Goal: Transaction & Acquisition: Book appointment/travel/reservation

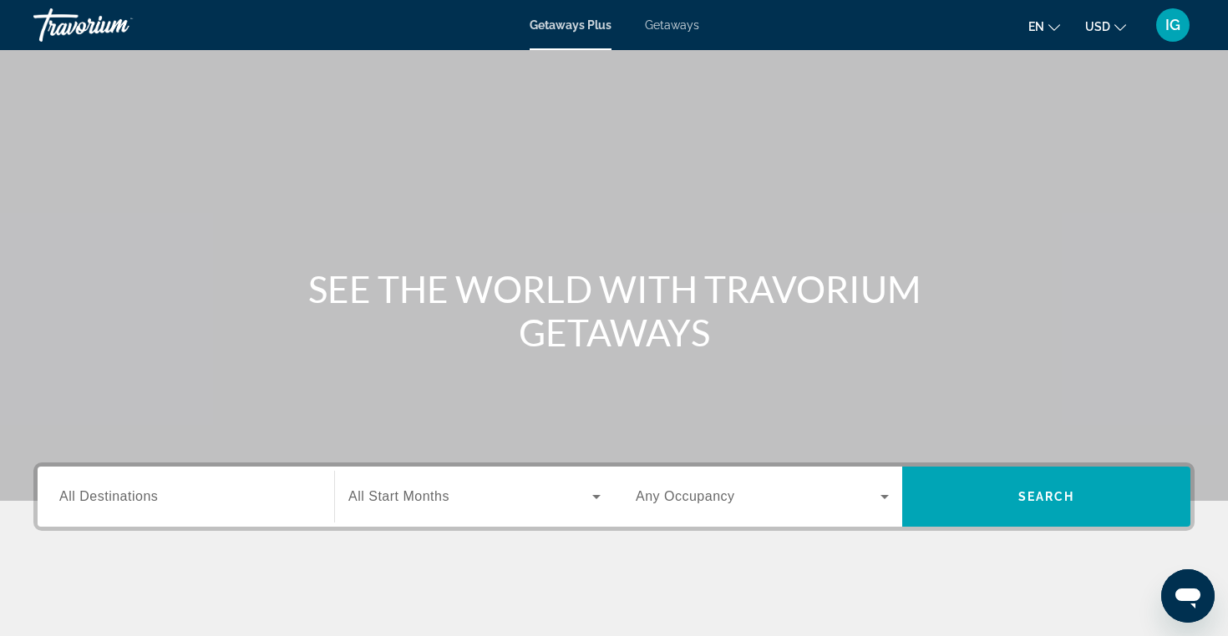
click at [665, 26] on span "Getaways" at bounding box center [672, 24] width 54 height 13
click at [187, 489] on input "Destination All Destinations" at bounding box center [185, 498] width 253 height 20
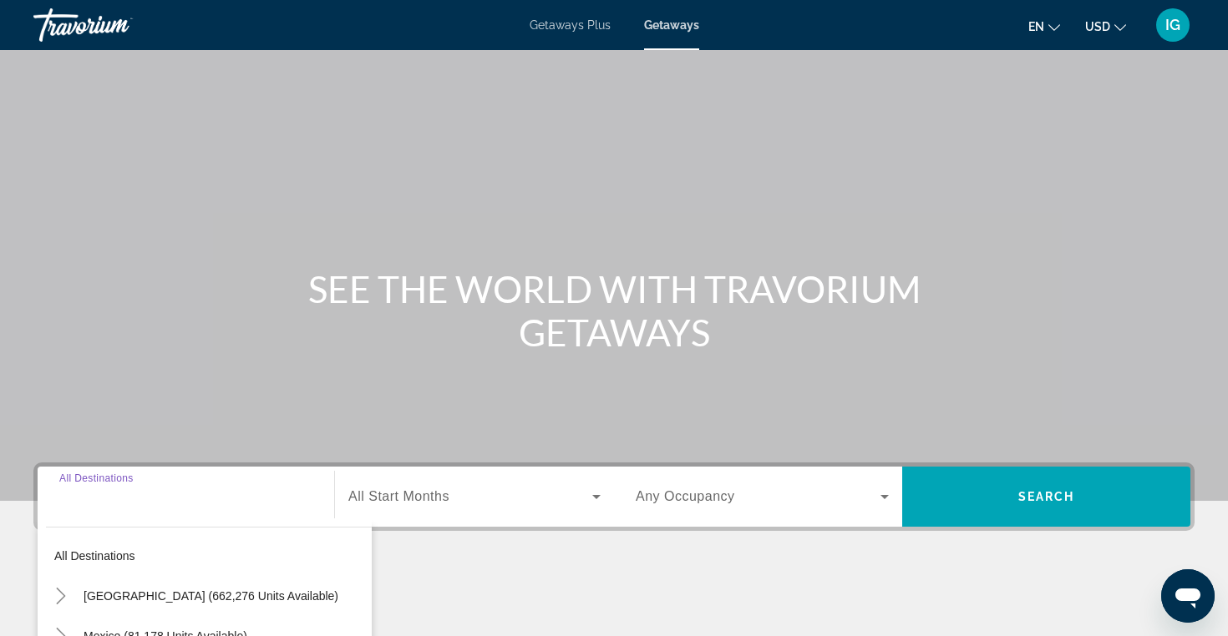
scroll to position [266, 0]
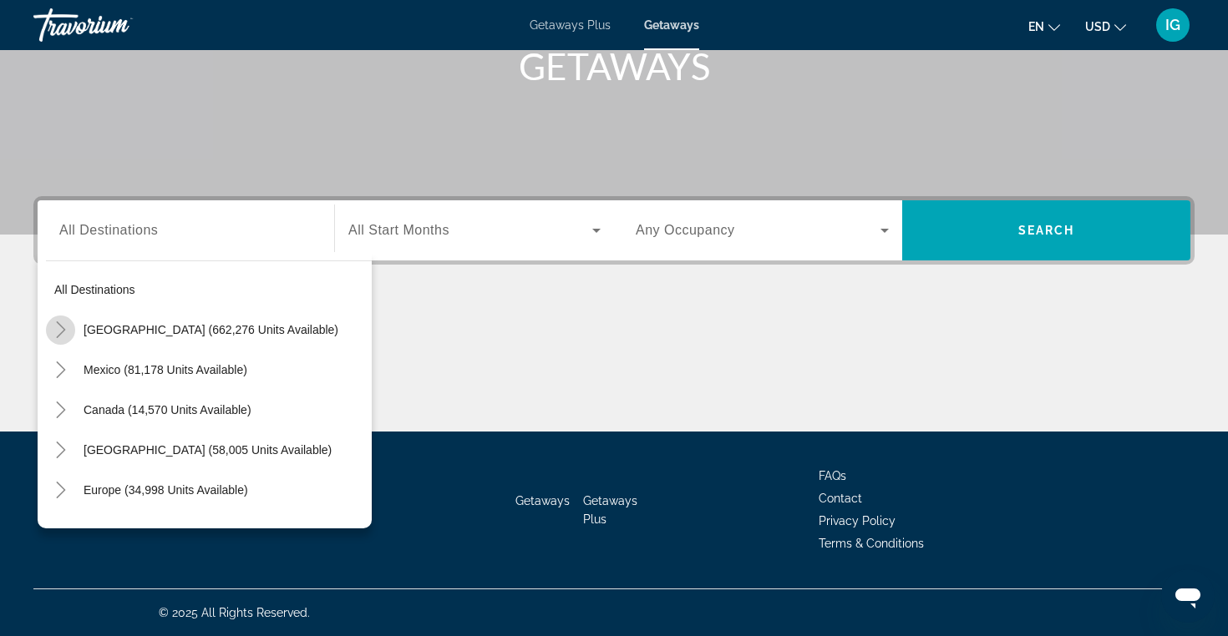
click at [62, 328] on icon "Toggle United States (662,276 units available)" at bounding box center [60, 329] width 9 height 17
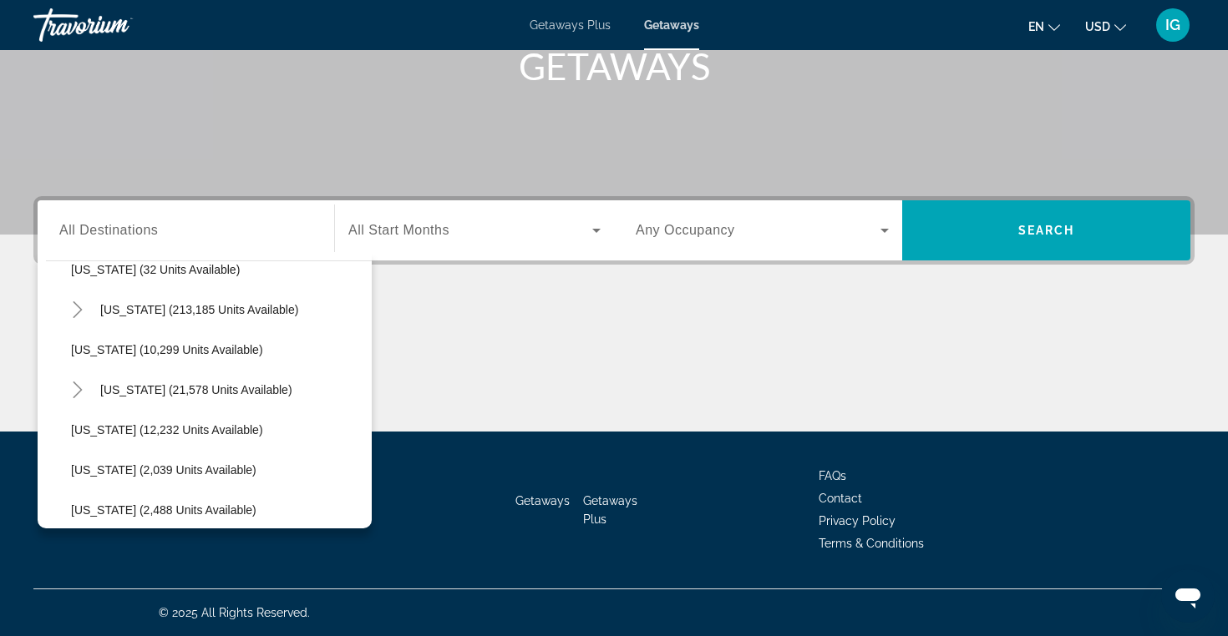
scroll to position [304, 0]
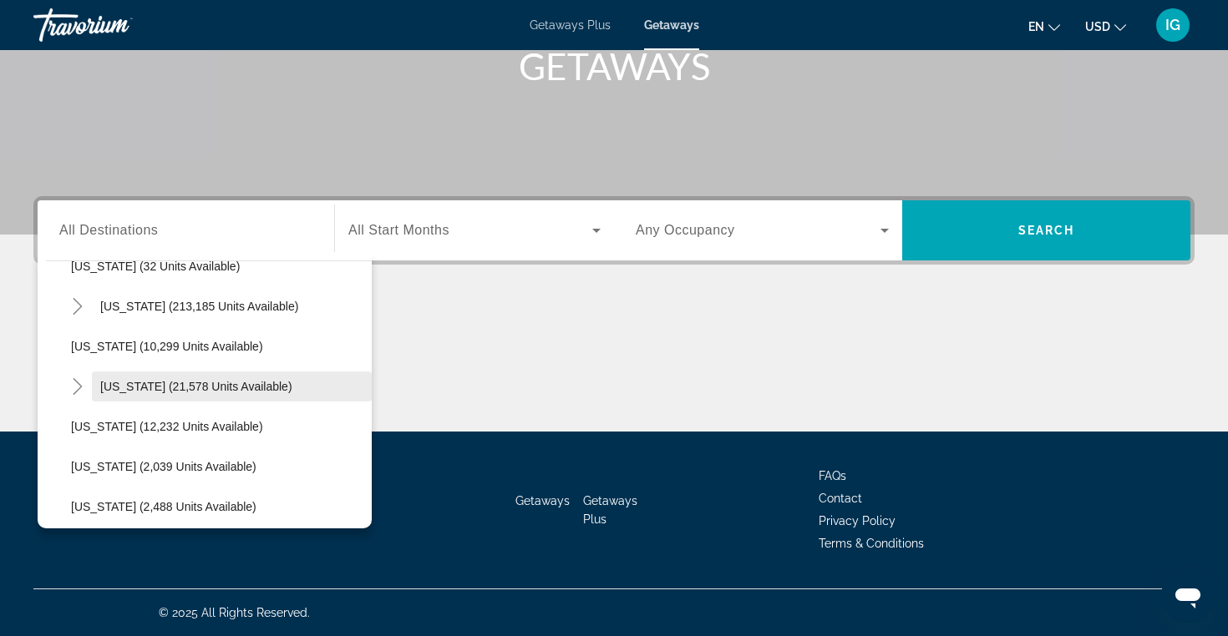
click at [177, 386] on span "[US_STATE] (21,578 units available)" at bounding box center [196, 386] width 192 height 13
type input "**********"
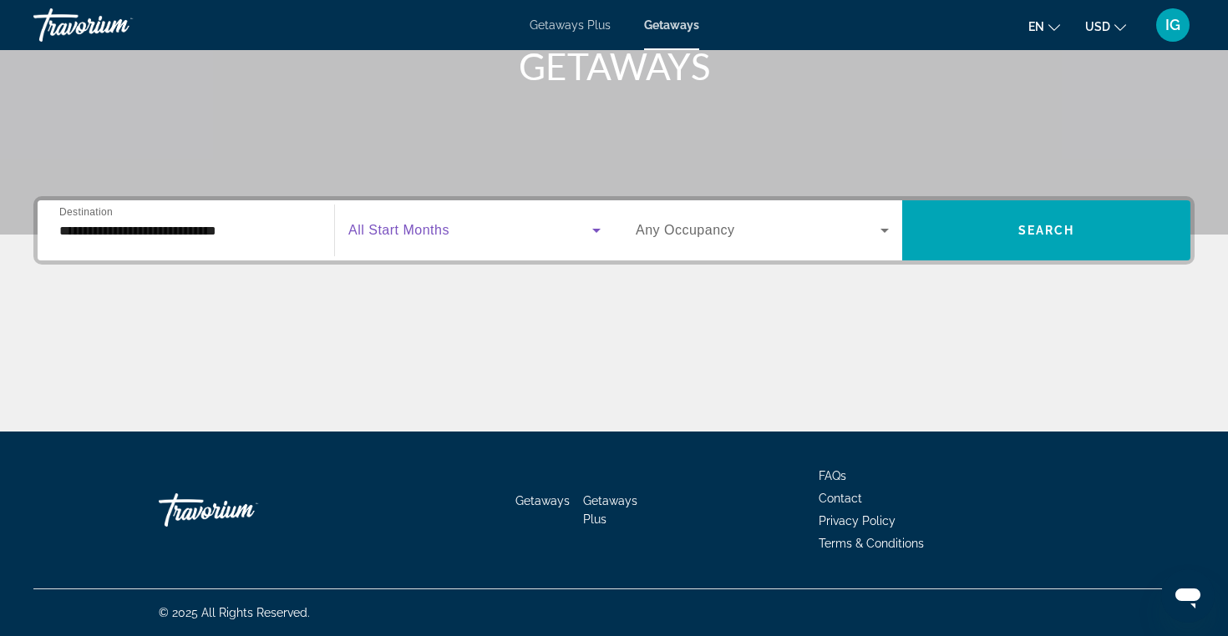
click at [597, 224] on icon "Search widget" at bounding box center [596, 230] width 20 height 20
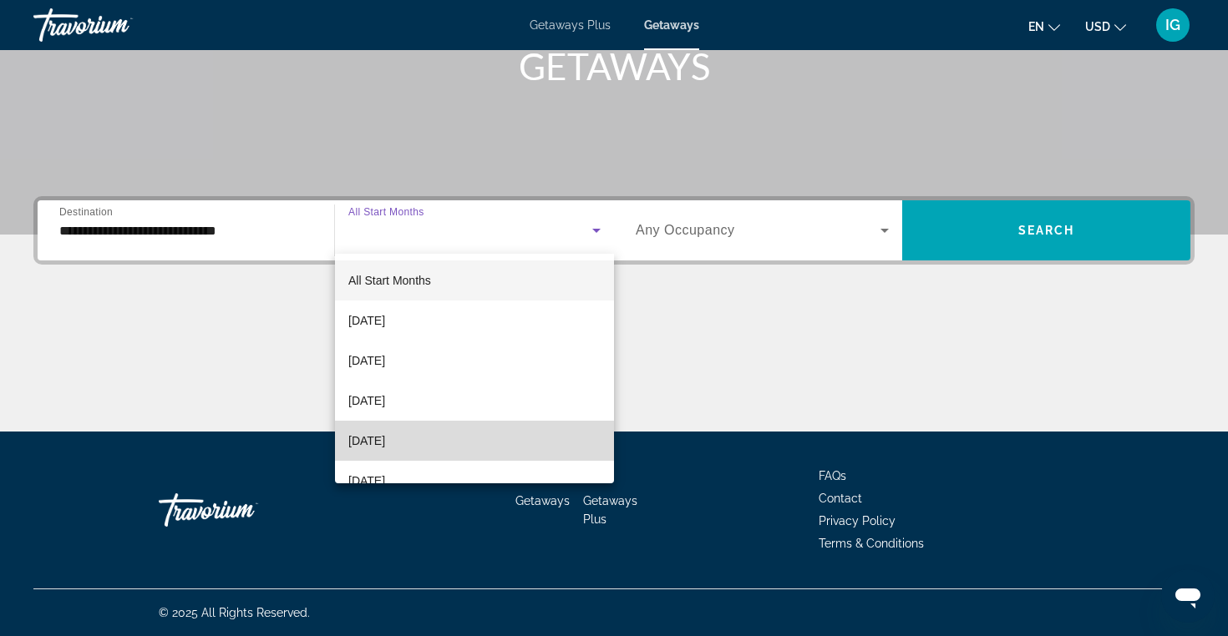
click at [485, 435] on mat-option "[DATE]" at bounding box center [474, 441] width 279 height 40
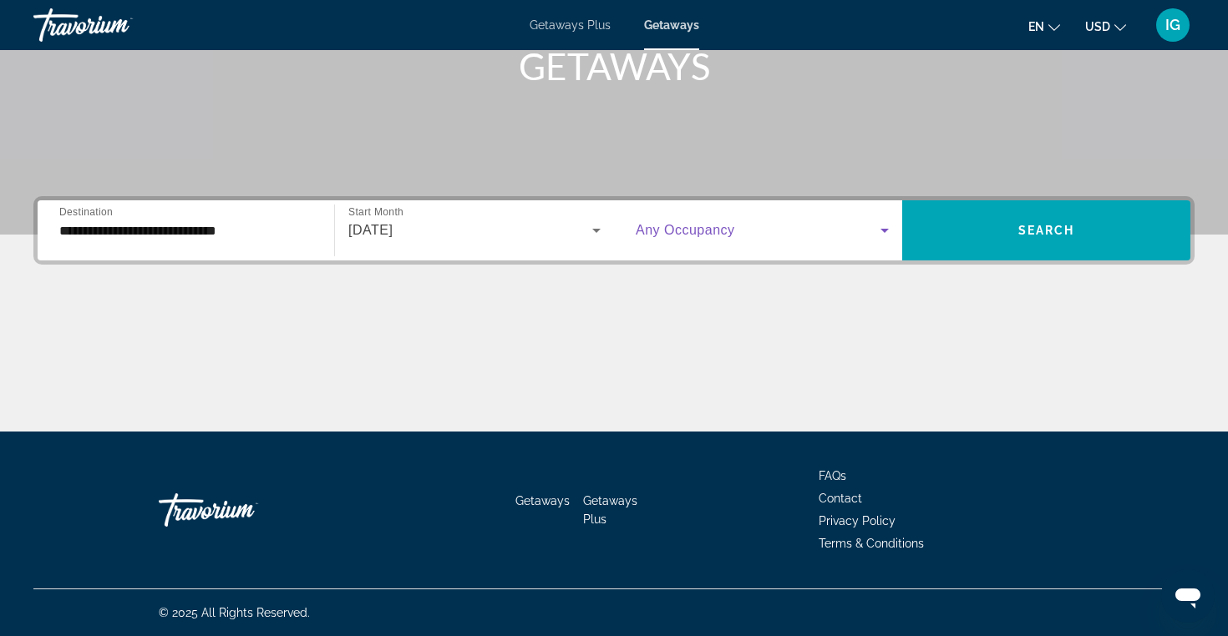
click at [887, 229] on icon "Search widget" at bounding box center [884, 230] width 20 height 20
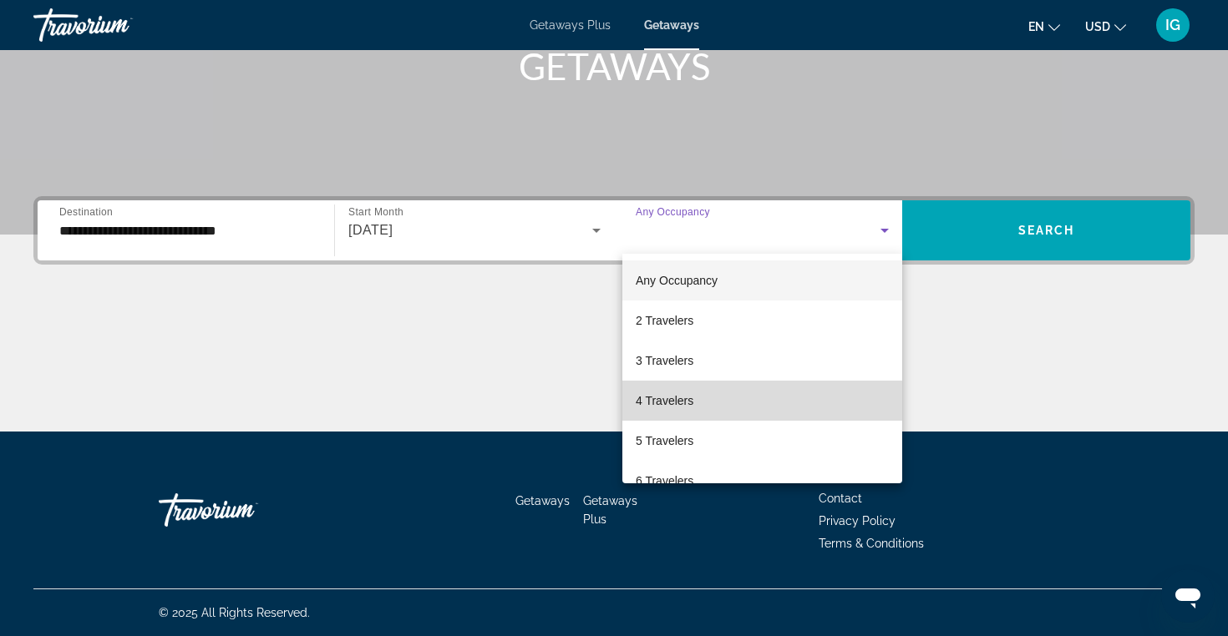
click at [773, 402] on mat-option "4 Travelers" at bounding box center [762, 401] width 280 height 40
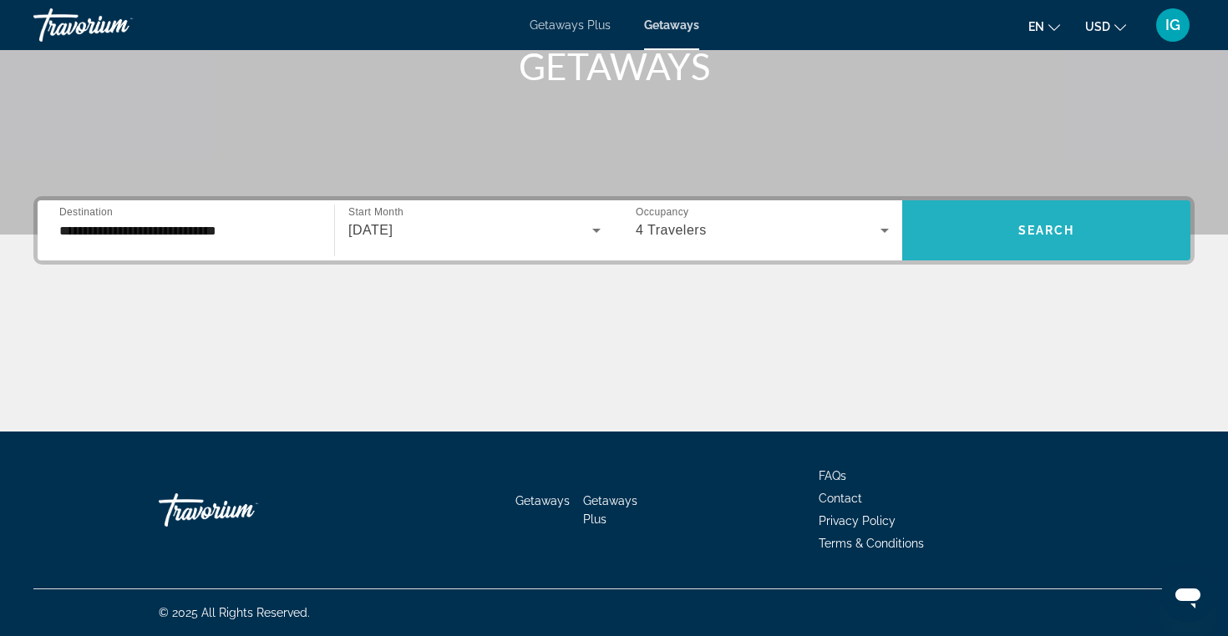
click at [1015, 235] on span "Search widget" at bounding box center [1046, 230] width 288 height 40
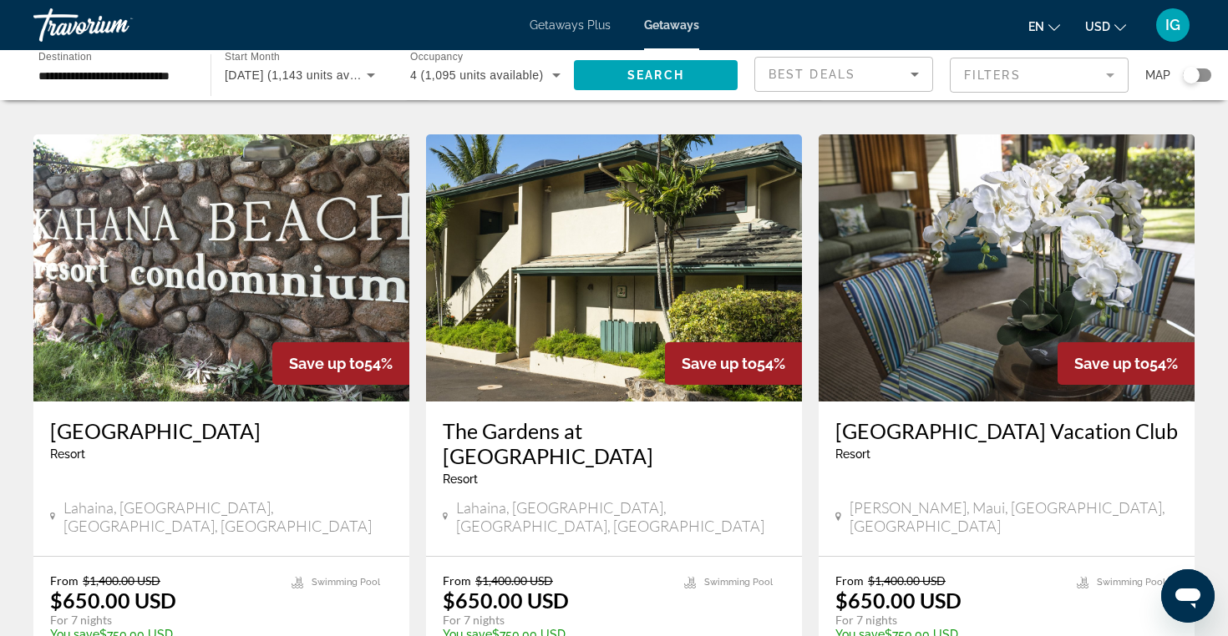
scroll to position [1321, 0]
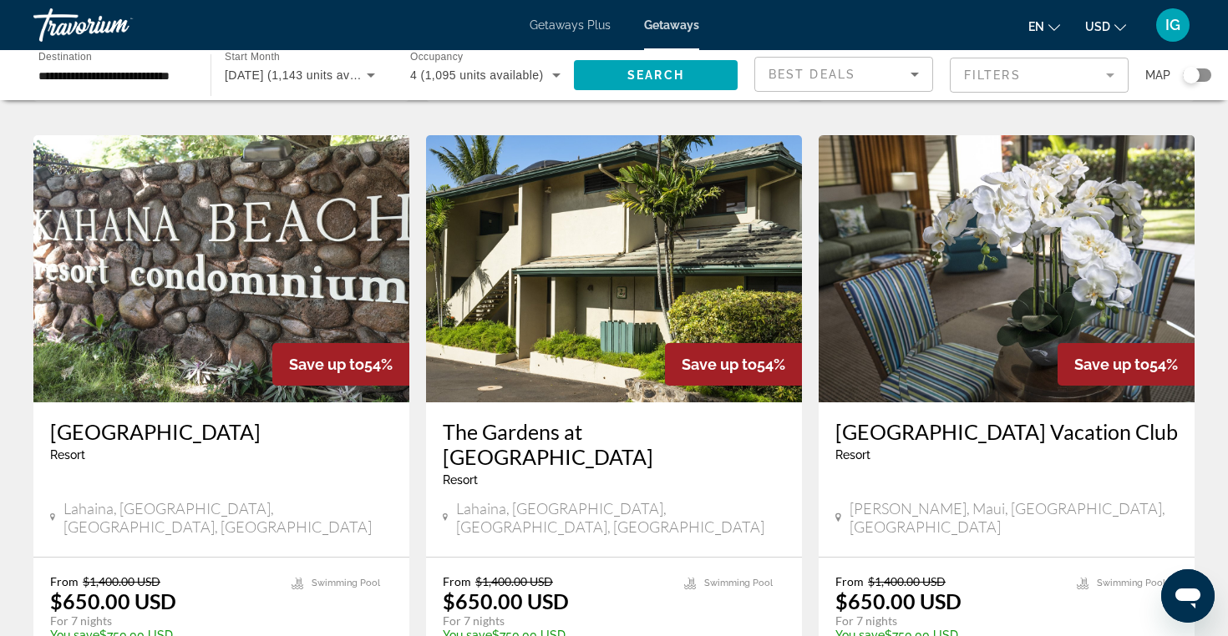
click at [1005, 271] on img "Main content" at bounding box center [1006, 268] width 376 height 267
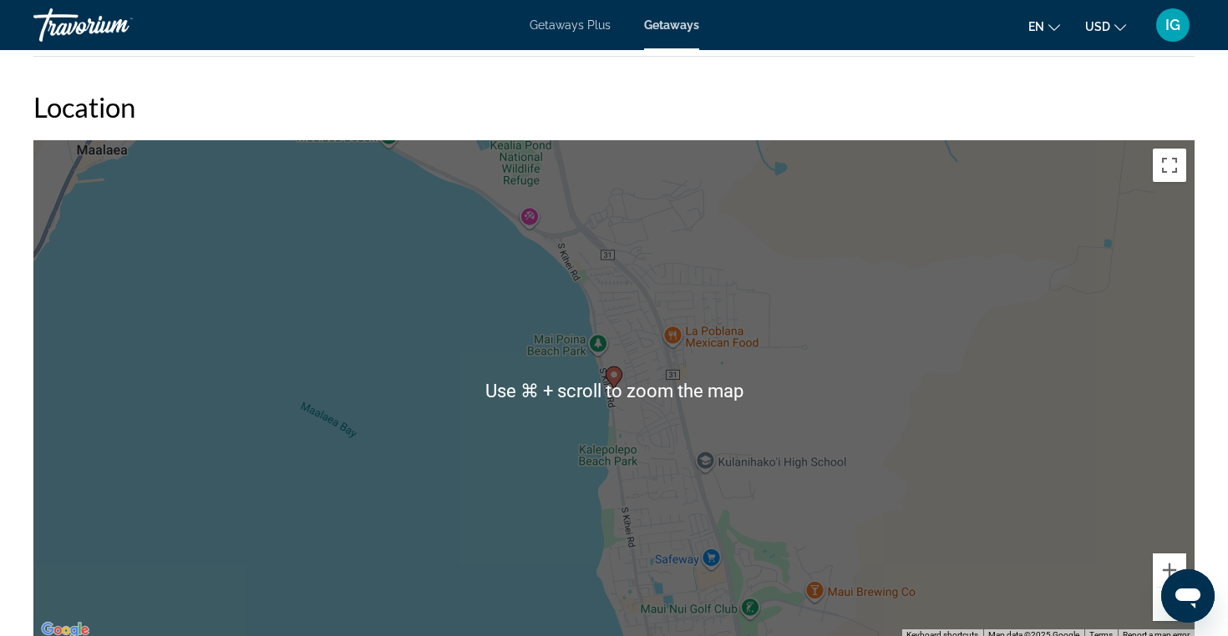
scroll to position [2330, 0]
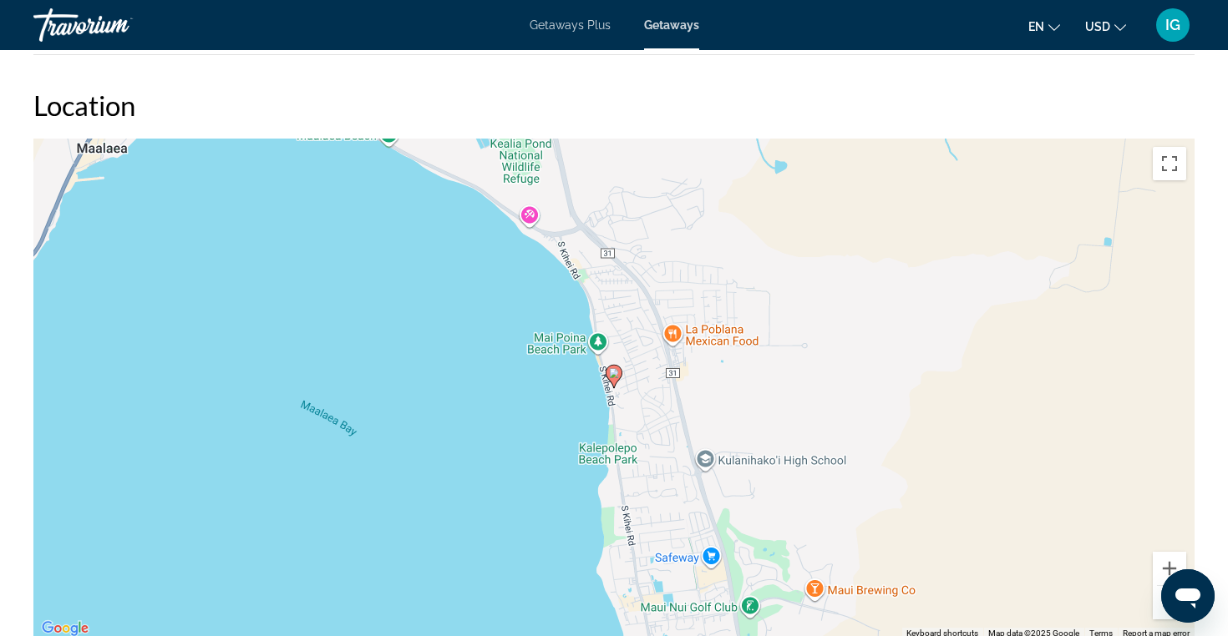
click at [1167, 586] on button "Zoom out" at bounding box center [1168, 602] width 33 height 33
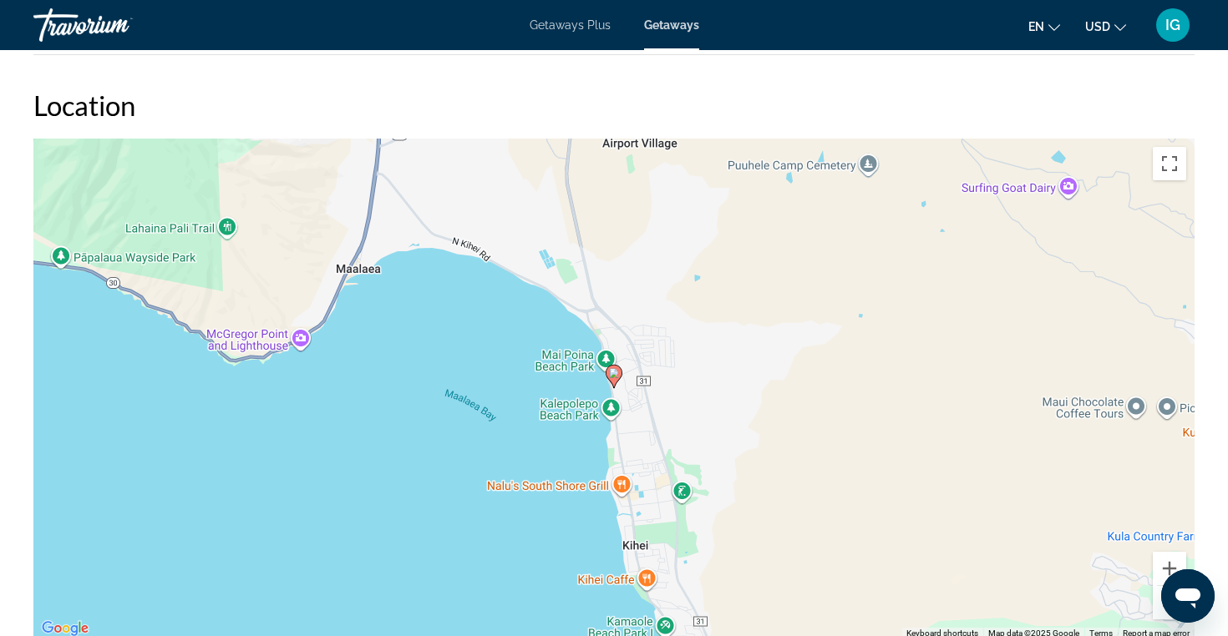
click at [1167, 586] on button "Zoom out" at bounding box center [1168, 602] width 33 height 33
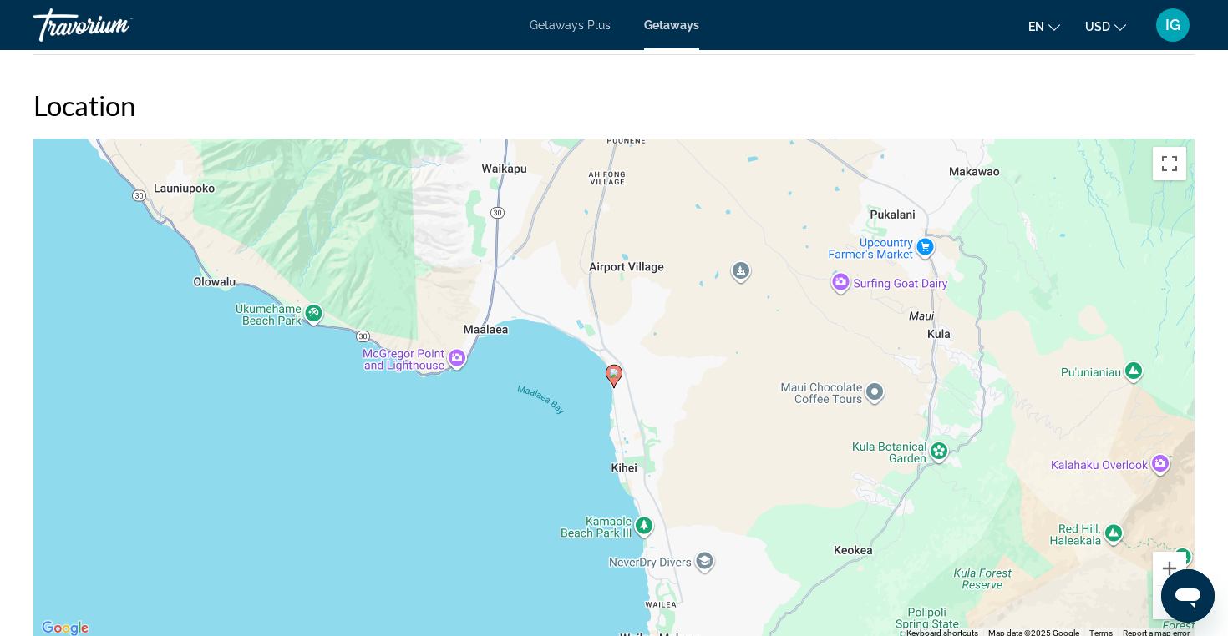
click at [1167, 586] on button "Zoom out" at bounding box center [1168, 602] width 33 height 33
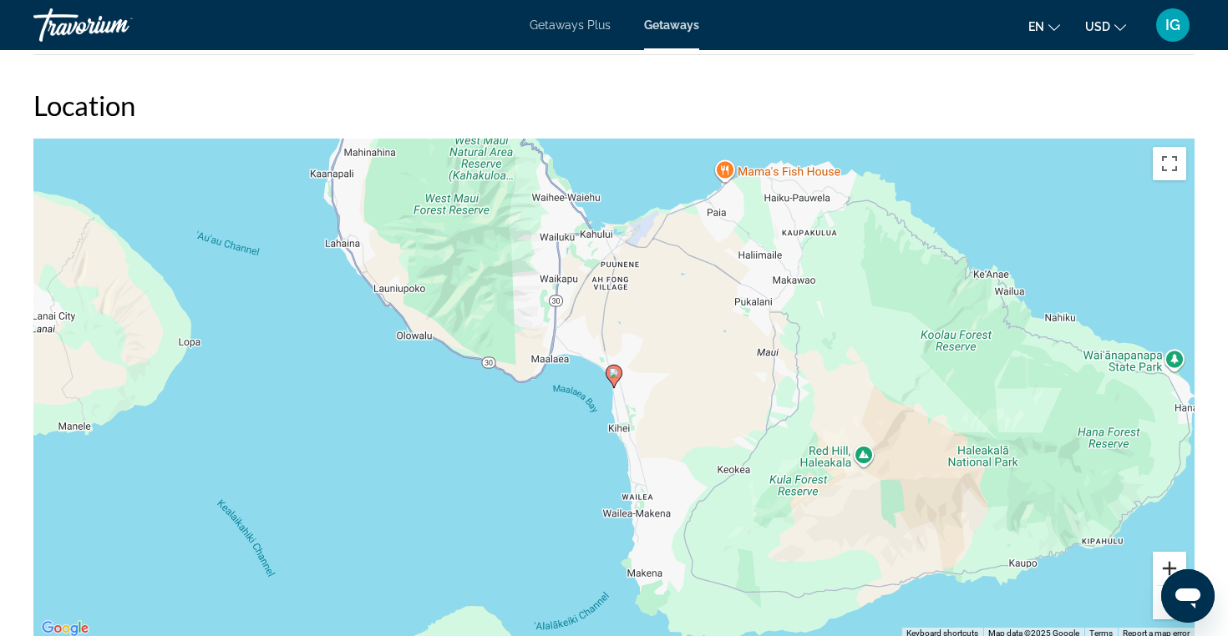
click at [1169, 552] on button "Zoom in" at bounding box center [1168, 568] width 33 height 33
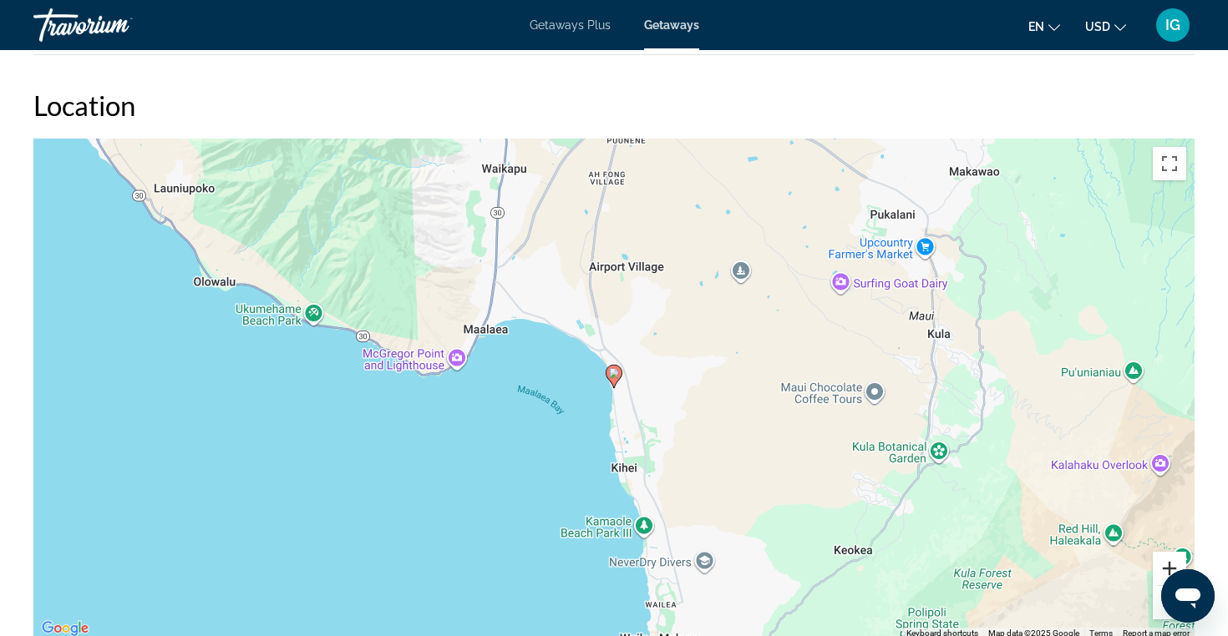
click at [1169, 552] on button "Zoom in" at bounding box center [1168, 568] width 33 height 33
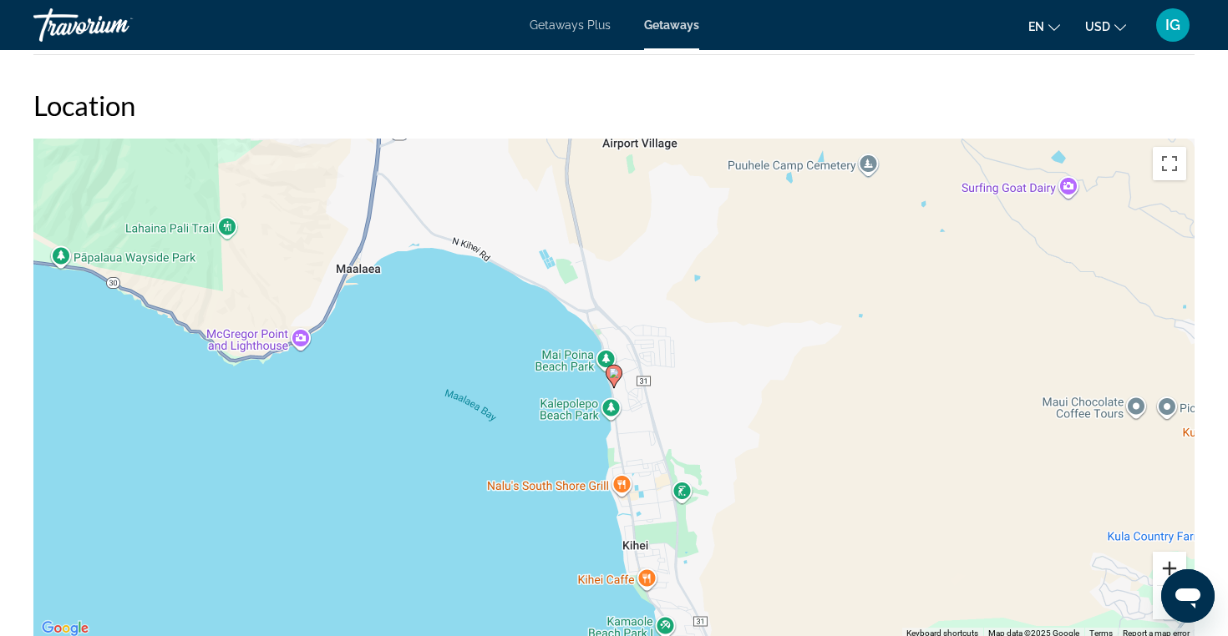
click at [1169, 552] on button "Zoom in" at bounding box center [1168, 568] width 33 height 33
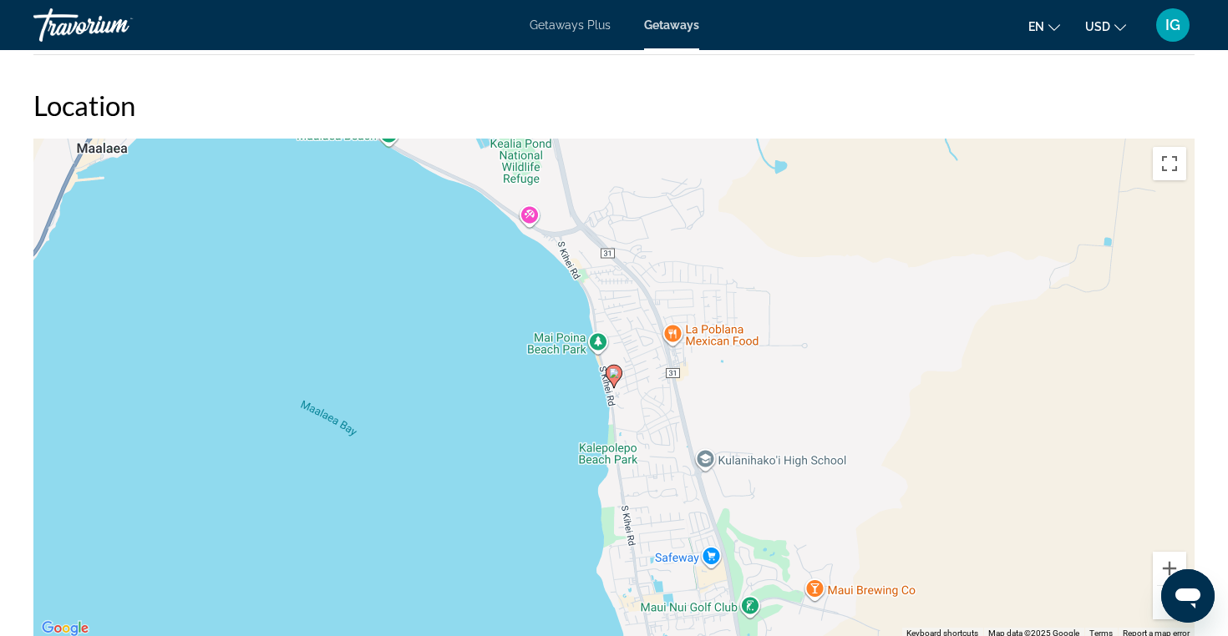
click at [1165, 586] on button "Zoom out" at bounding box center [1168, 602] width 33 height 33
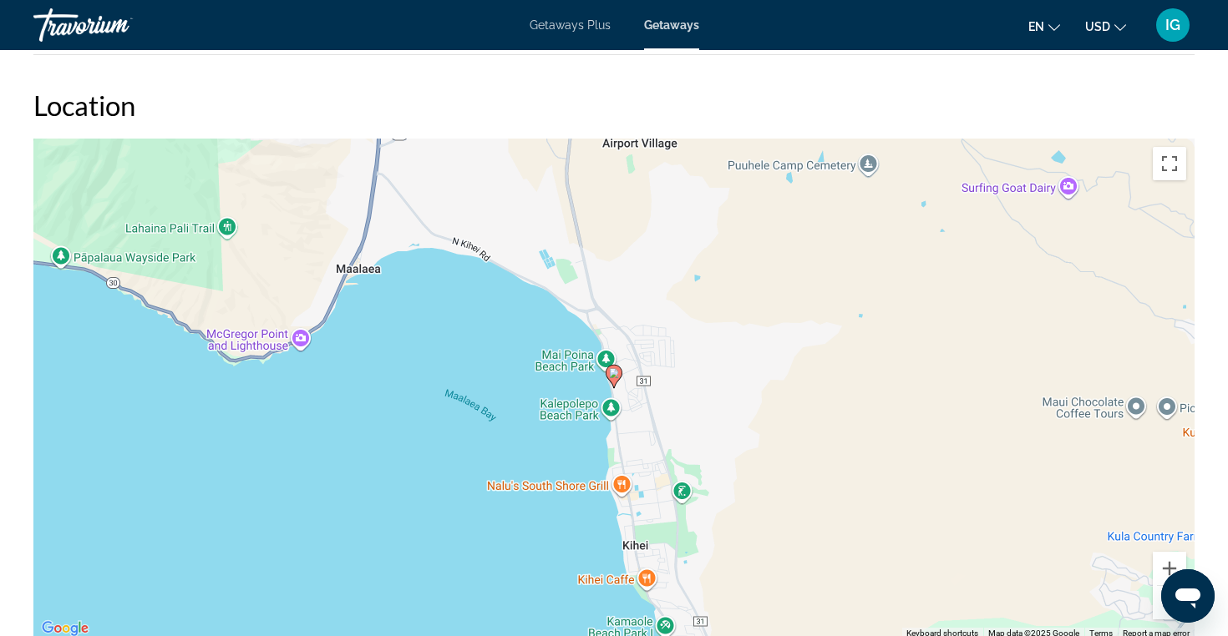
click at [1165, 586] on button "Zoom out" at bounding box center [1168, 602] width 33 height 33
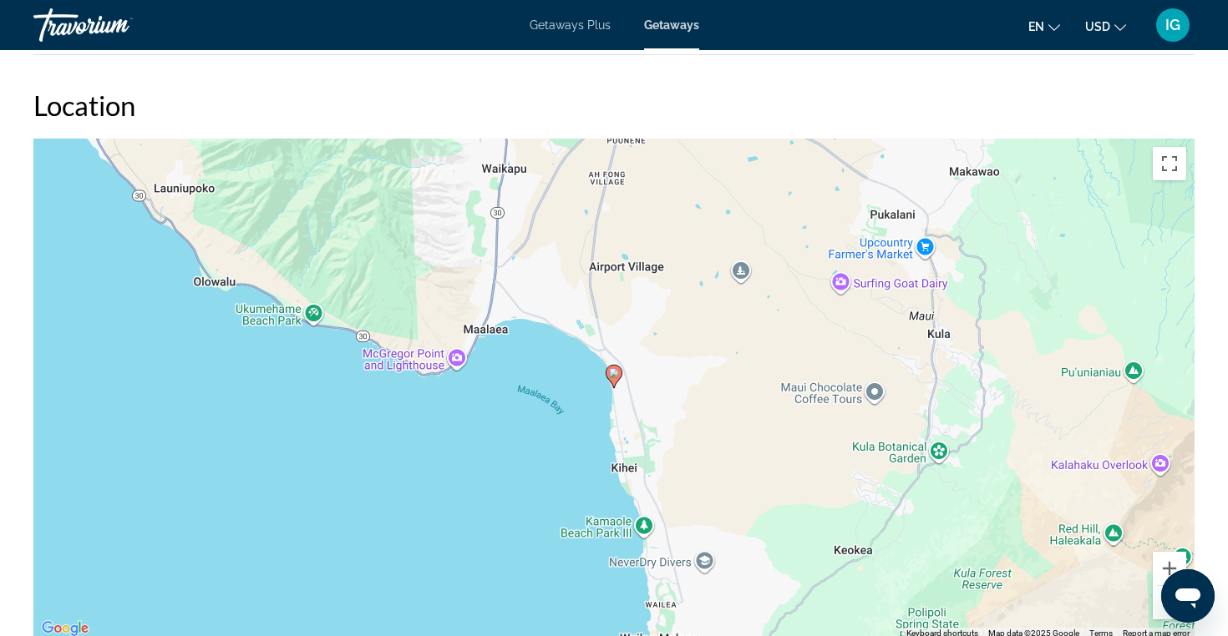
click at [1165, 586] on button "Zoom out" at bounding box center [1168, 602] width 33 height 33
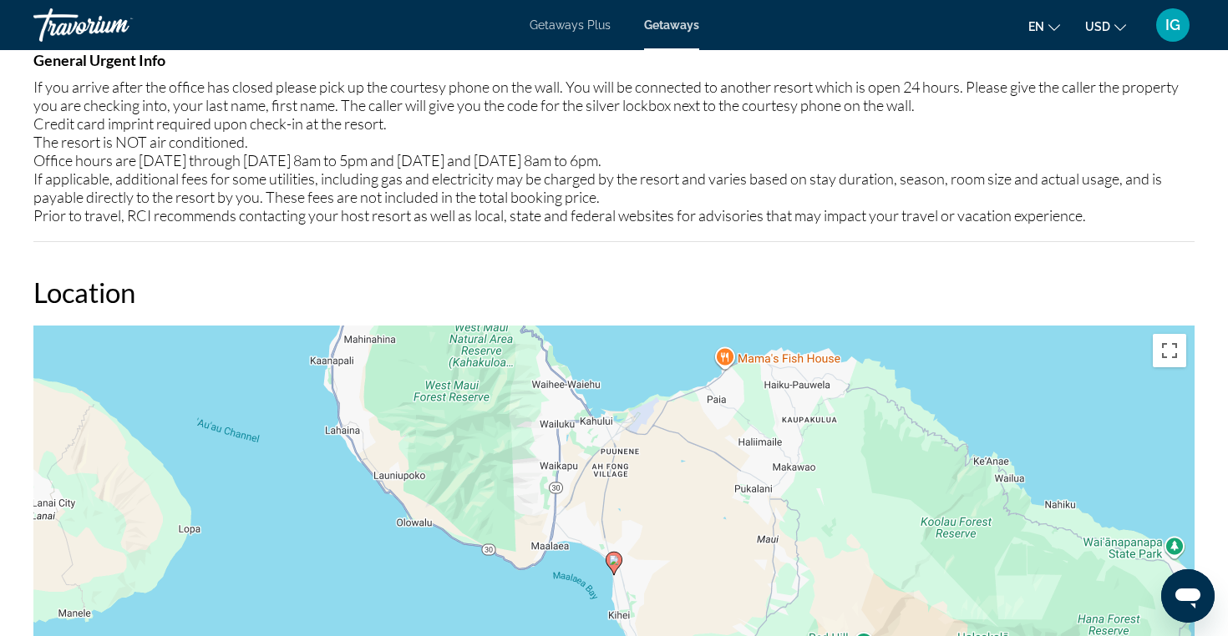
scroll to position [2142, 0]
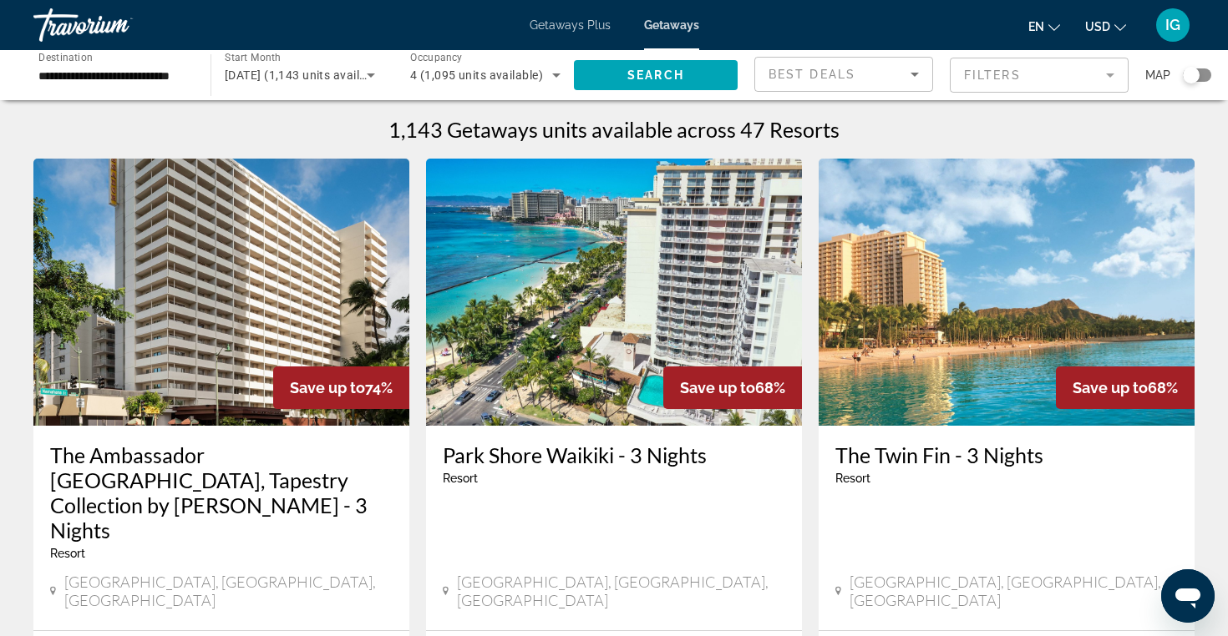
click at [1192, 78] on div "Search widget" at bounding box center [1190, 75] width 17 height 17
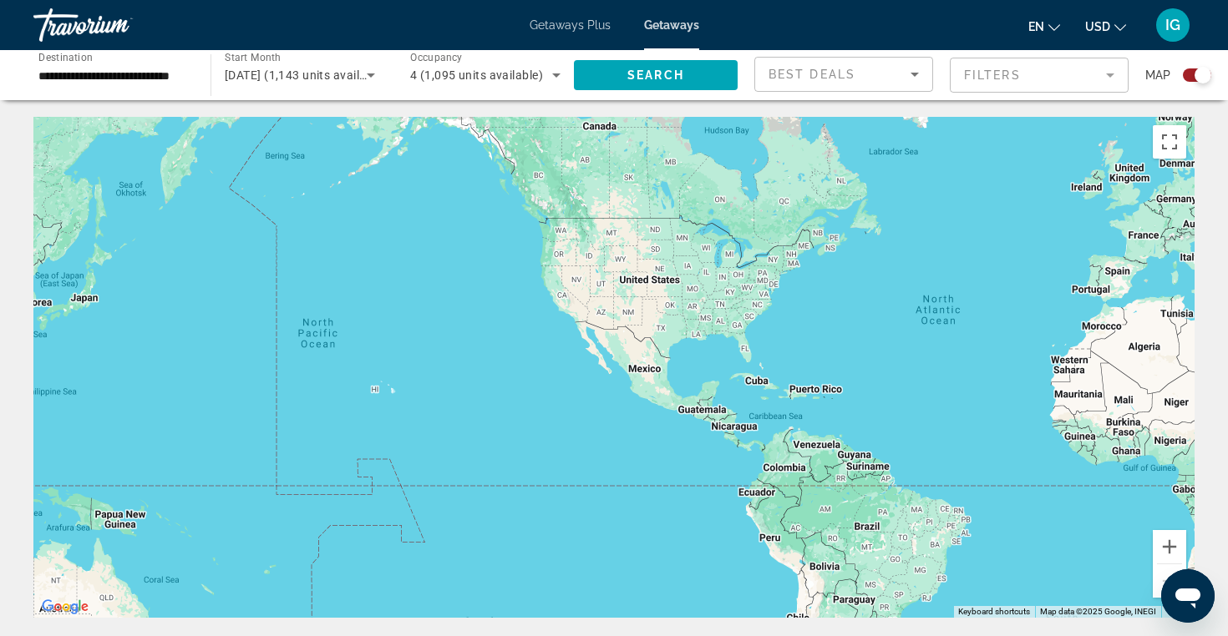
drag, startPoint x: 596, startPoint y: 442, endPoint x: 969, endPoint y: 405, distance: 374.2
click at [970, 407] on div "Main content" at bounding box center [613, 367] width 1161 height 501
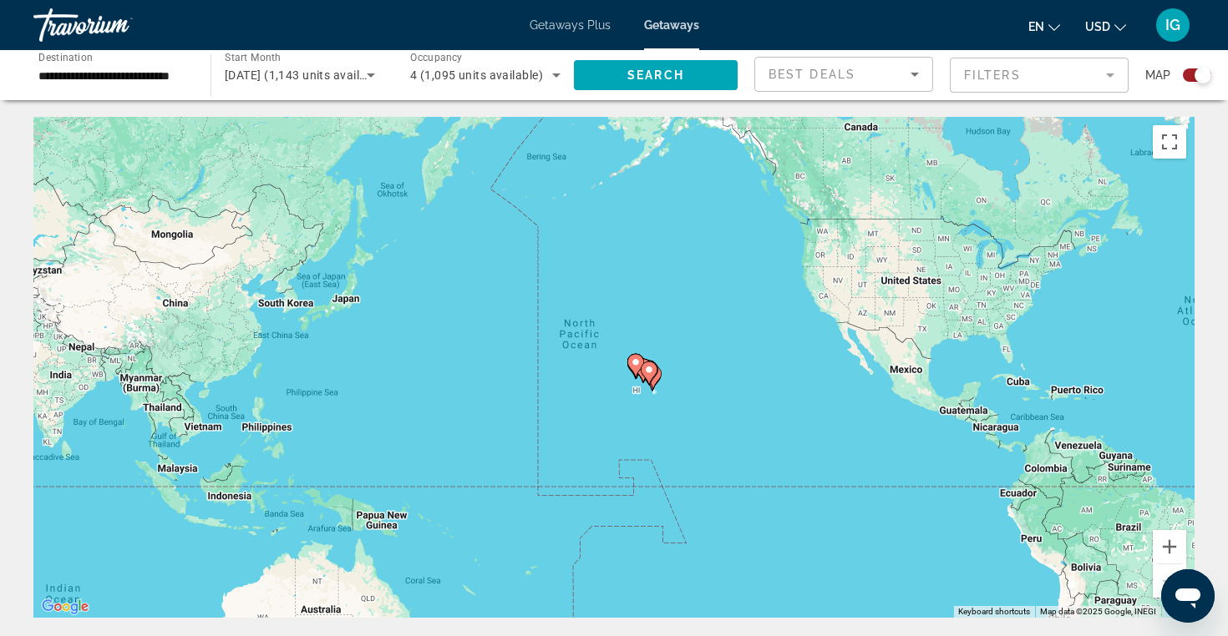
drag, startPoint x: 420, startPoint y: 428, endPoint x: 692, endPoint y: 440, distance: 272.5
click at [692, 440] on div "To activate drag with keyboard, press Alt + Enter. Once in keyboard drag state,…" at bounding box center [613, 367] width 1161 height 501
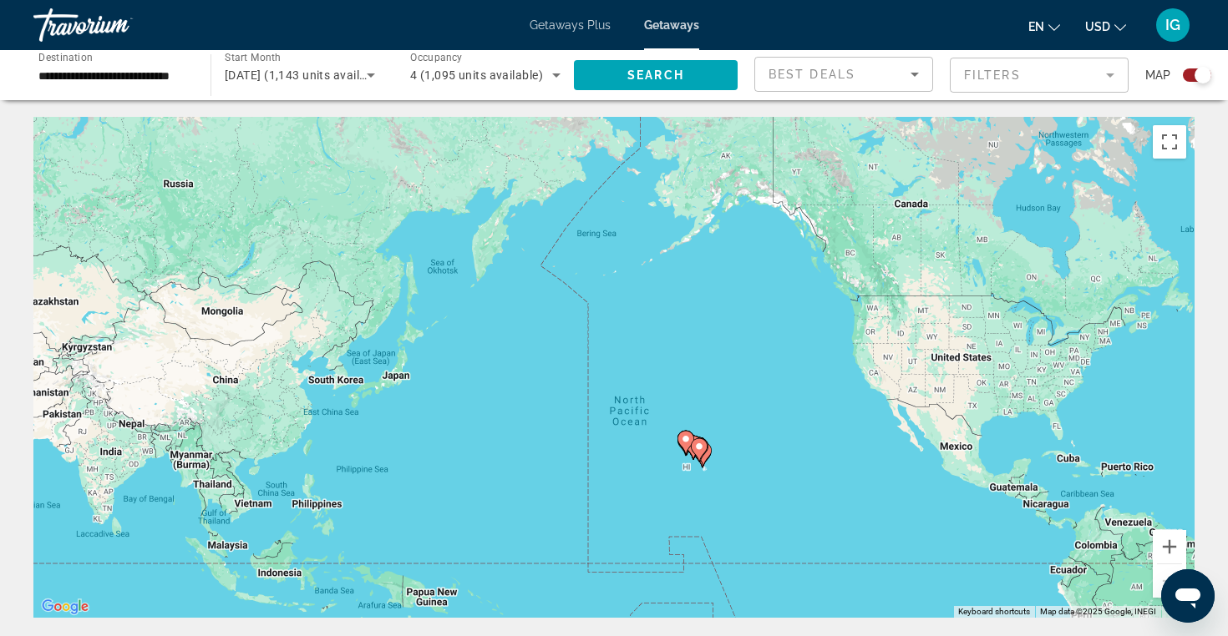
drag, startPoint x: 762, startPoint y: 450, endPoint x: 814, endPoint y: 526, distance: 92.0
click at [814, 527] on div "To activate drag with keyboard, press Alt + Enter. Once in keyboard drag state,…" at bounding box center [613, 367] width 1161 height 501
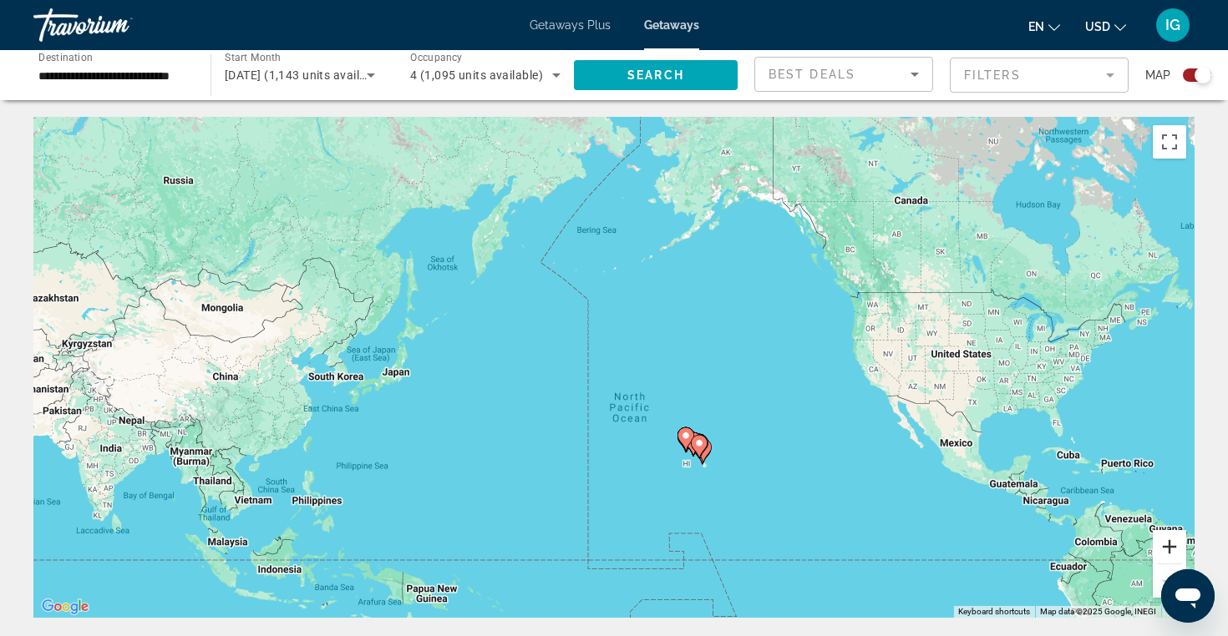
click at [1168, 544] on button "Zoom in" at bounding box center [1168, 546] width 33 height 33
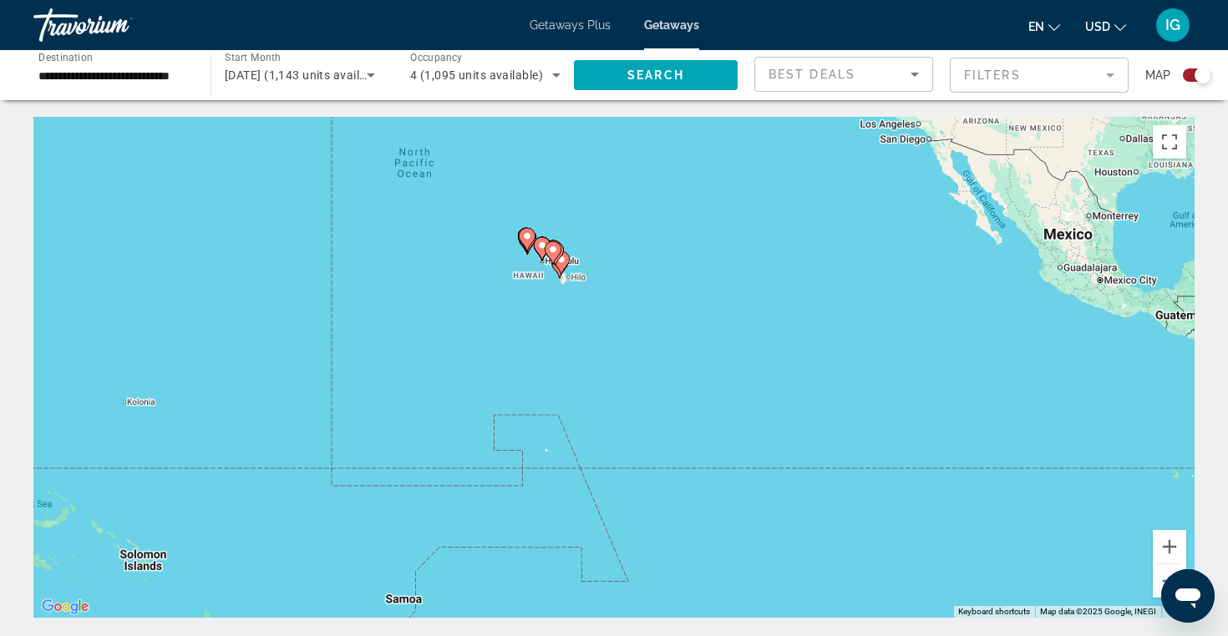
drag, startPoint x: 1030, startPoint y: 502, endPoint x: 799, endPoint y: 220, distance: 363.8
click at [799, 220] on div "To activate drag with keyboard, press Alt + Enter. Once in keyboard drag state,…" at bounding box center [613, 367] width 1161 height 501
click at [1166, 572] on button "Zoom out" at bounding box center [1168, 581] width 33 height 33
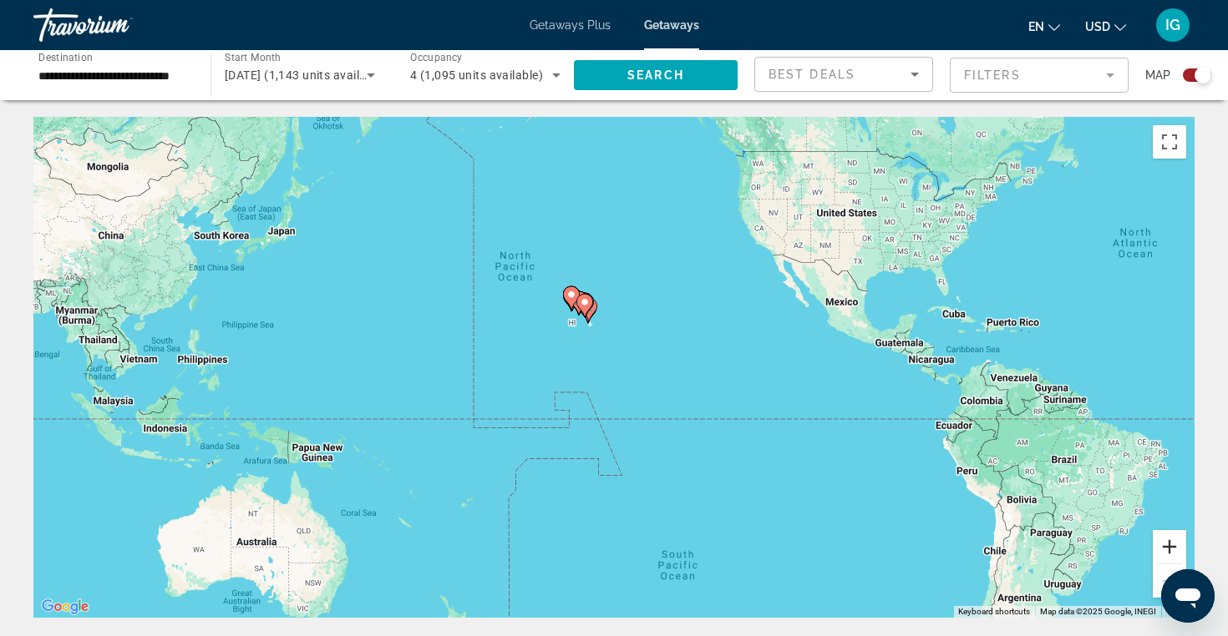
click at [1166, 546] on button "Zoom in" at bounding box center [1168, 546] width 33 height 33
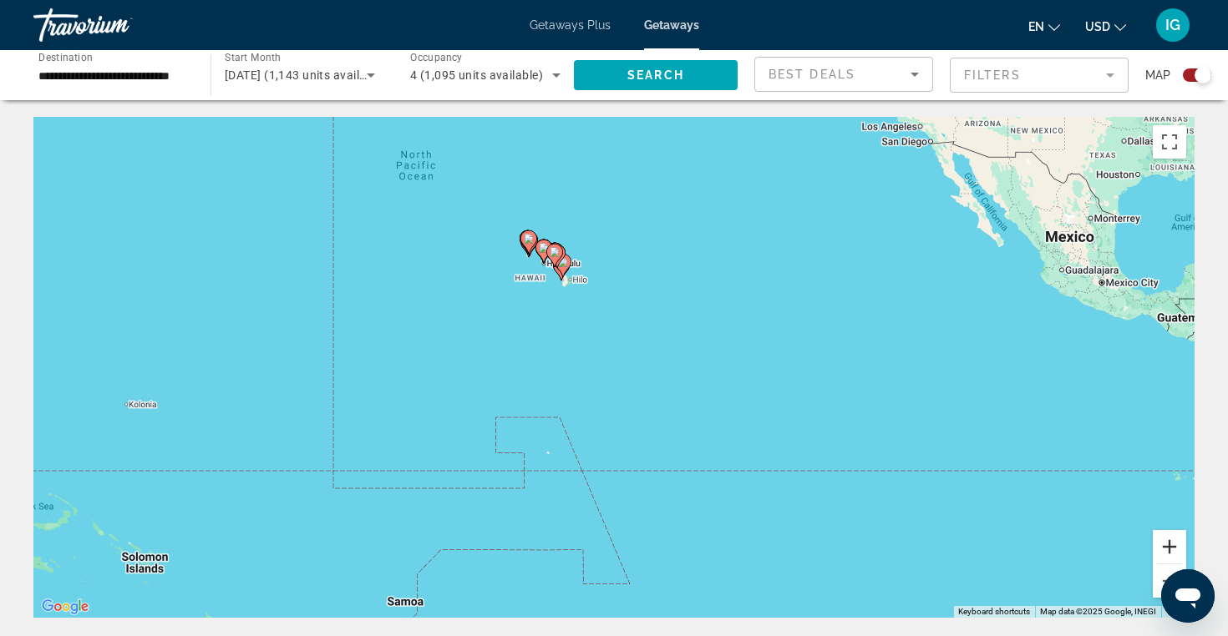
click at [1166, 546] on button "Zoom in" at bounding box center [1168, 546] width 33 height 33
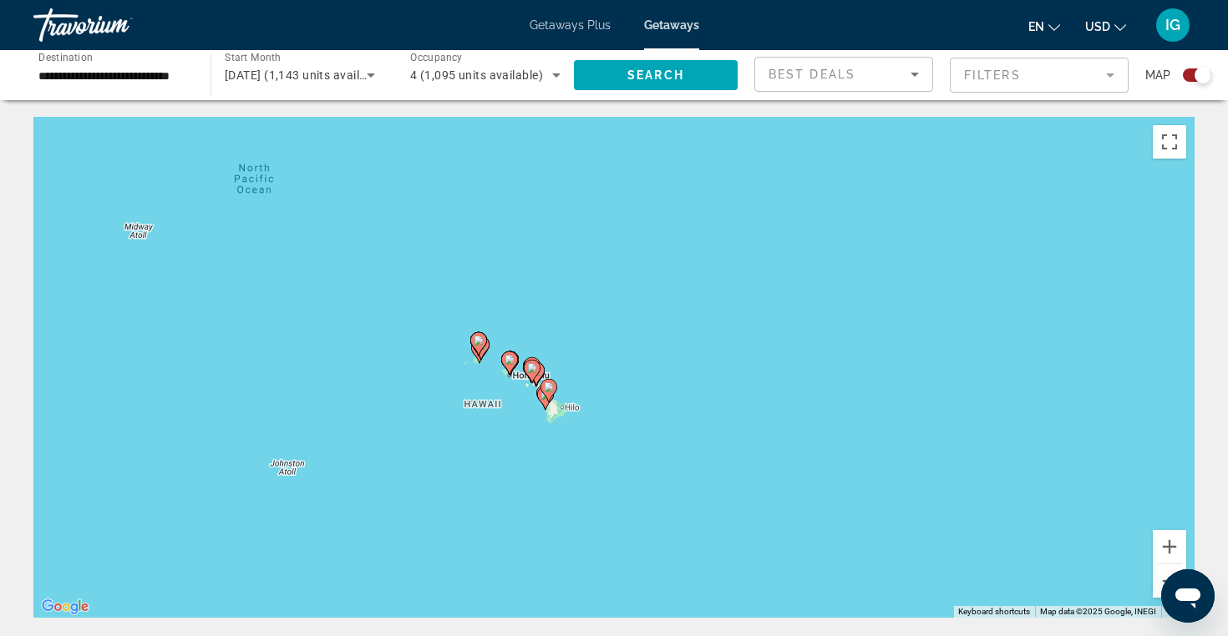
drag, startPoint x: 772, startPoint y: 307, endPoint x: 808, endPoint y: 520, distance: 215.9
click at [808, 521] on div "To activate drag with keyboard, press Alt + Enter. Once in keyboard drag state,…" at bounding box center [613, 367] width 1161 height 501
click at [1172, 540] on button "Zoom in" at bounding box center [1168, 546] width 33 height 33
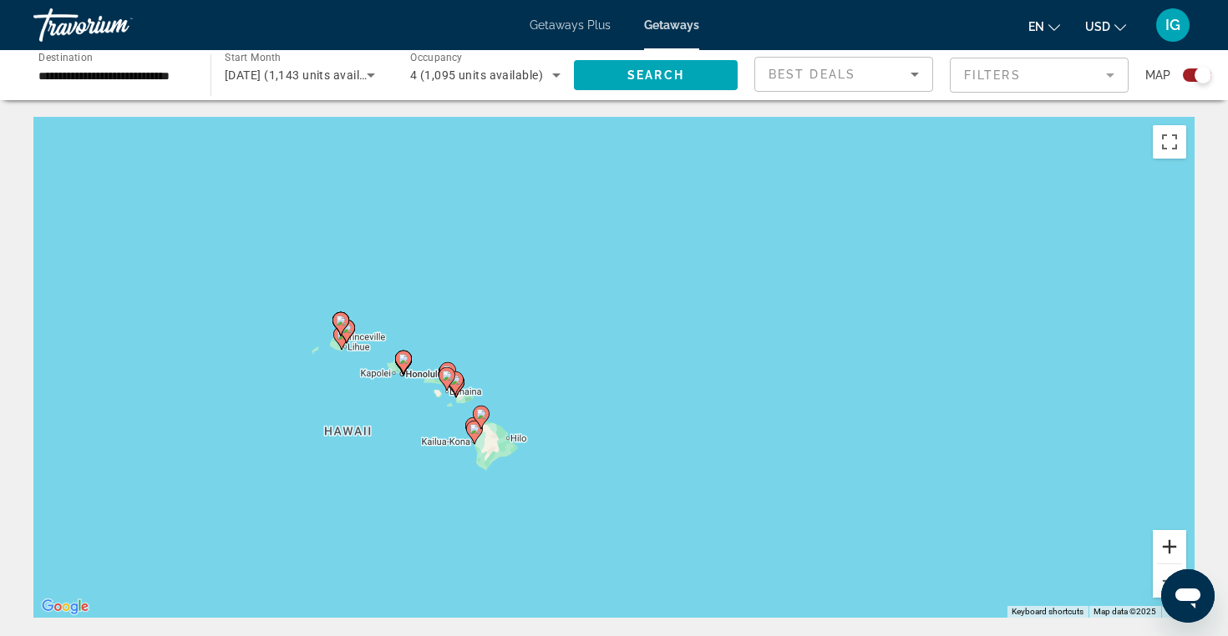
click at [1167, 544] on button "Zoom in" at bounding box center [1168, 546] width 33 height 33
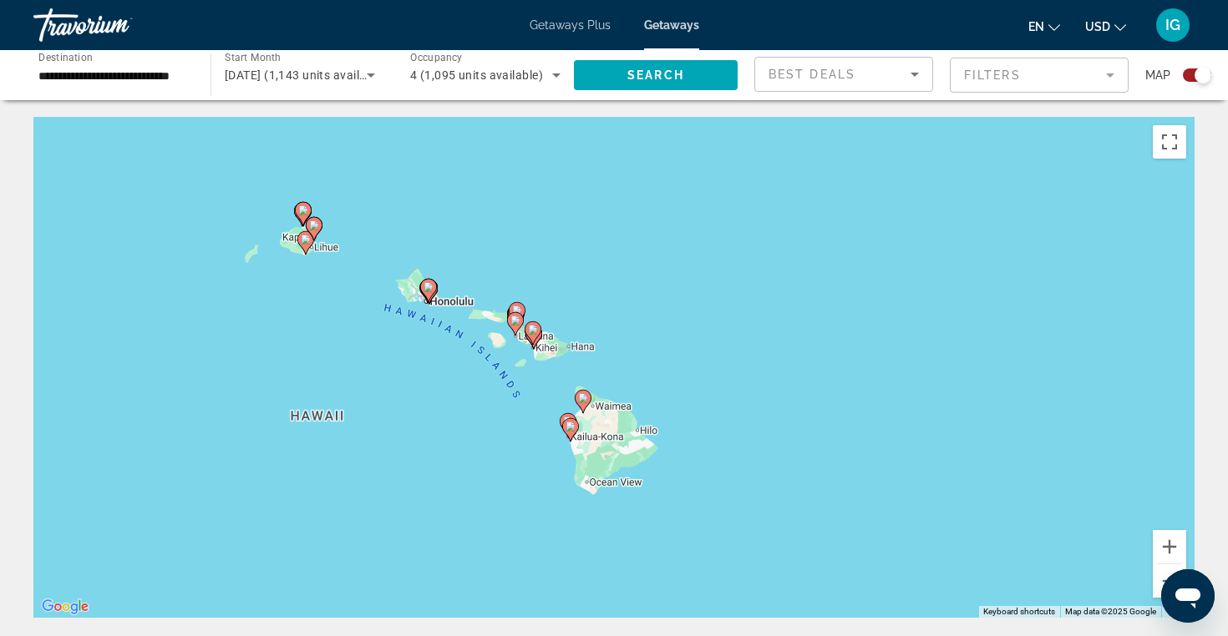
drag, startPoint x: 484, startPoint y: 427, endPoint x: 721, endPoint y: 346, distance: 250.6
click at [721, 346] on div "To activate drag with keyboard, press Alt + Enter. Once in keyboard drag state,…" at bounding box center [613, 367] width 1161 height 501
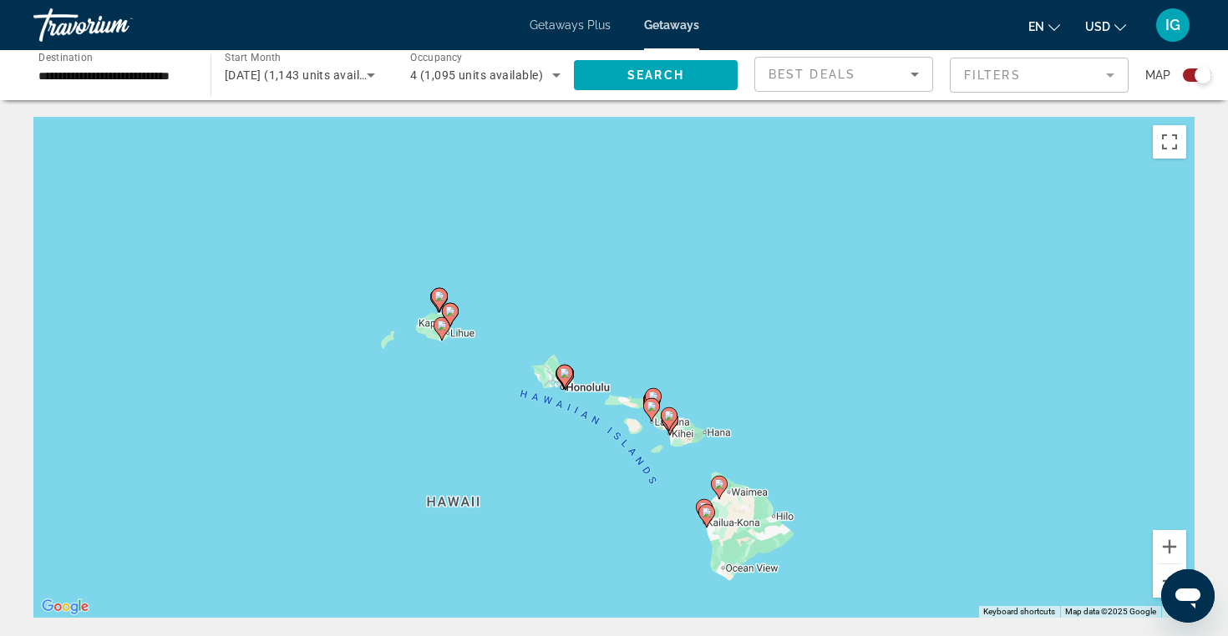
drag, startPoint x: 762, startPoint y: 317, endPoint x: 899, endPoint y: 407, distance: 164.2
click at [899, 407] on div "To activate drag with keyboard, press Alt + Enter. Once in keyboard drag state,…" at bounding box center [613, 367] width 1161 height 501
click at [1169, 540] on button "Zoom in" at bounding box center [1168, 546] width 33 height 33
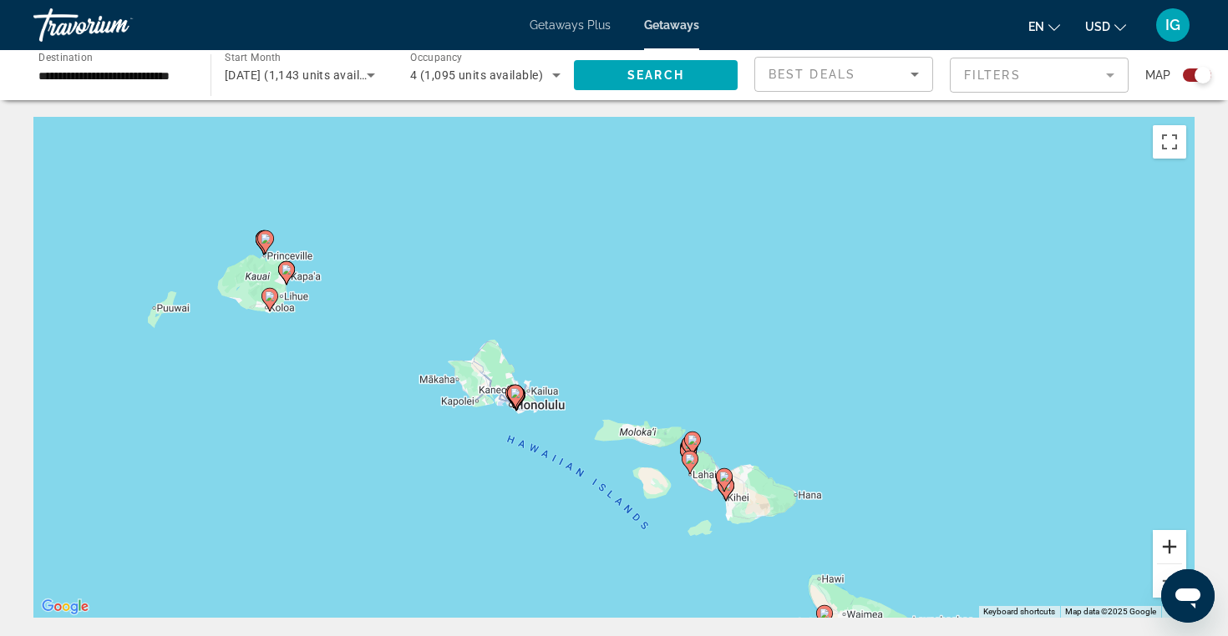
click at [1172, 542] on button "Zoom in" at bounding box center [1168, 546] width 33 height 33
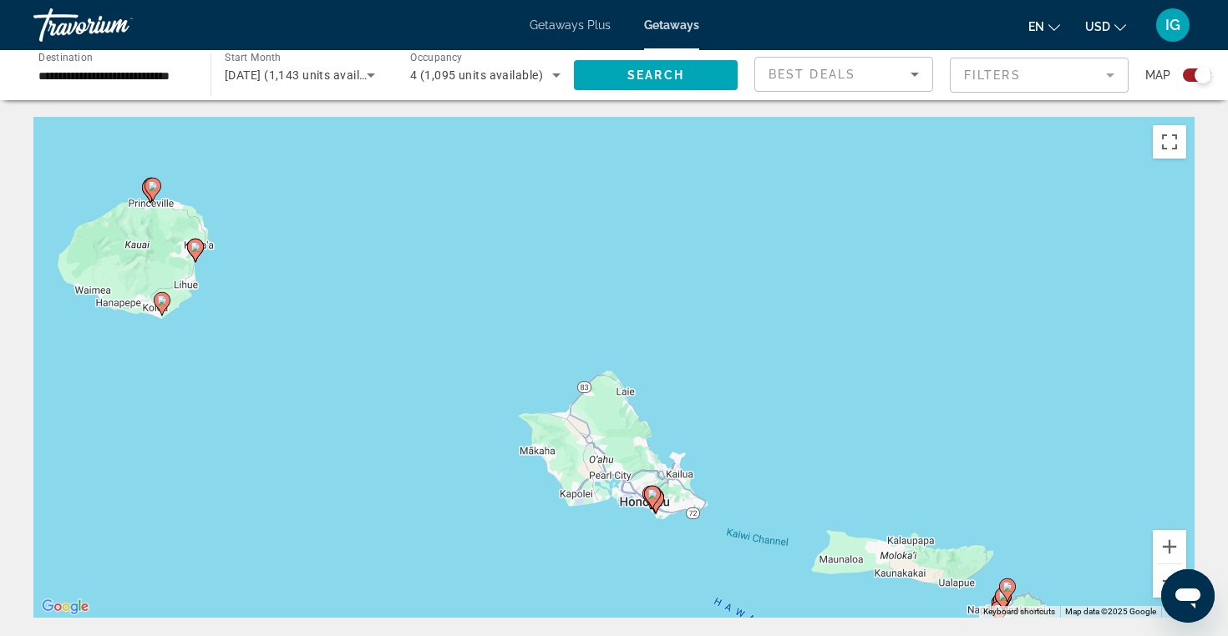
drag, startPoint x: 725, startPoint y: 368, endPoint x: 963, endPoint y: 423, distance: 244.3
click at [963, 425] on div "To activate drag with keyboard, press Alt + Enter. Once in keyboard drag state,…" at bounding box center [613, 367] width 1161 height 501
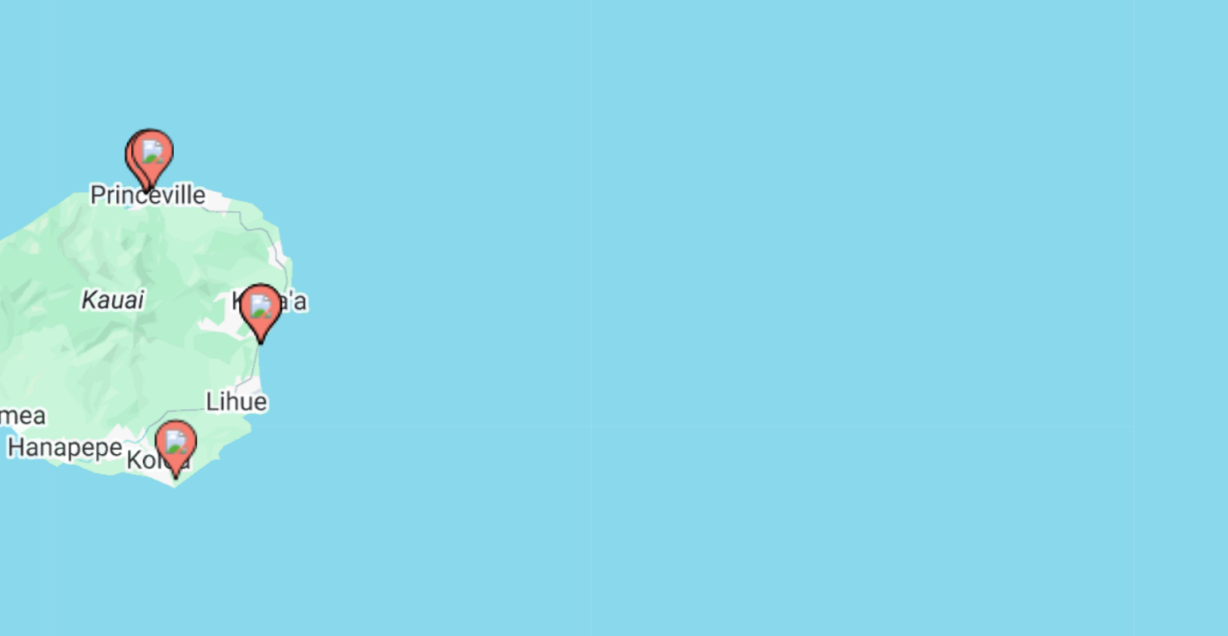
click at [190, 239] on image "Main content" at bounding box center [195, 244] width 10 height 10
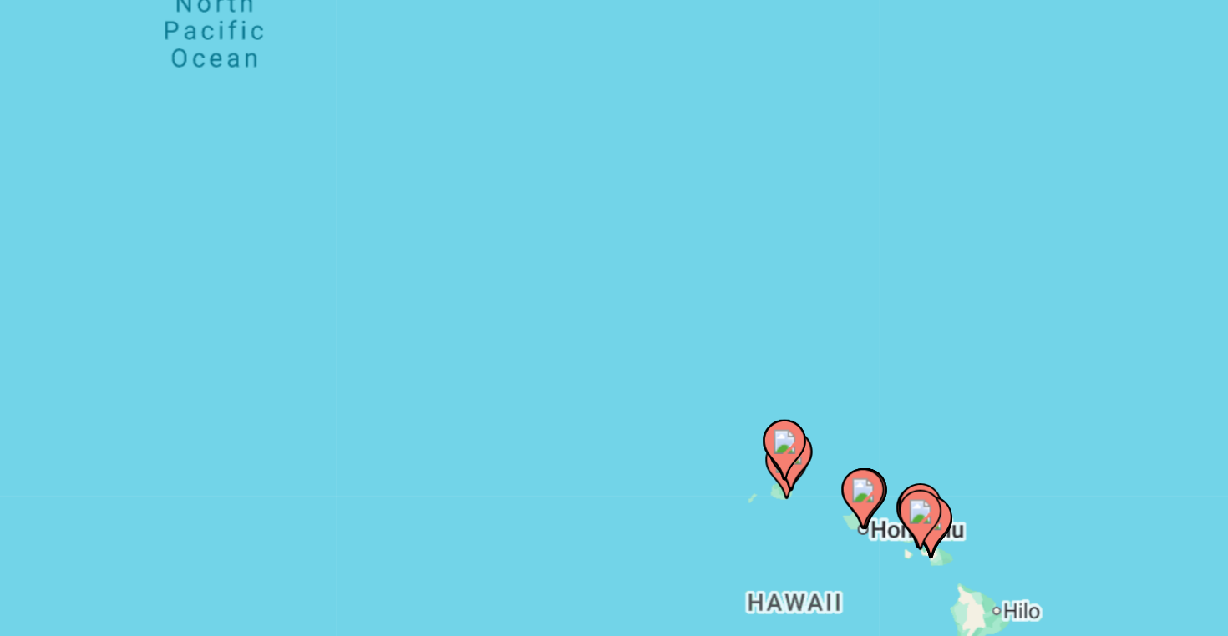
drag, startPoint x: 328, startPoint y: 137, endPoint x: 118, endPoint y: 87, distance: 216.3
click at [118, 117] on div "To activate drag with keyboard, press Alt + Enter. Once in keyboard drag state,…" at bounding box center [613, 367] width 1161 height 501
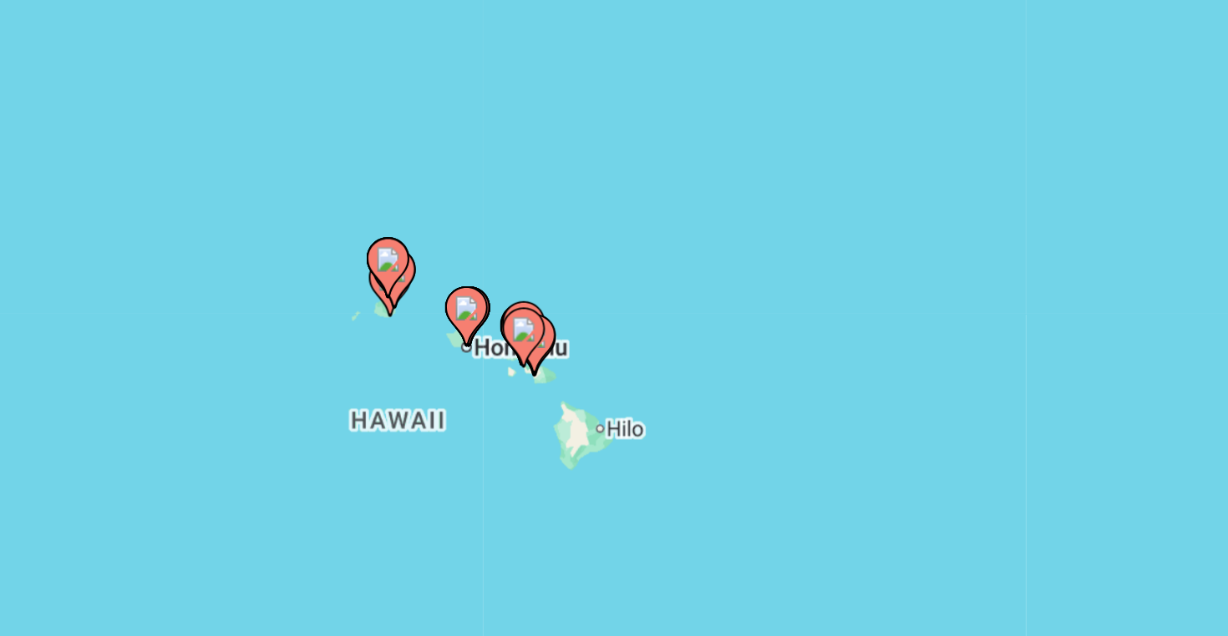
drag, startPoint x: 283, startPoint y: 170, endPoint x: 124, endPoint y: 97, distance: 174.5
click at [124, 117] on div "To activate drag with keyboard, press Alt + Enter. Once in keyboard drag state,…" at bounding box center [613, 367] width 1161 height 501
click at [240, 220] on image "Main content" at bounding box center [245, 225] width 10 height 10
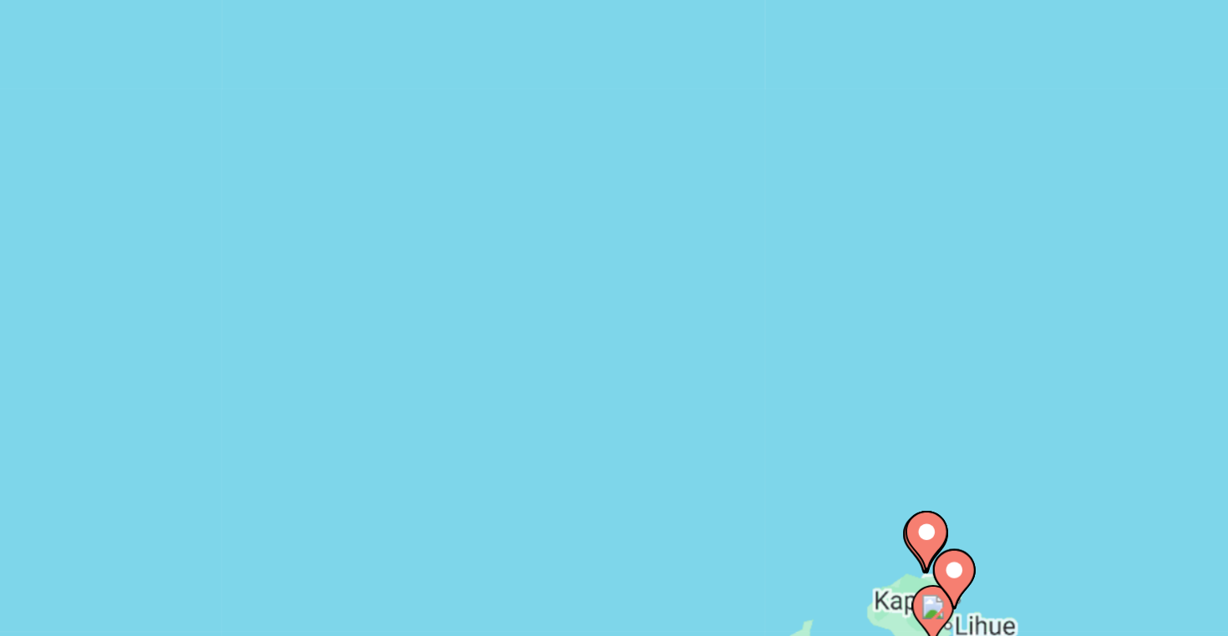
drag, startPoint x: 352, startPoint y: 167, endPoint x: 191, endPoint y: 144, distance: 162.7
click at [191, 145] on div "To navigate, press the arrow keys. To activate drag with keyboard, press Alt + …" at bounding box center [613, 367] width 1161 height 501
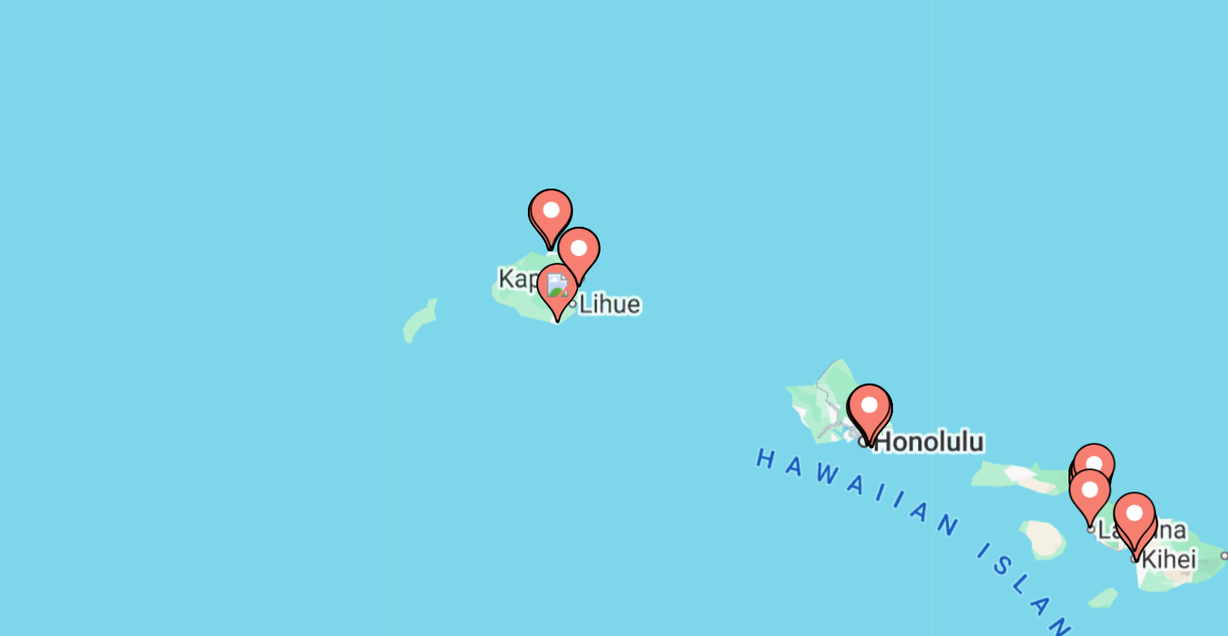
drag, startPoint x: 268, startPoint y: 171, endPoint x: 140, endPoint y: 57, distance: 171.5
click at [139, 117] on div "To navigate, press the arrow keys. To activate drag with keyboard, press Alt + …" at bounding box center [613, 367] width 1161 height 501
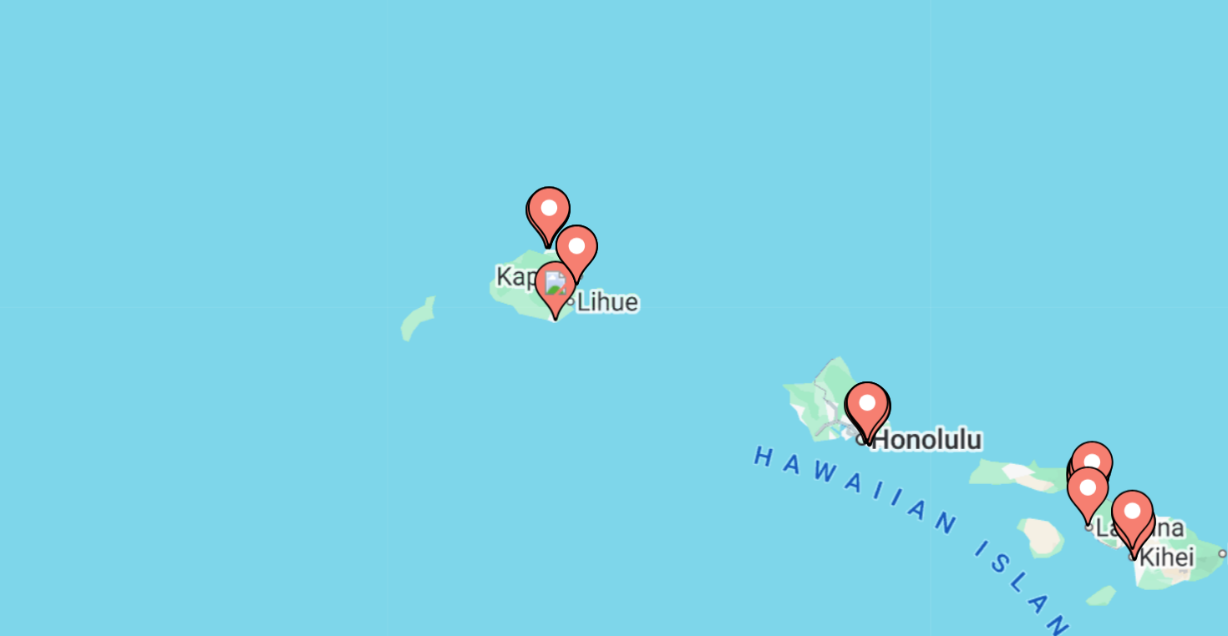
click at [306, 230] on image "Main content" at bounding box center [311, 235] width 10 height 10
type input "**********"
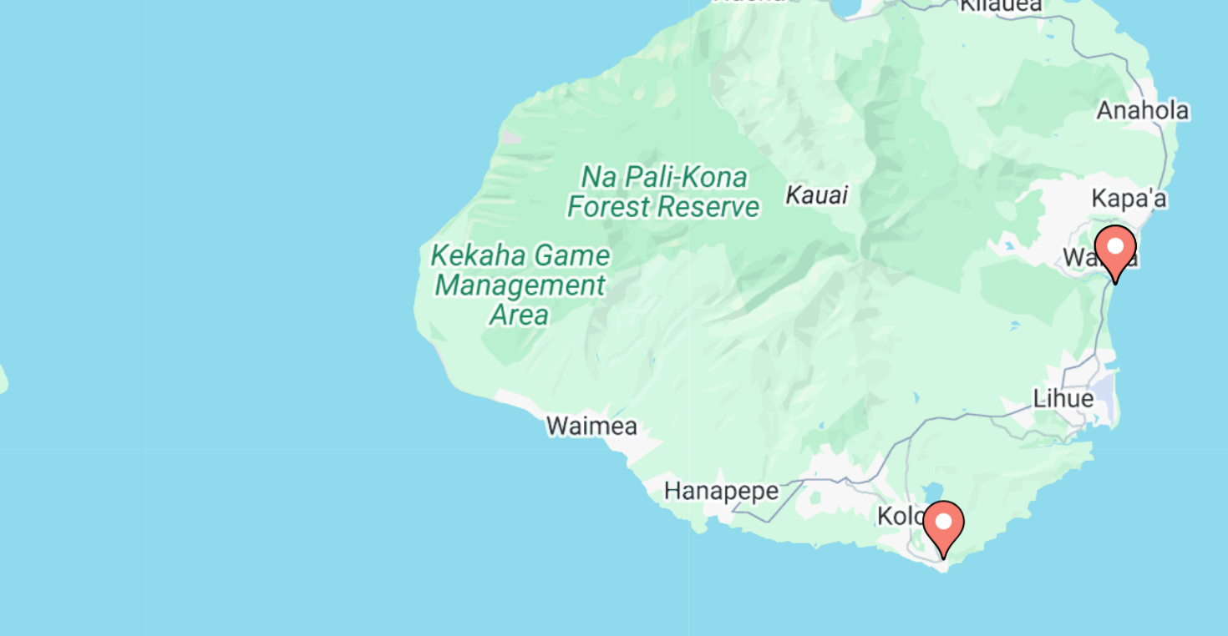
drag, startPoint x: 280, startPoint y: 139, endPoint x: 129, endPoint y: 116, distance: 152.8
click at [129, 117] on div "To navigate, press the arrow keys. To activate drag with keyboard, press Alt + …" at bounding box center [613, 367] width 1161 height 501
click at [459, 324] on image "Main content" at bounding box center [464, 329] width 10 height 10
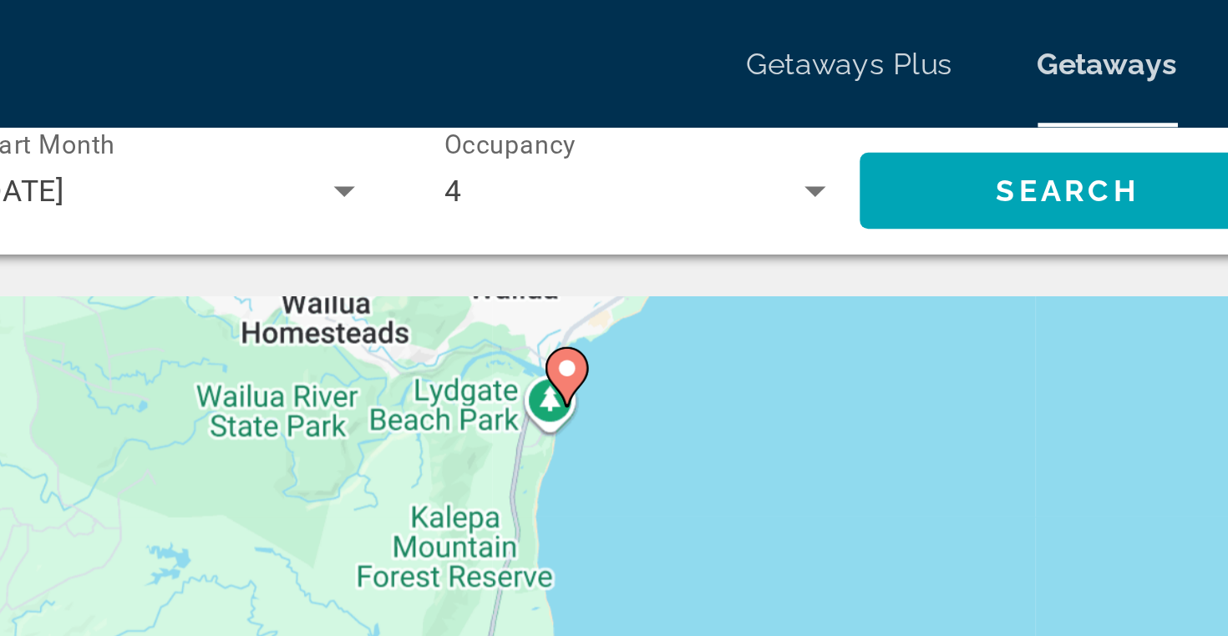
click at [453, 144] on image "Main content" at bounding box center [458, 145] width 10 height 10
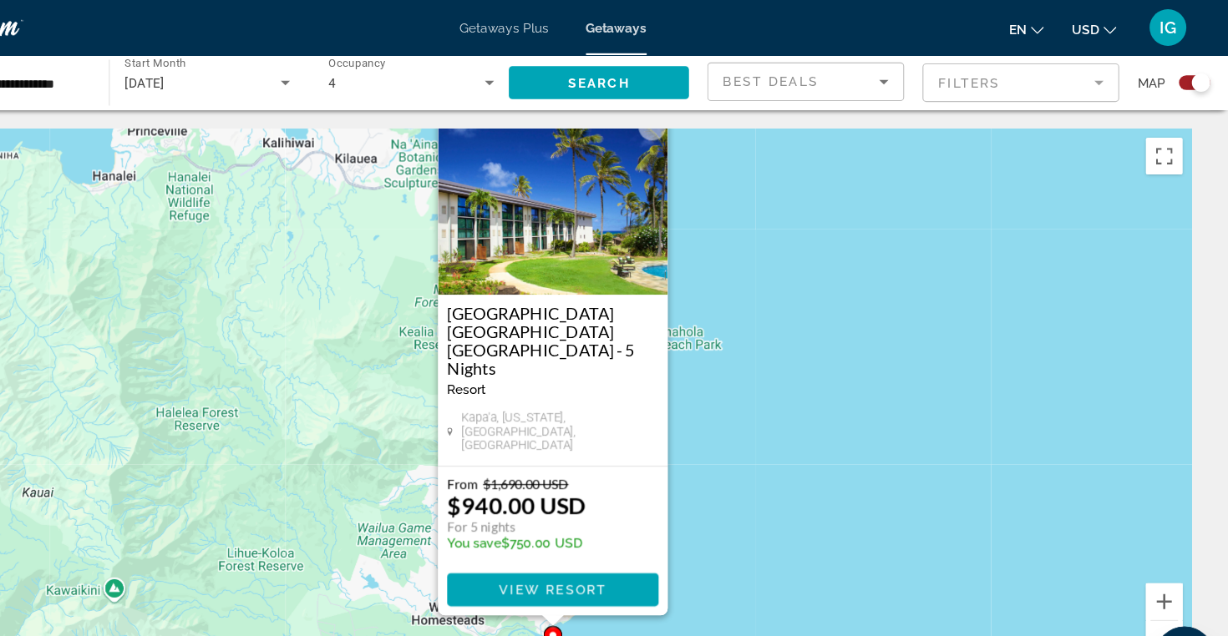
click at [709, 339] on div "To activate drag with keyboard, press Alt + Enter. Once in keyboard drag state,…" at bounding box center [613, 367] width 1161 height 501
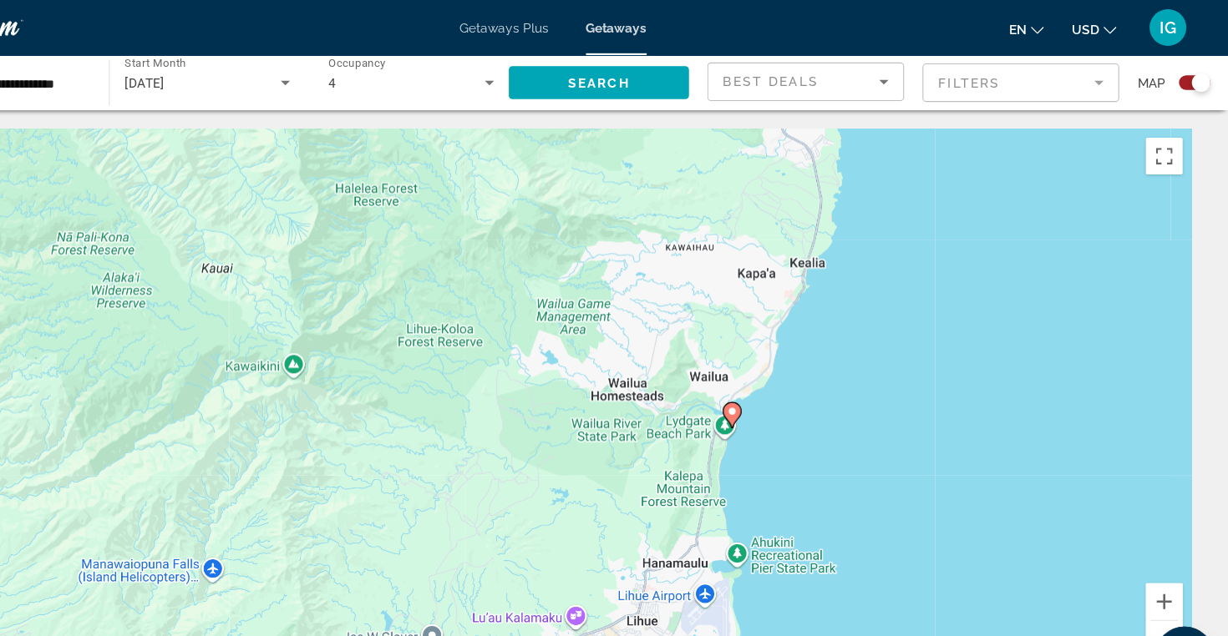
drag, startPoint x: 686, startPoint y: 397, endPoint x: 849, endPoint y: 191, distance: 262.7
click at [850, 191] on div "To activate drag with keyboard, press Alt + Enter. Once in keyboard drag state,…" at bounding box center [613, 367] width 1161 height 501
click at [772, 376] on image "Main content" at bounding box center [777, 374] width 10 height 10
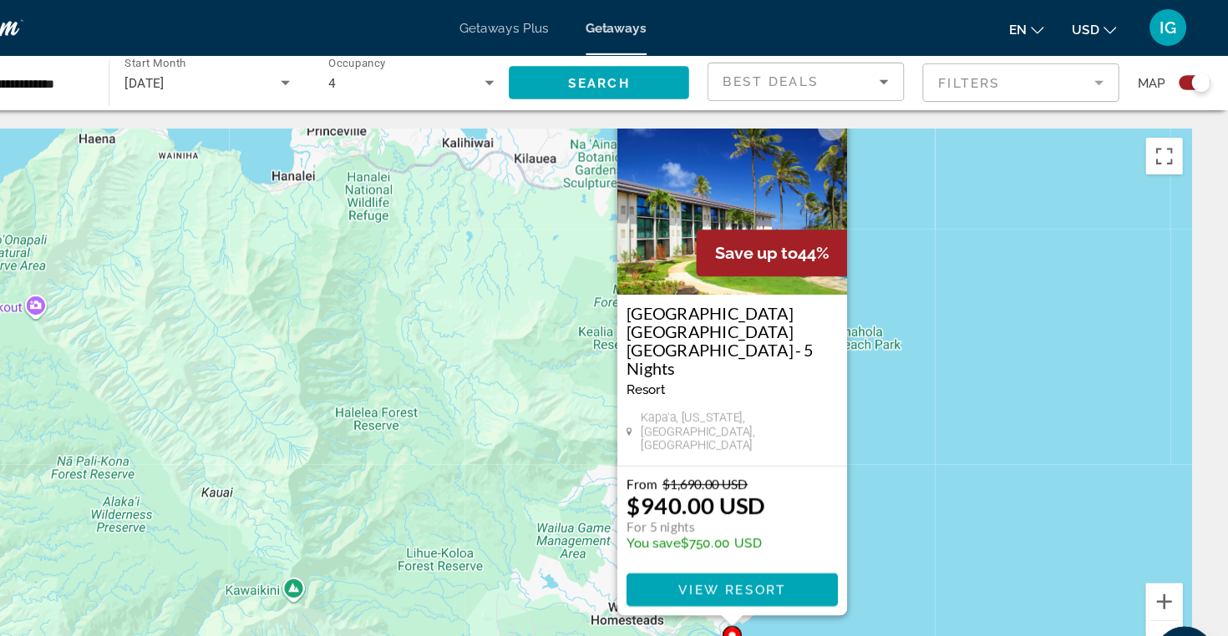
click at [867, 428] on div "To activate drag with keyboard, press Alt + Enter. Once in keyboard drag state,…" at bounding box center [613, 367] width 1161 height 501
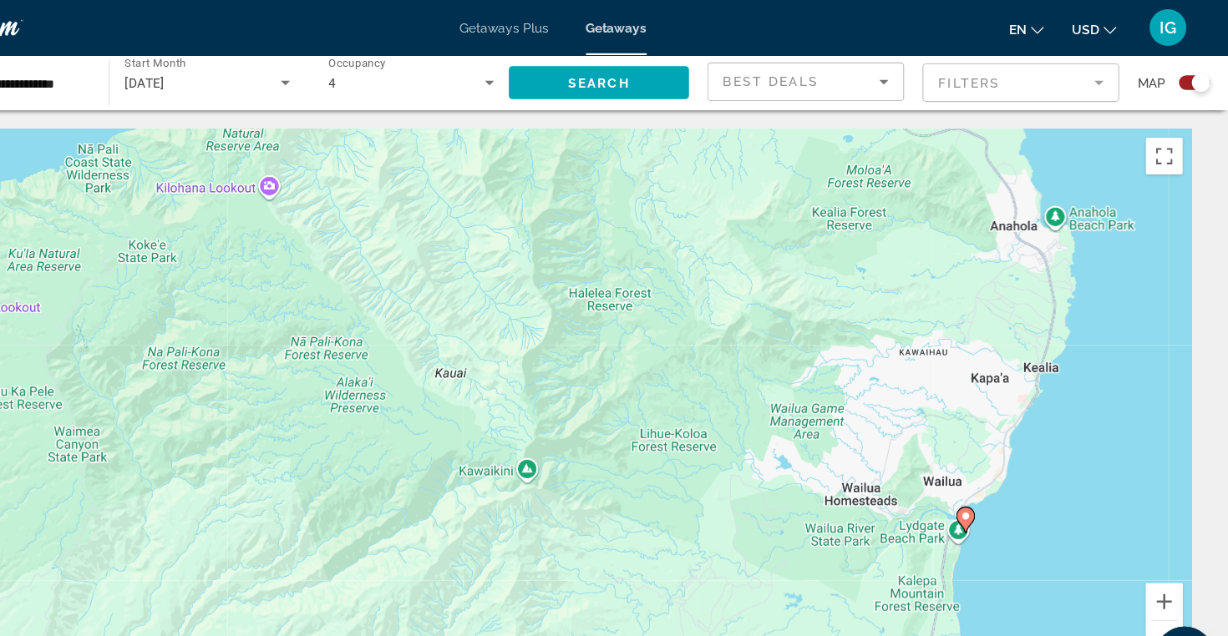
drag, startPoint x: 830, startPoint y: 431, endPoint x: 1045, endPoint y: 322, distance: 241.3
click at [1045, 322] on div "To activate drag with keyboard, press Alt + Enter. Once in keyboard drag state,…" at bounding box center [613, 367] width 1161 height 501
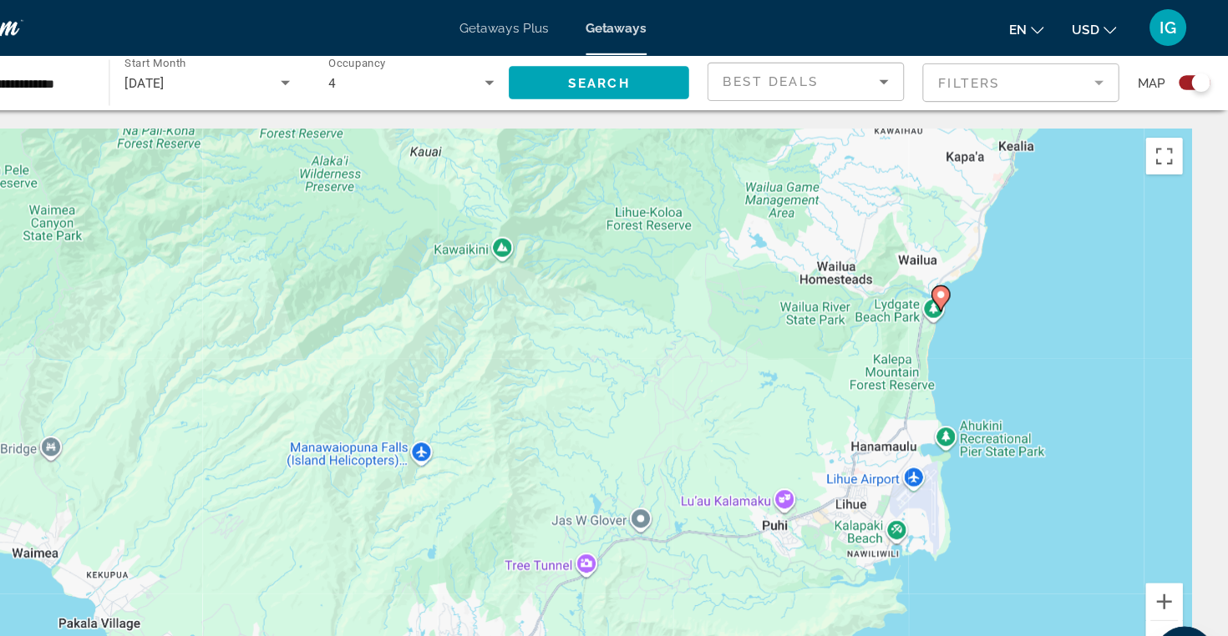
drag, startPoint x: 1014, startPoint y: 537, endPoint x: 982, endPoint y: 291, distance: 248.4
click at [982, 291] on div "To activate drag with keyboard, press Alt + Enter. Once in keyboard drag state,…" at bounding box center [613, 367] width 1161 height 501
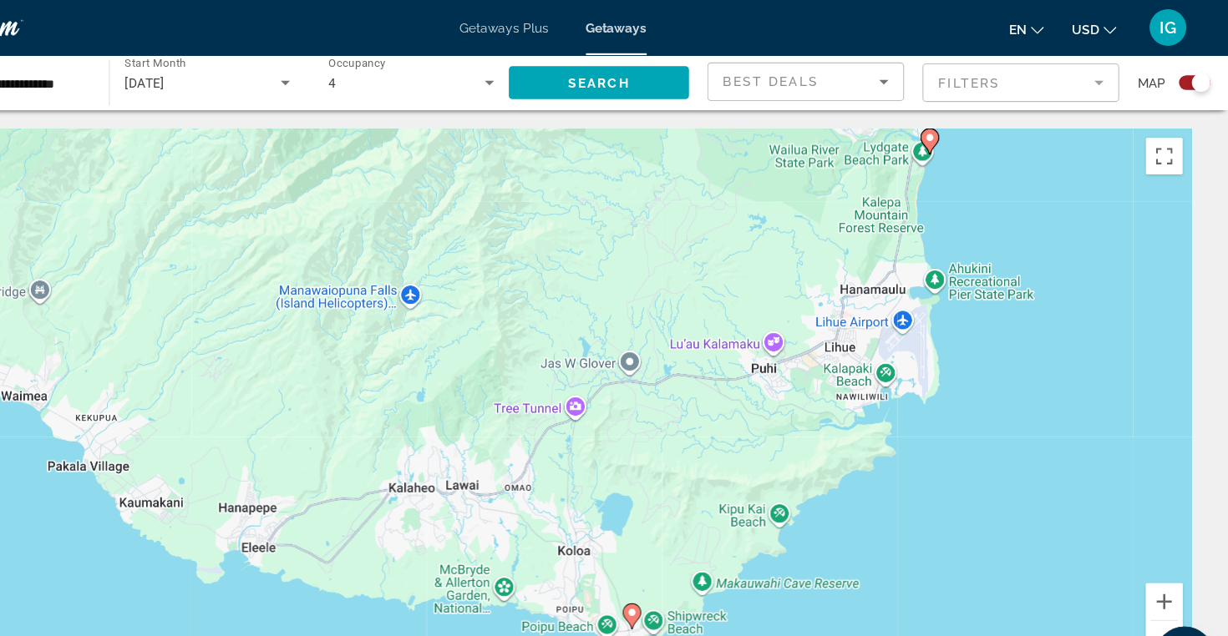
drag, startPoint x: 988, startPoint y: 463, endPoint x: 988, endPoint y: 365, distance: 98.5
click at [988, 365] on div "To activate drag with keyboard, press Alt + Enter. Once in keyboard drag state,…" at bounding box center [613, 367] width 1161 height 501
click at [1152, 559] on button "Zoom in" at bounding box center [1168, 546] width 33 height 33
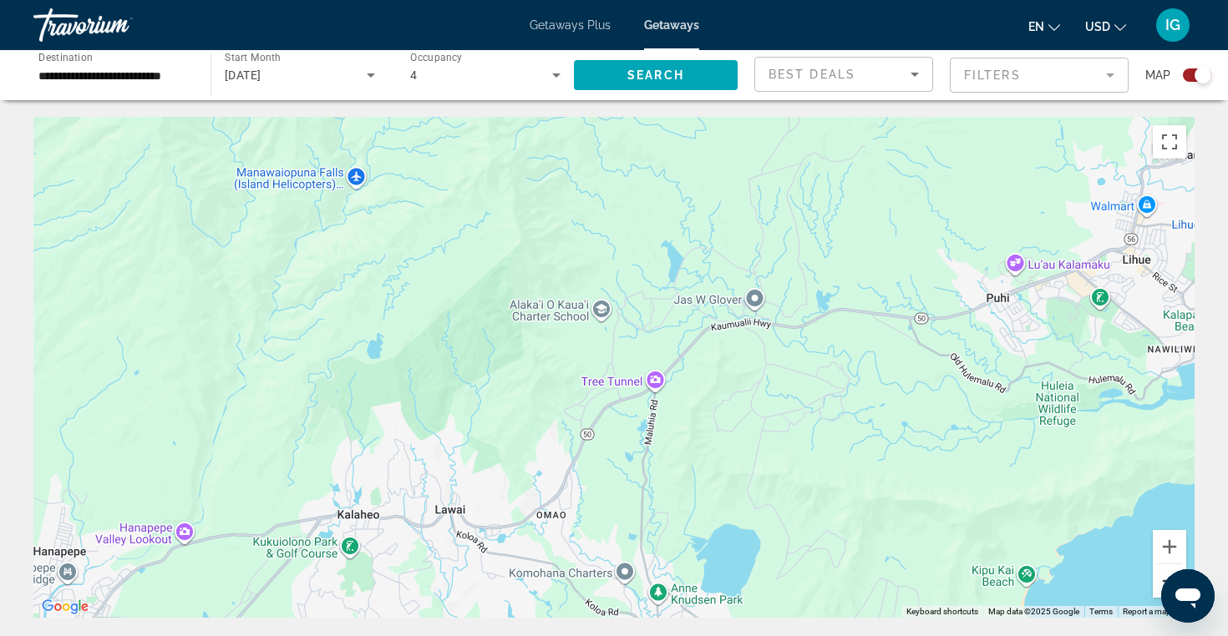
click at [1159, 589] on button "Zoom out" at bounding box center [1168, 581] width 33 height 33
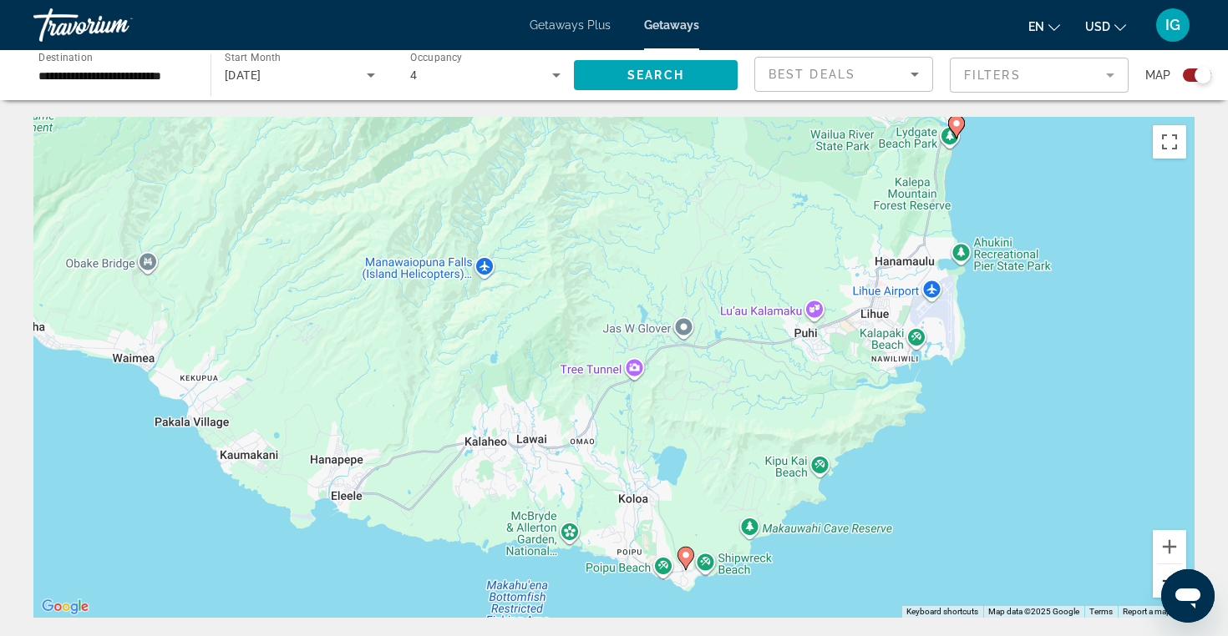
click at [1159, 580] on button "Zoom out" at bounding box center [1168, 581] width 33 height 33
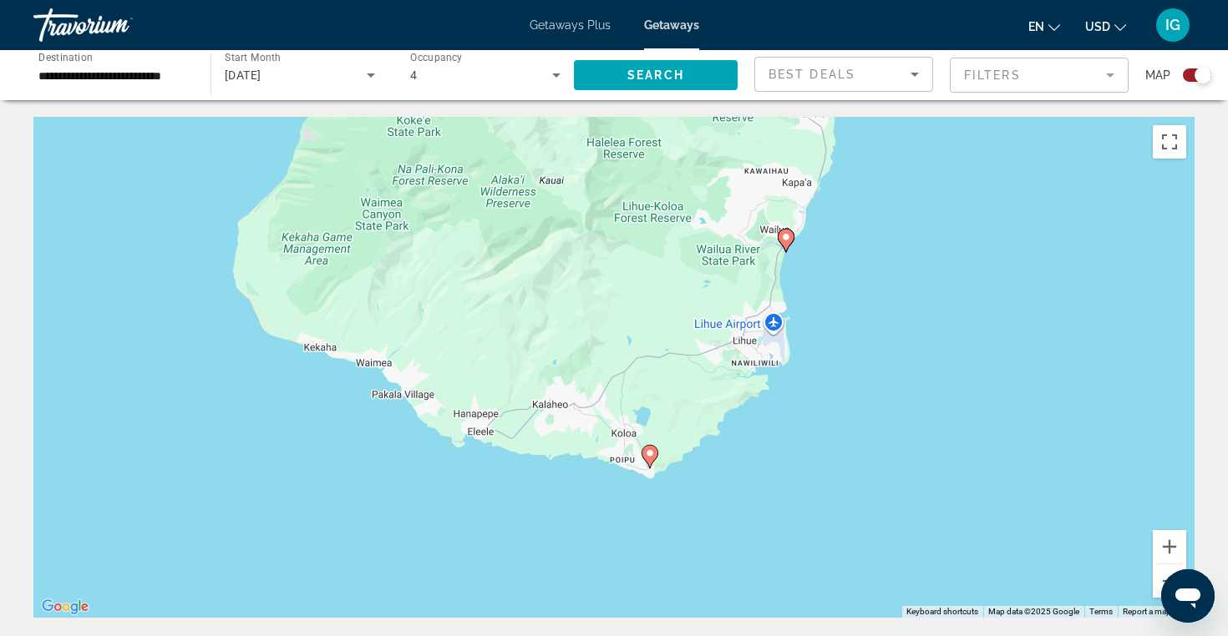
click at [651, 453] on image "Main content" at bounding box center [650, 453] width 10 height 10
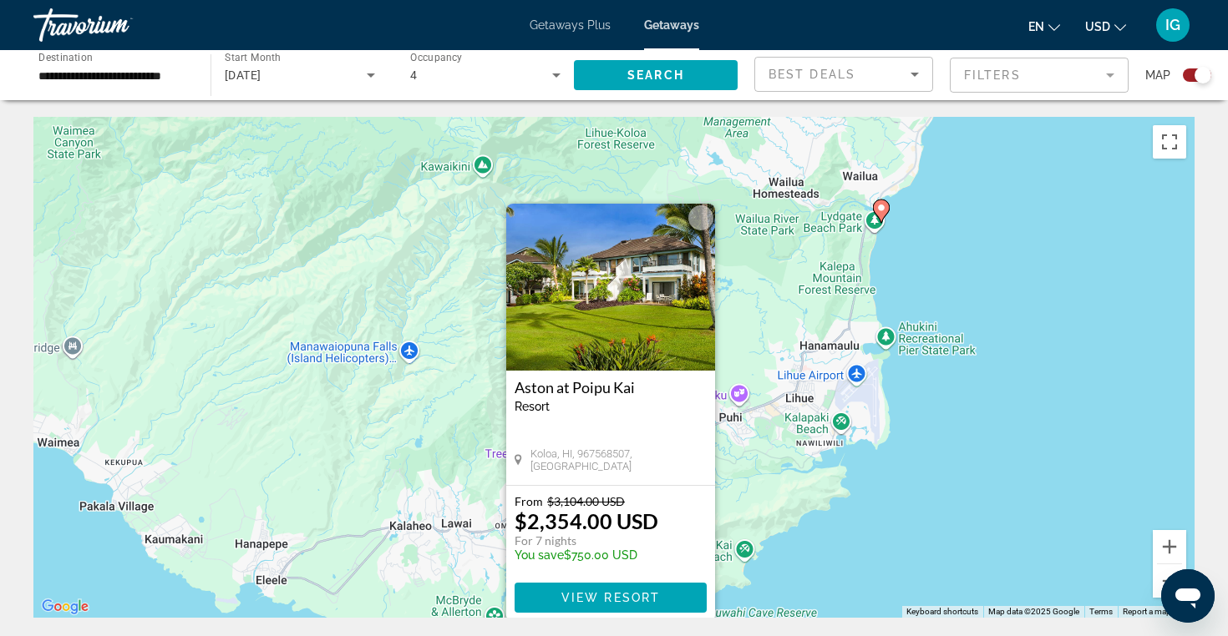
drag, startPoint x: 823, startPoint y: 473, endPoint x: 649, endPoint y: 515, distance: 179.6
click at [654, 516] on div "To activate drag with keyboard, press Alt + Enter. Once in keyboard drag state,…" at bounding box center [613, 367] width 1161 height 501
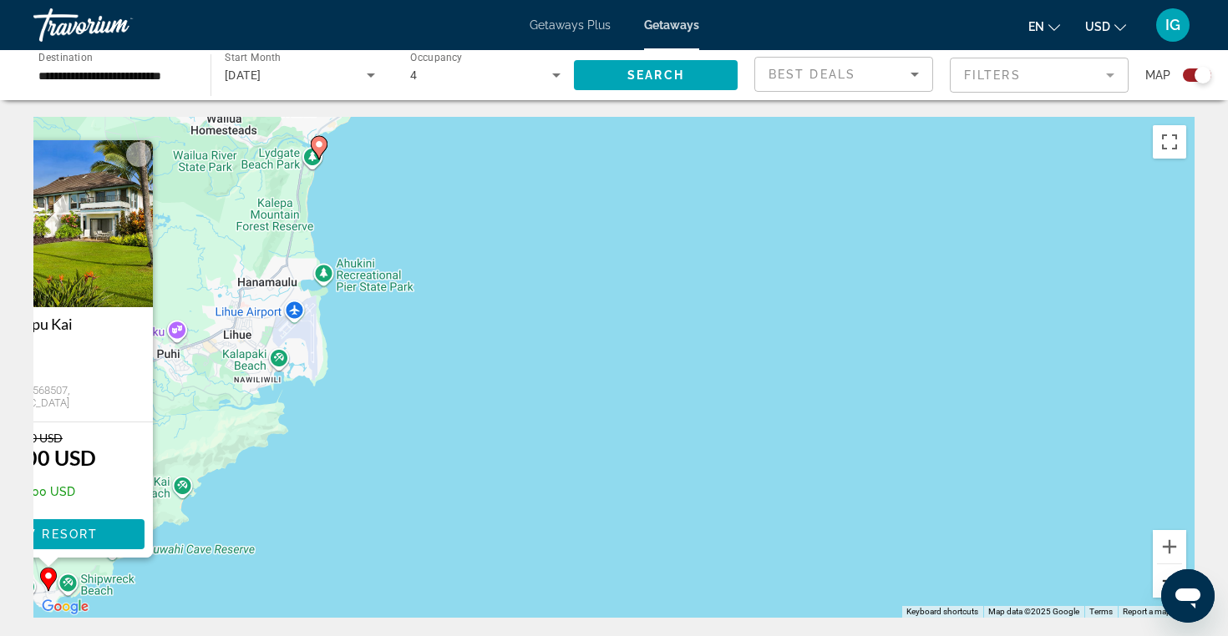
click at [1162, 571] on button "Zoom out" at bounding box center [1168, 581] width 33 height 33
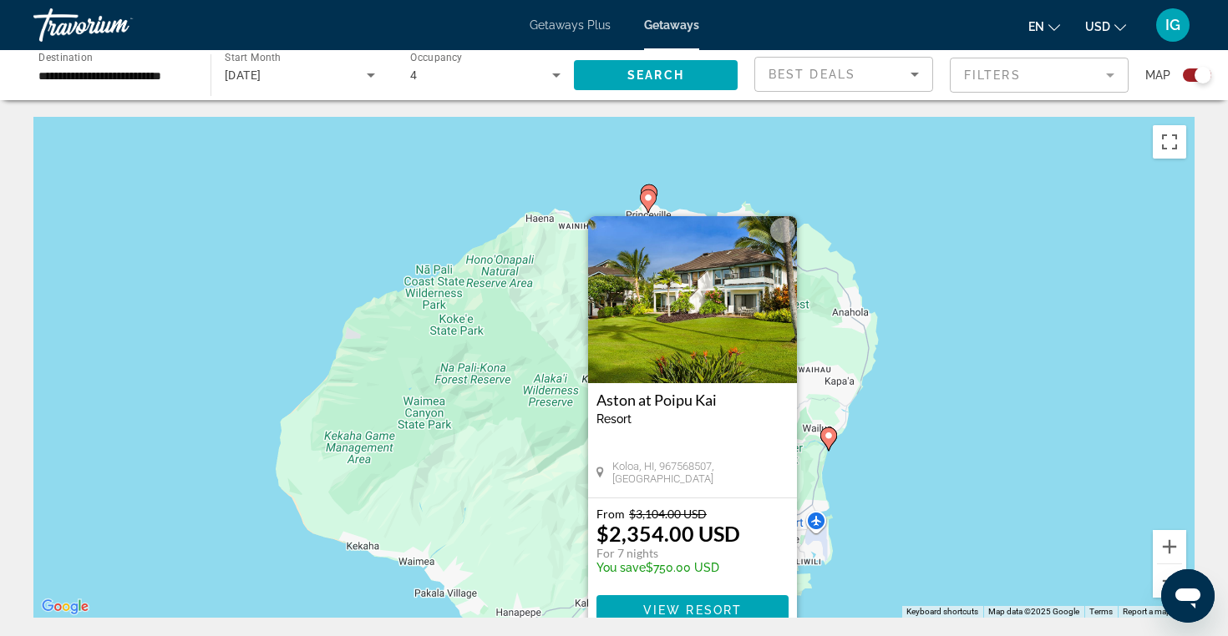
drag, startPoint x: 719, startPoint y: 433, endPoint x: 1084, endPoint y: 621, distance: 410.8
click at [919, 273] on div "To activate drag with keyboard, press Alt + Enter. Once in keyboard drag state,…" at bounding box center [613, 367] width 1161 height 501
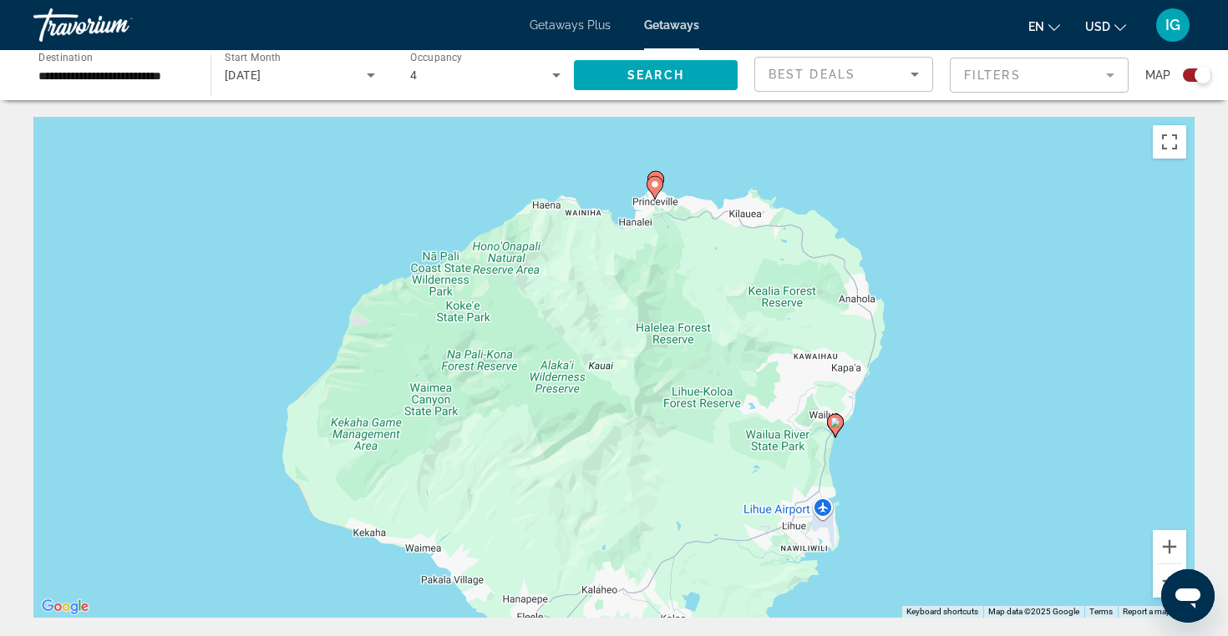
drag, startPoint x: 954, startPoint y: 323, endPoint x: 960, endPoint y: 305, distance: 19.5
click at [960, 306] on div "To activate drag with keyboard, press Alt + Enter. Once in keyboard drag state,…" at bounding box center [613, 367] width 1161 height 501
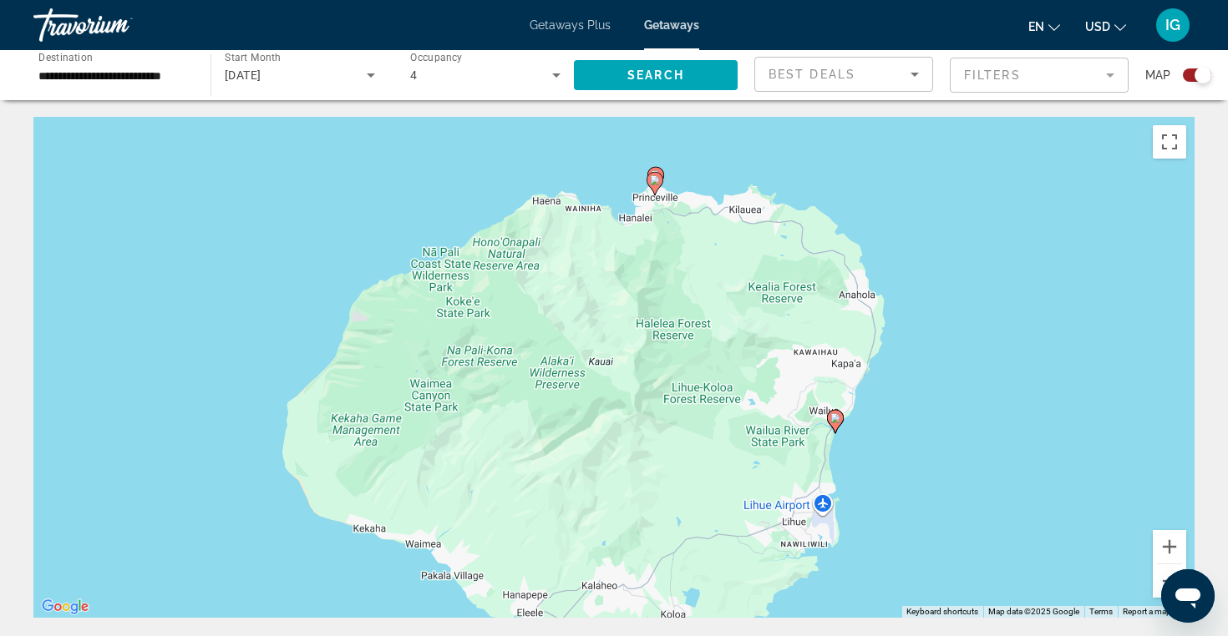
click at [655, 180] on image "Main content" at bounding box center [655, 180] width 10 height 10
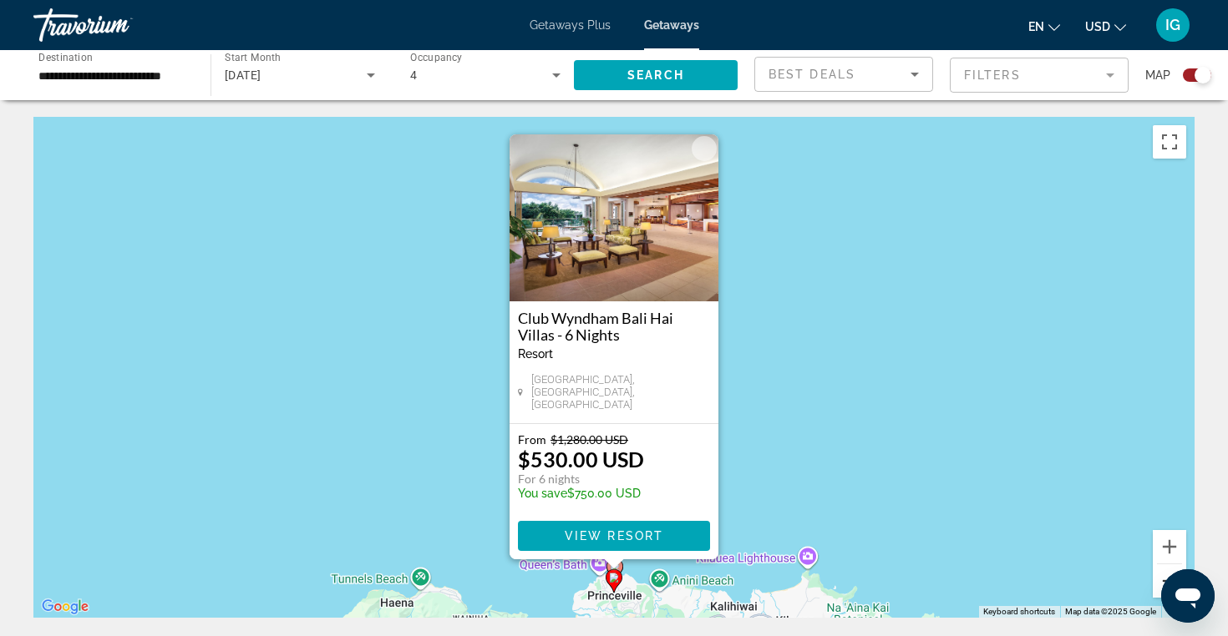
click at [1160, 578] on button "Zoom out" at bounding box center [1168, 581] width 33 height 33
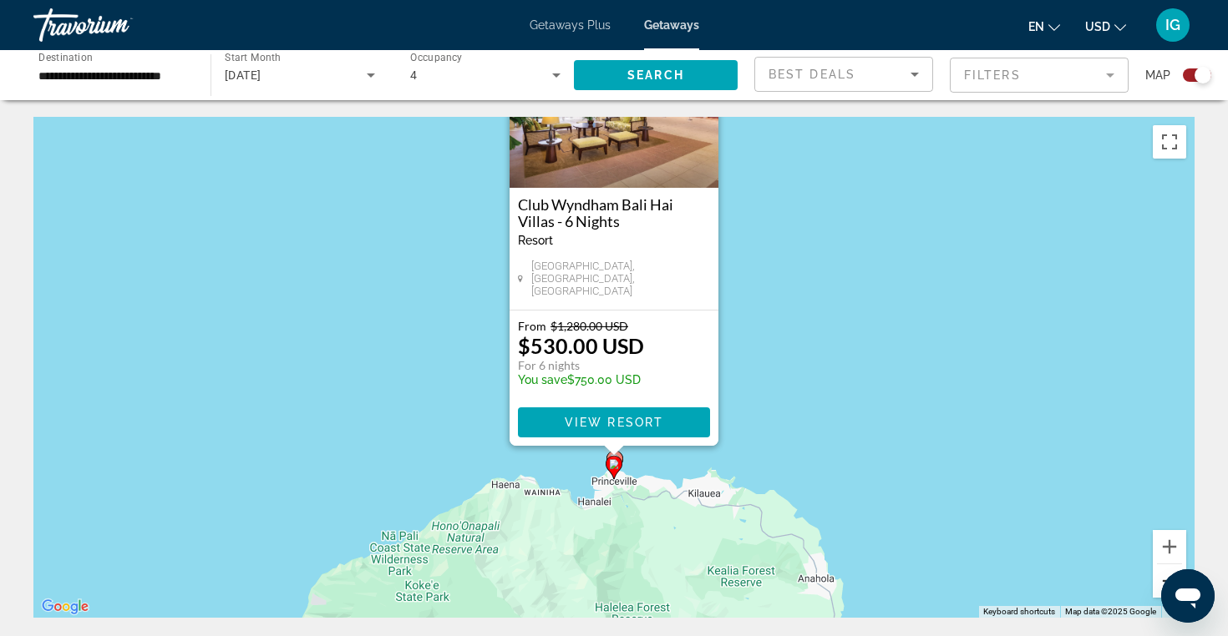
click at [1160, 578] on button "Zoom out" at bounding box center [1168, 581] width 33 height 33
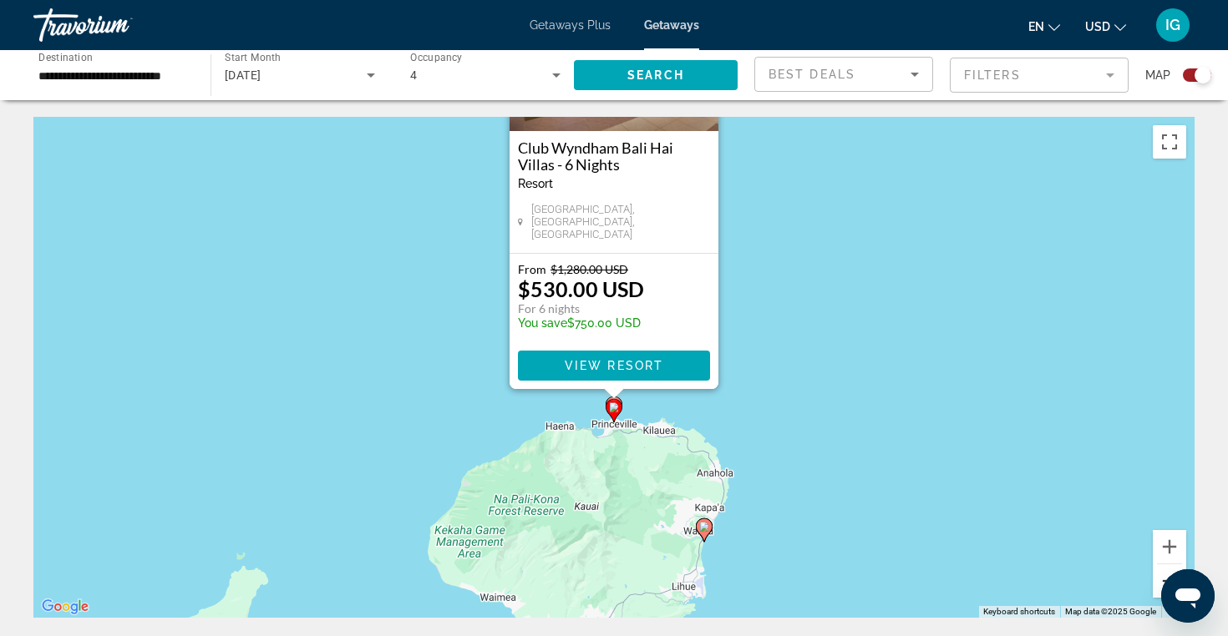
click at [1160, 578] on button "Zoom out" at bounding box center [1168, 581] width 33 height 33
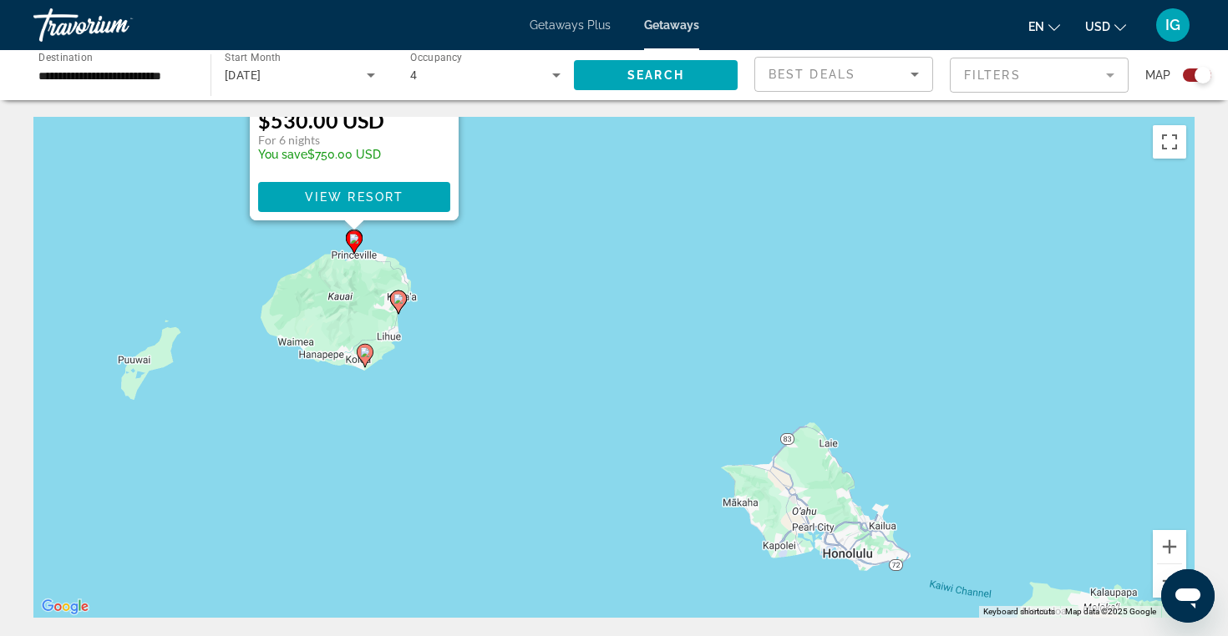
drag, startPoint x: 868, startPoint y: 596, endPoint x: 610, endPoint y: 458, distance: 292.2
click at [610, 457] on div "To activate drag with keyboard, press Alt + Enter. Once in keyboard drag state,…" at bounding box center [613, 367] width 1161 height 501
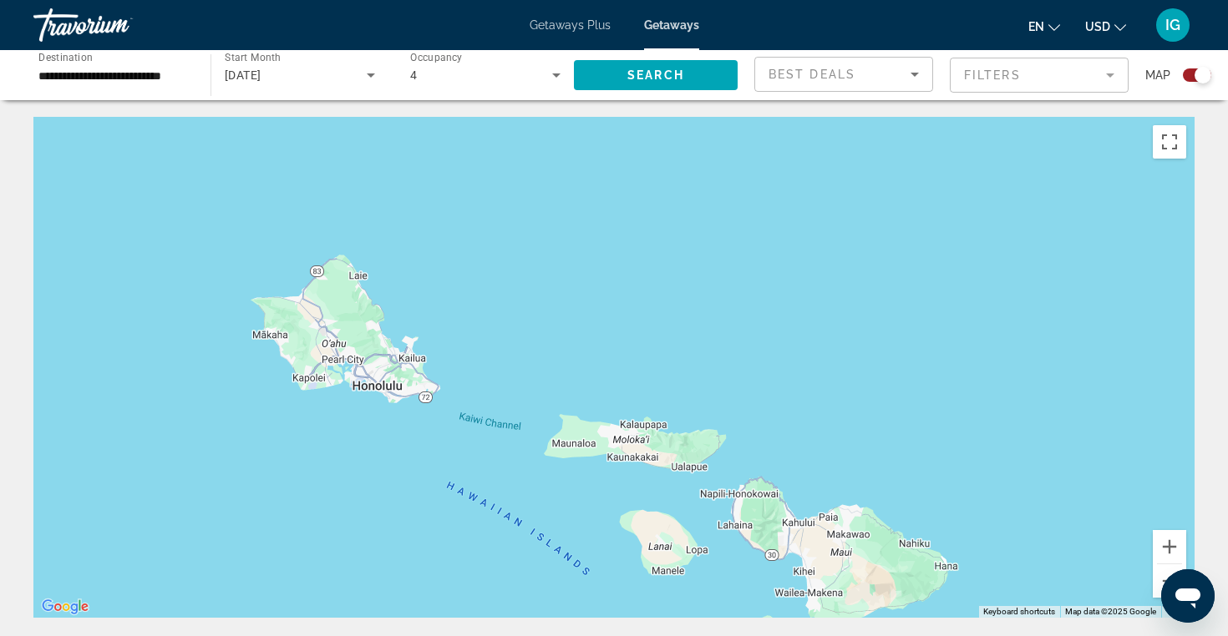
drag, startPoint x: 1019, startPoint y: 438, endPoint x: 541, endPoint y: 268, distance: 506.8
click at [541, 268] on div "To activate drag with keyboard, press Alt + Enter. Once in keyboard drag state,…" at bounding box center [613, 367] width 1161 height 501
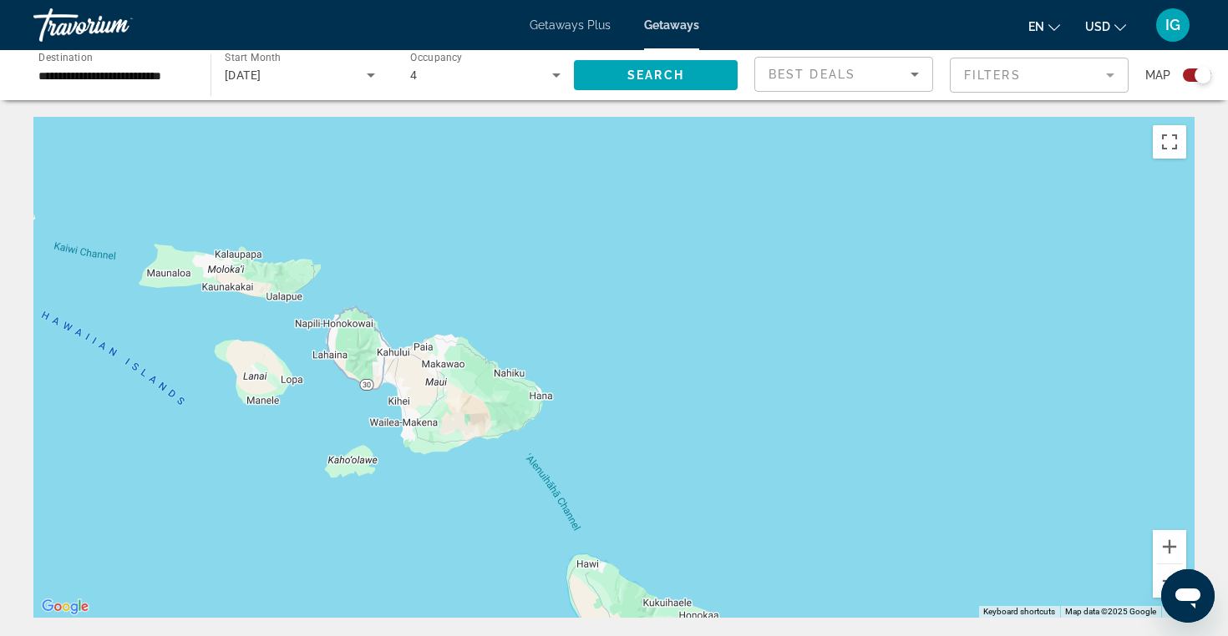
drag, startPoint x: 909, startPoint y: 413, endPoint x: 504, endPoint y: 245, distance: 438.4
click at [504, 244] on div "To activate drag with keyboard, press Alt + Enter. Once in keyboard drag state,…" at bounding box center [613, 367] width 1161 height 501
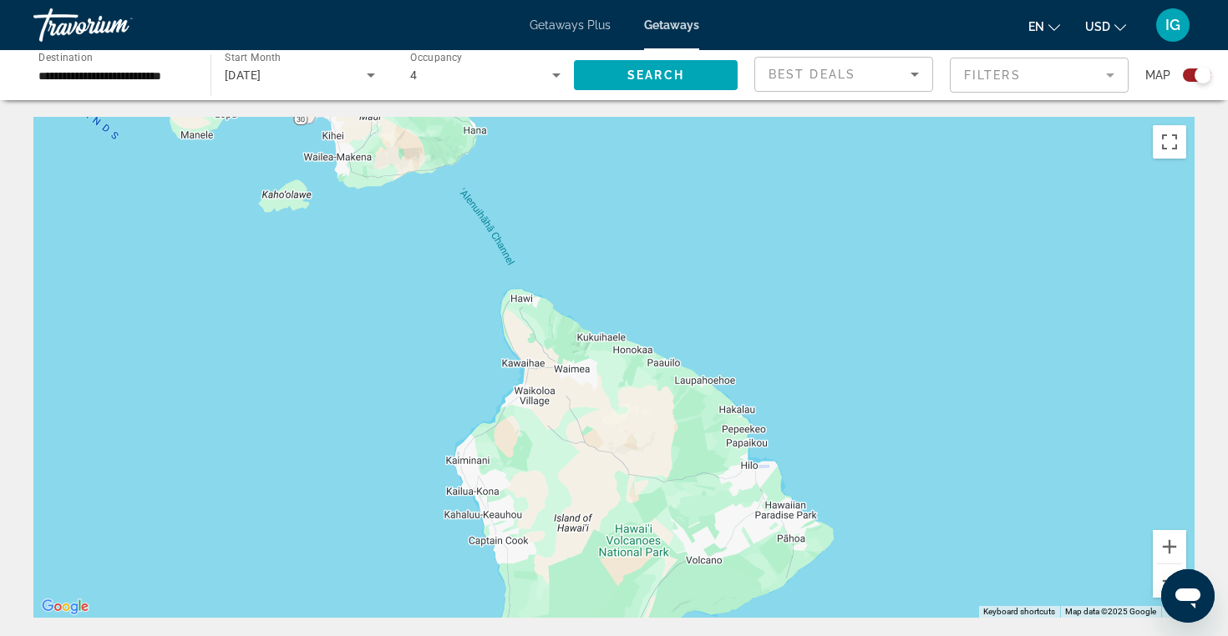
drag, startPoint x: 843, startPoint y: 486, endPoint x: 775, endPoint y: 216, distance: 278.3
click at [775, 216] on div "To activate drag with keyboard, press Alt + Enter. Once in keyboard drag state,…" at bounding box center [613, 367] width 1161 height 501
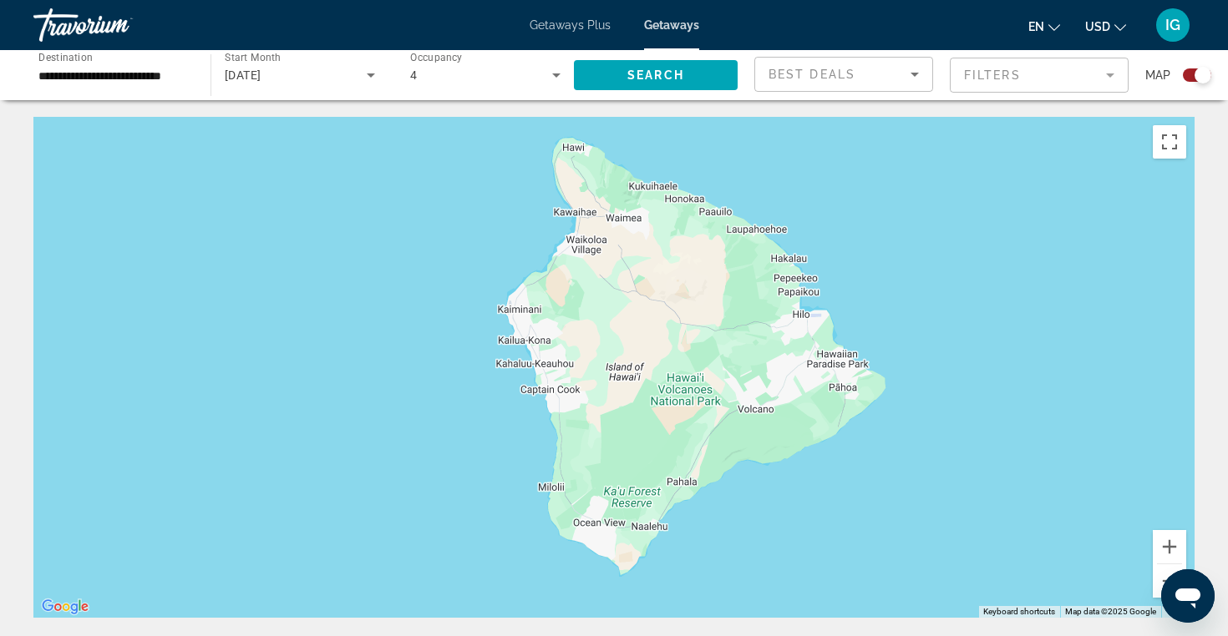
drag, startPoint x: 894, startPoint y: 381, endPoint x: 945, endPoint y: 226, distance: 162.9
click at [945, 226] on div "To activate drag with keyboard, press Alt + Enter. Once in keyboard drag state,…" at bounding box center [613, 367] width 1161 height 501
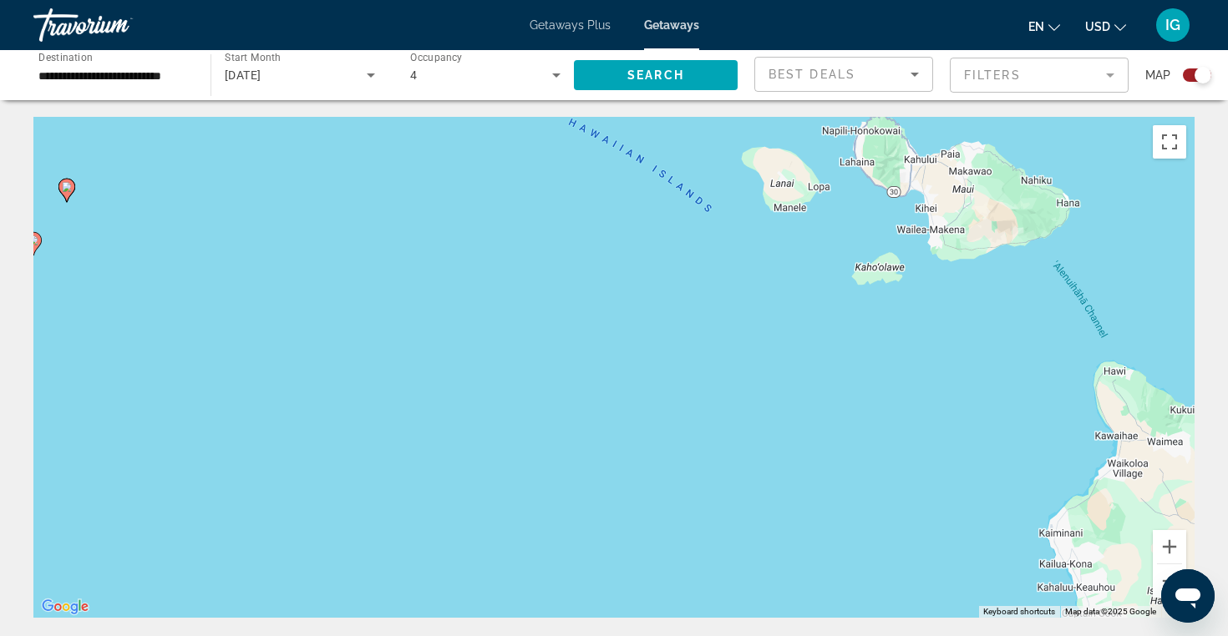
drag, startPoint x: 458, startPoint y: 412, endPoint x: 1002, endPoint y: 635, distance: 587.9
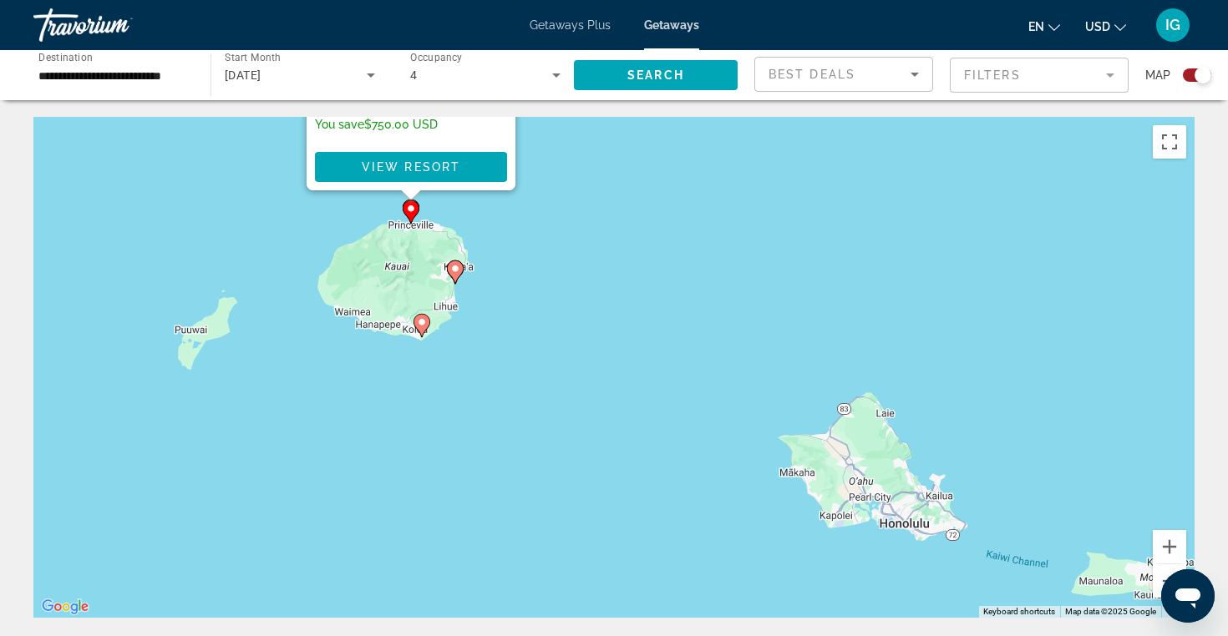
drag, startPoint x: 478, startPoint y: 521, endPoint x: 704, endPoint y: 149, distance: 434.7
click at [704, 149] on div "To activate drag with keyboard, press Alt + Enter. Once in keyboard drag state,…" at bounding box center [613, 367] width 1161 height 501
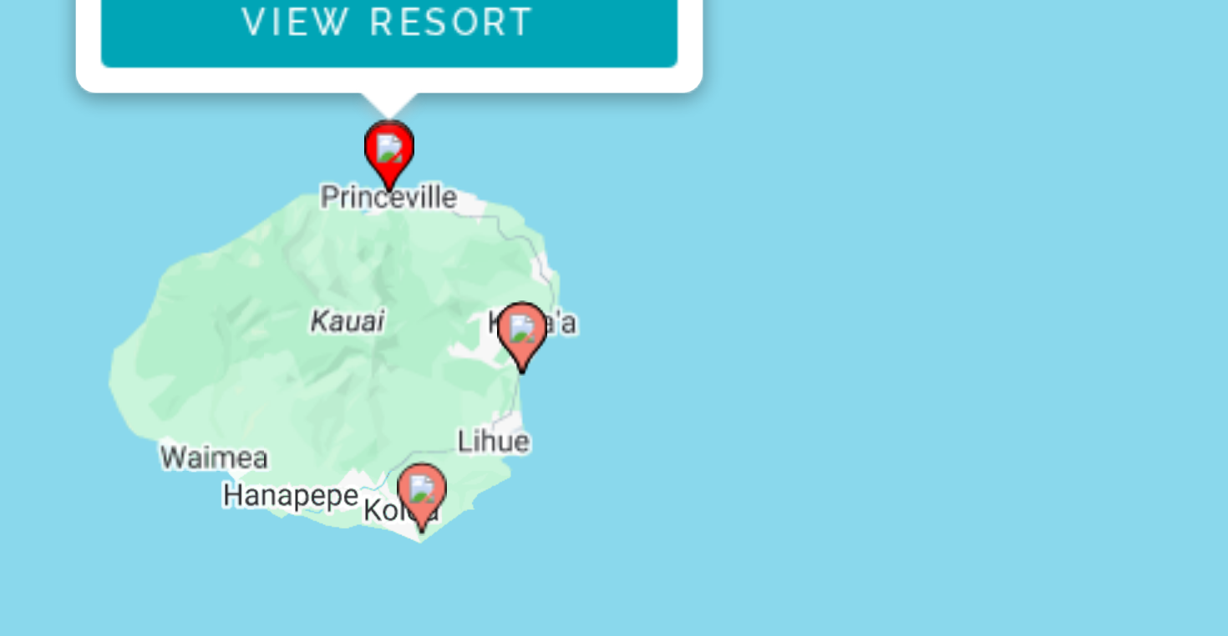
click at [448, 261] on icon "Main content" at bounding box center [455, 272] width 15 height 22
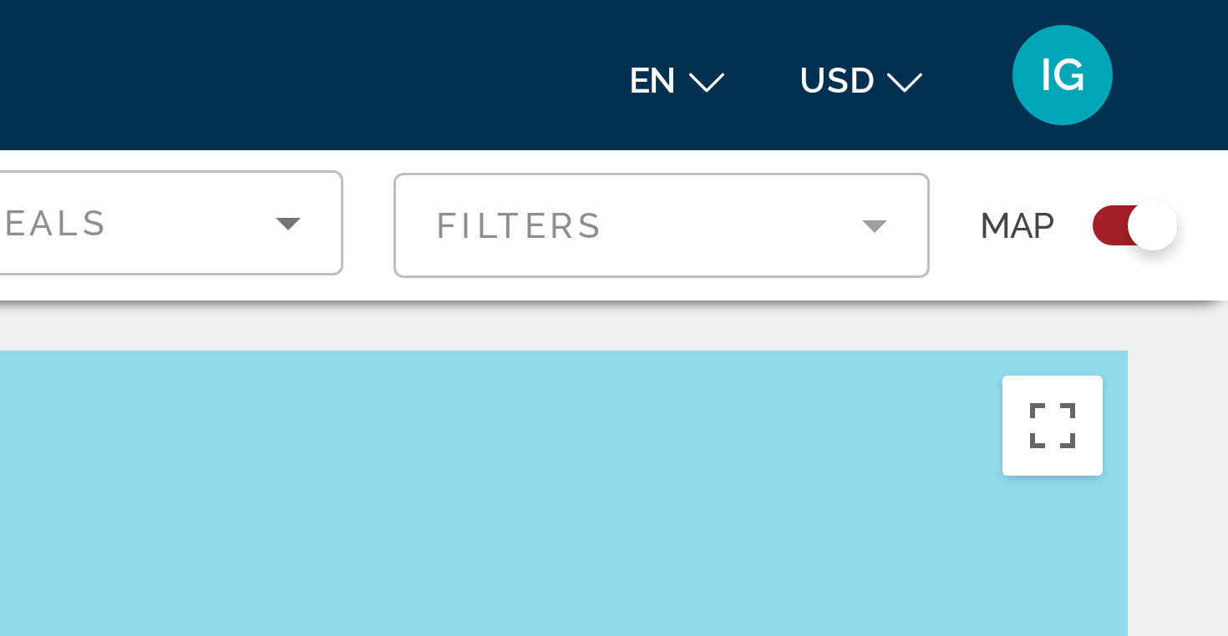
drag, startPoint x: 307, startPoint y: 177, endPoint x: 281, endPoint y: 102, distance: 79.8
click at [301, 165] on div "To activate drag with keyboard, press Alt + Enter. Once in keyboard drag state,…" at bounding box center [613, 367] width 1161 height 501
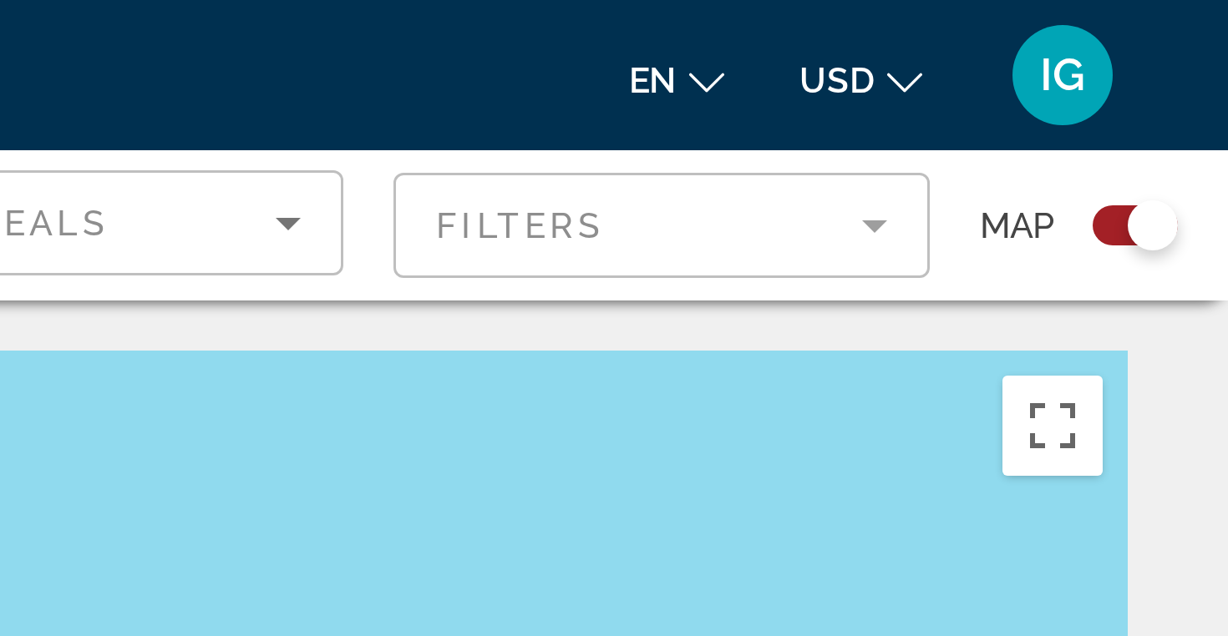
click at [301, 165] on div "To activate drag with keyboard, press Alt + Enter. Once in keyboard drag state,…" at bounding box center [613, 367] width 1161 height 501
drag, startPoint x: 194, startPoint y: 166, endPoint x: 219, endPoint y: 170, distance: 25.4
click at [219, 170] on div "To activate drag with keyboard, press Alt + Enter. Once in keyboard drag state,…" at bounding box center [613, 367] width 1161 height 501
drag, startPoint x: 324, startPoint y: 189, endPoint x: 311, endPoint y: 113, distance: 77.0
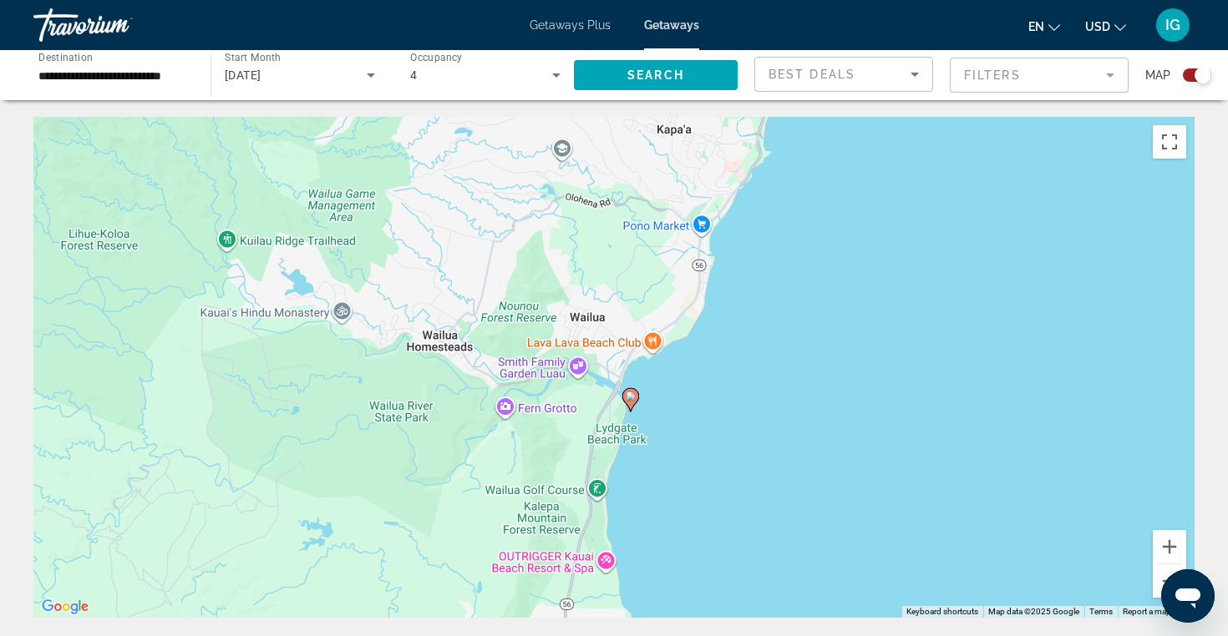
drag, startPoint x: 340, startPoint y: 404, endPoint x: 930, endPoint y: 436, distance: 591.2
click at [930, 437] on div "To activate drag with keyboard, press Alt + Enter. Once in keyboard drag state,…" at bounding box center [613, 367] width 1161 height 501
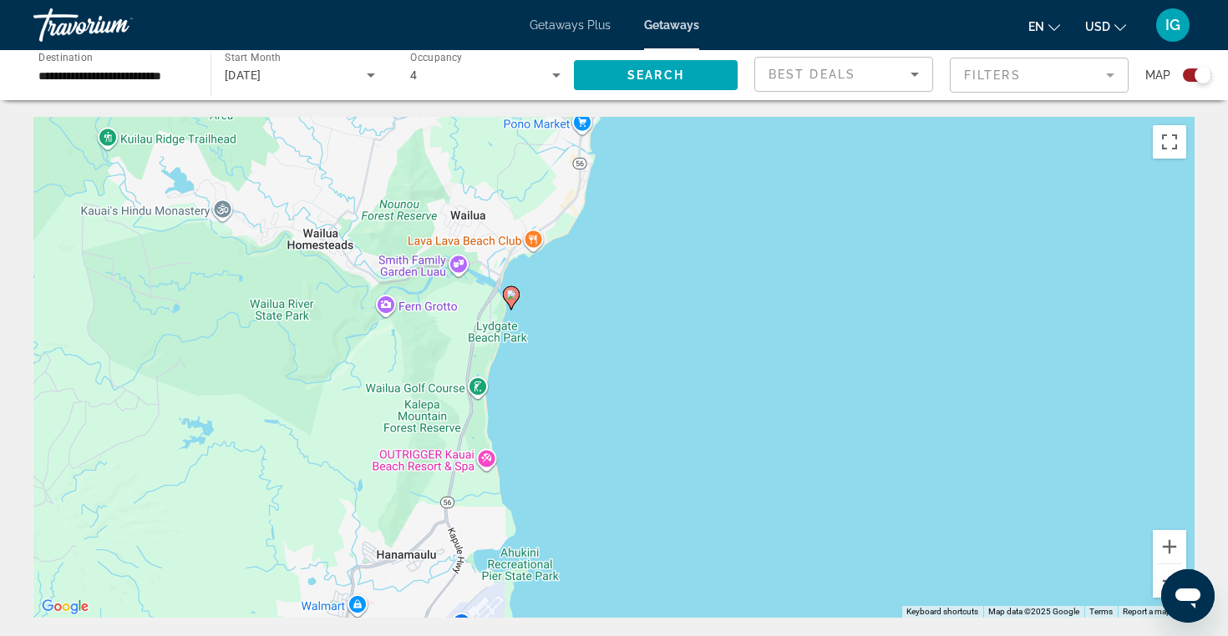
drag, startPoint x: 956, startPoint y: 544, endPoint x: 837, endPoint y: 446, distance: 154.3
click at [836, 445] on div "To activate drag with keyboard, press Alt + Enter. Once in keyboard drag state,…" at bounding box center [613, 367] width 1161 height 501
click at [1161, 580] on button "Zoom out" at bounding box center [1168, 581] width 33 height 33
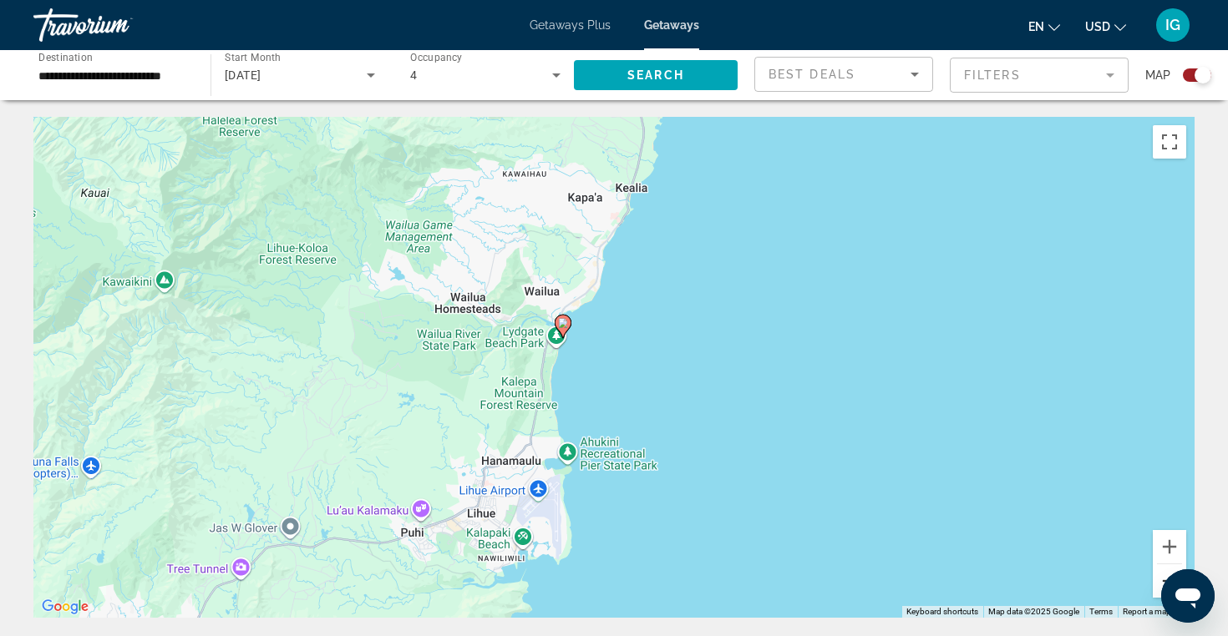
click at [1161, 580] on button "Zoom out" at bounding box center [1168, 581] width 33 height 33
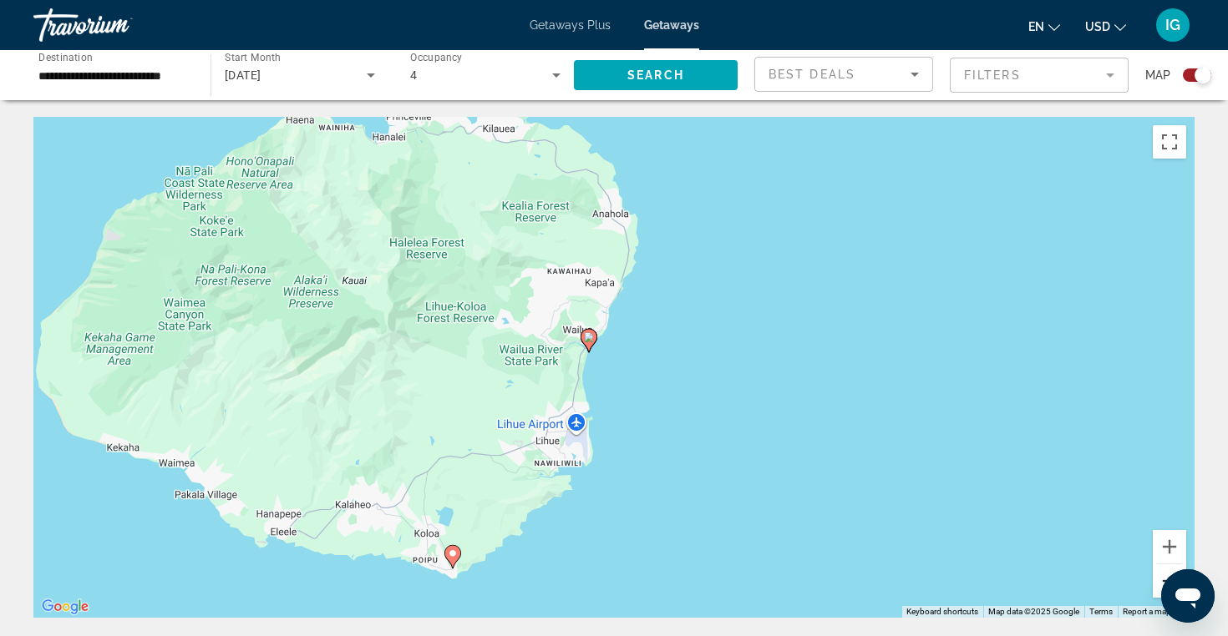
click at [1161, 580] on button "Zoom out" at bounding box center [1168, 581] width 33 height 33
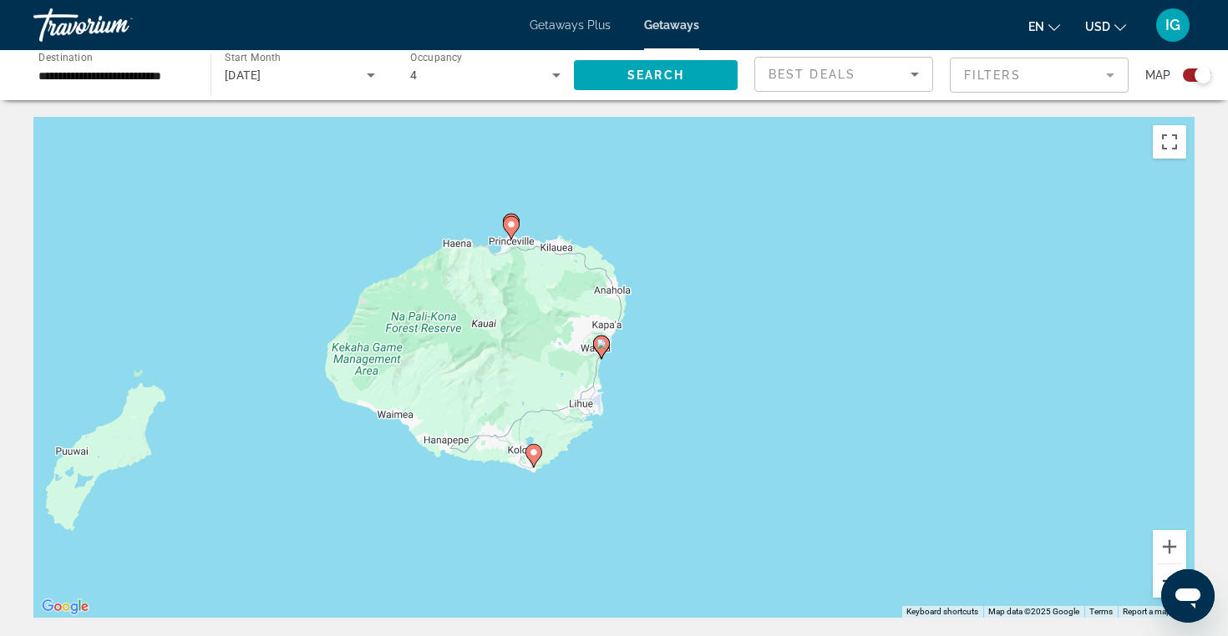
click at [1162, 579] on button "Zoom out" at bounding box center [1168, 581] width 33 height 33
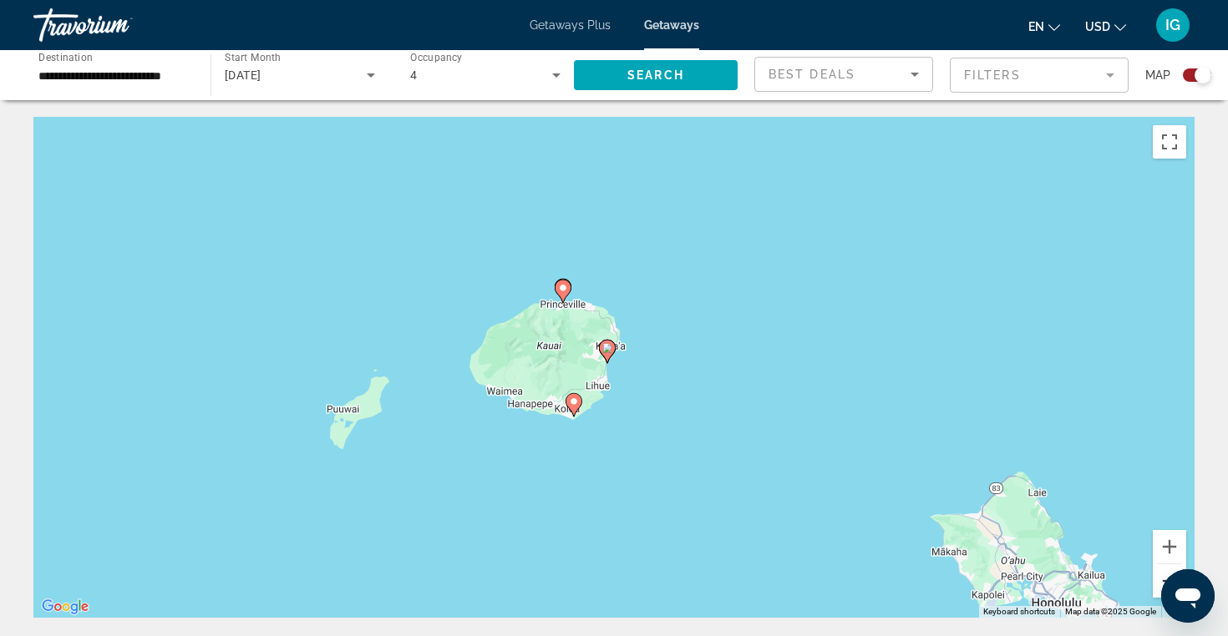
click at [1158, 574] on button "Zoom out" at bounding box center [1168, 581] width 33 height 33
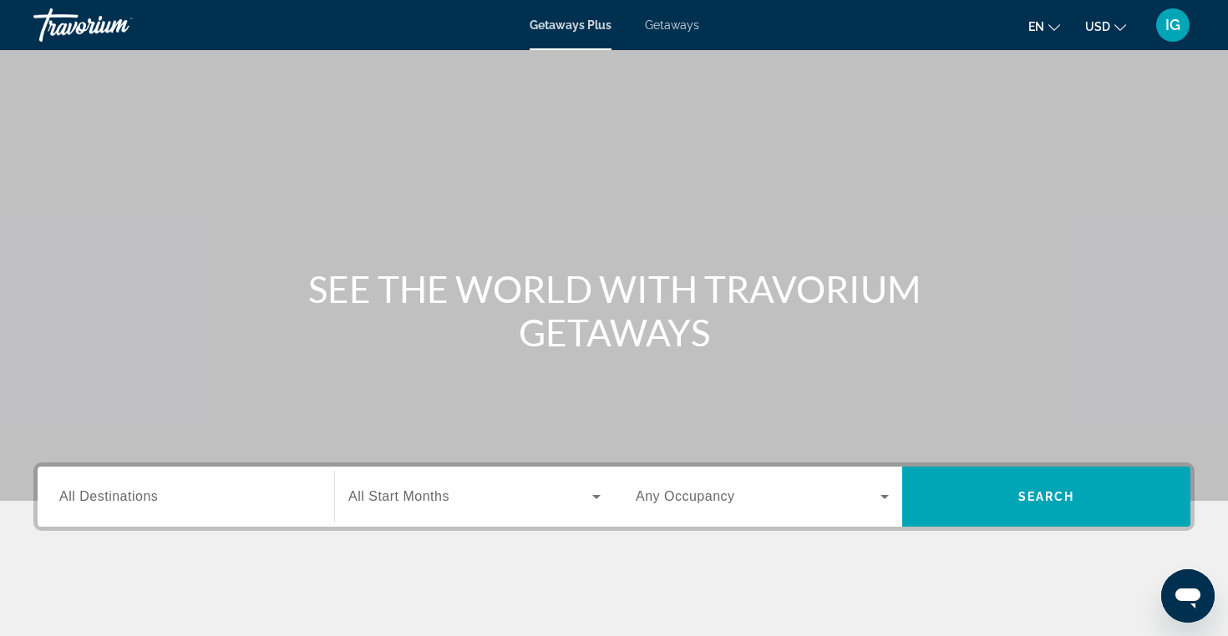
click at [144, 503] on span "All Destinations" at bounding box center [108, 496] width 99 height 14
click at [144, 503] on input "Destination All Destinations" at bounding box center [185, 498] width 253 height 20
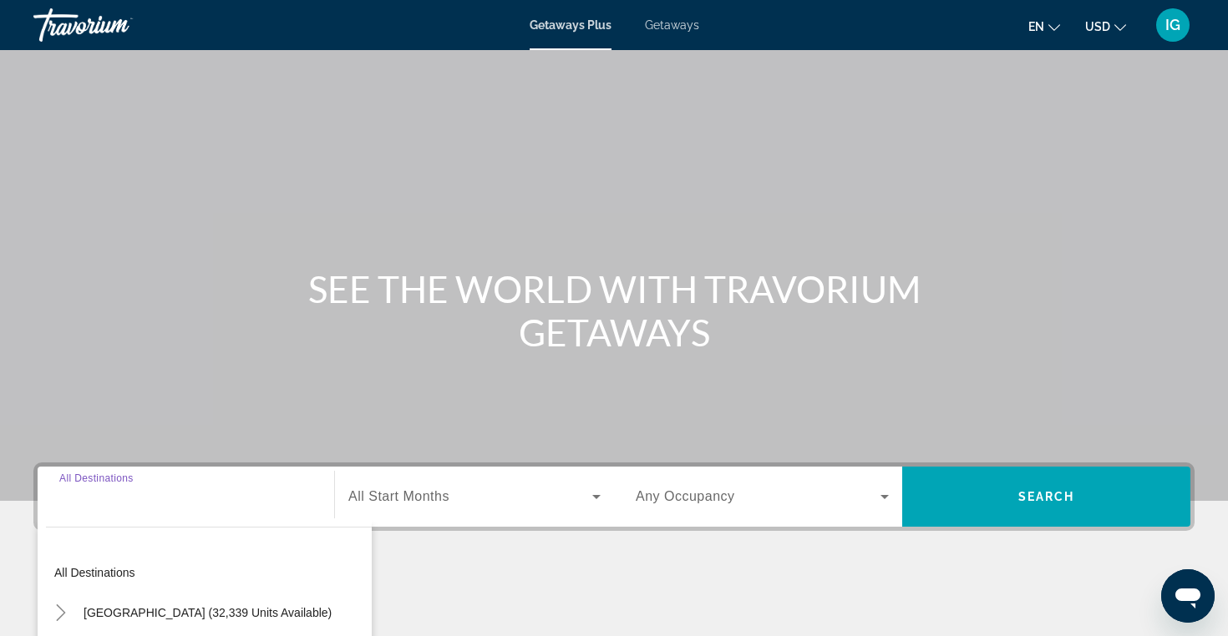
scroll to position [266, 0]
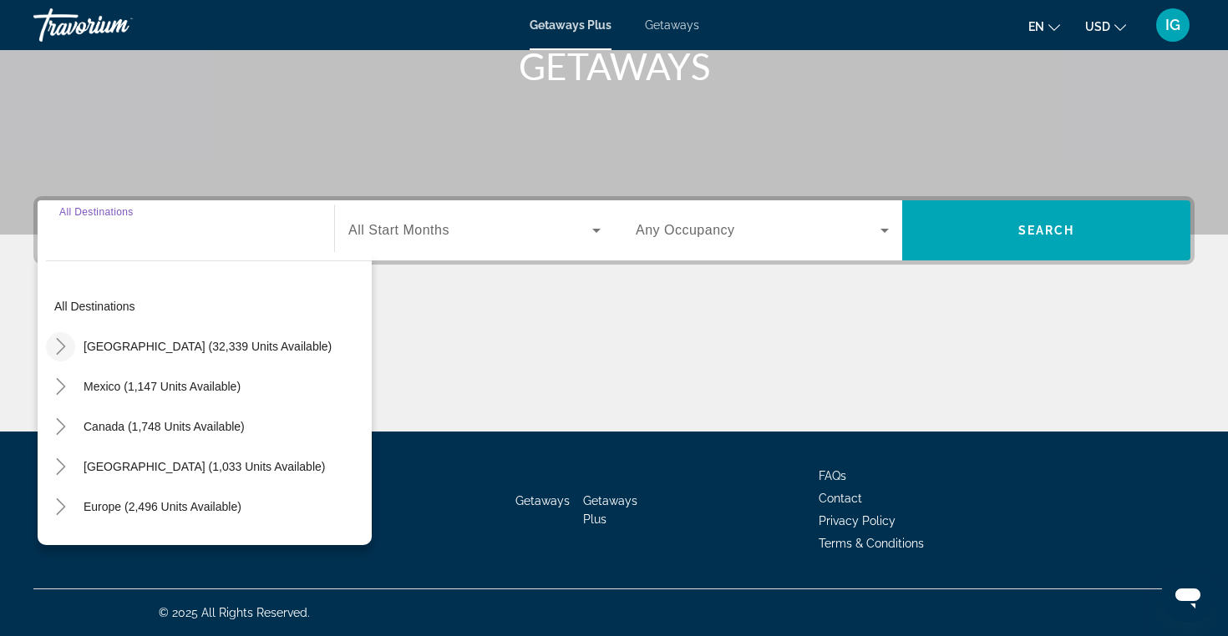
click at [65, 344] on icon "Toggle United States (32,339 units available)" at bounding box center [61, 346] width 17 height 17
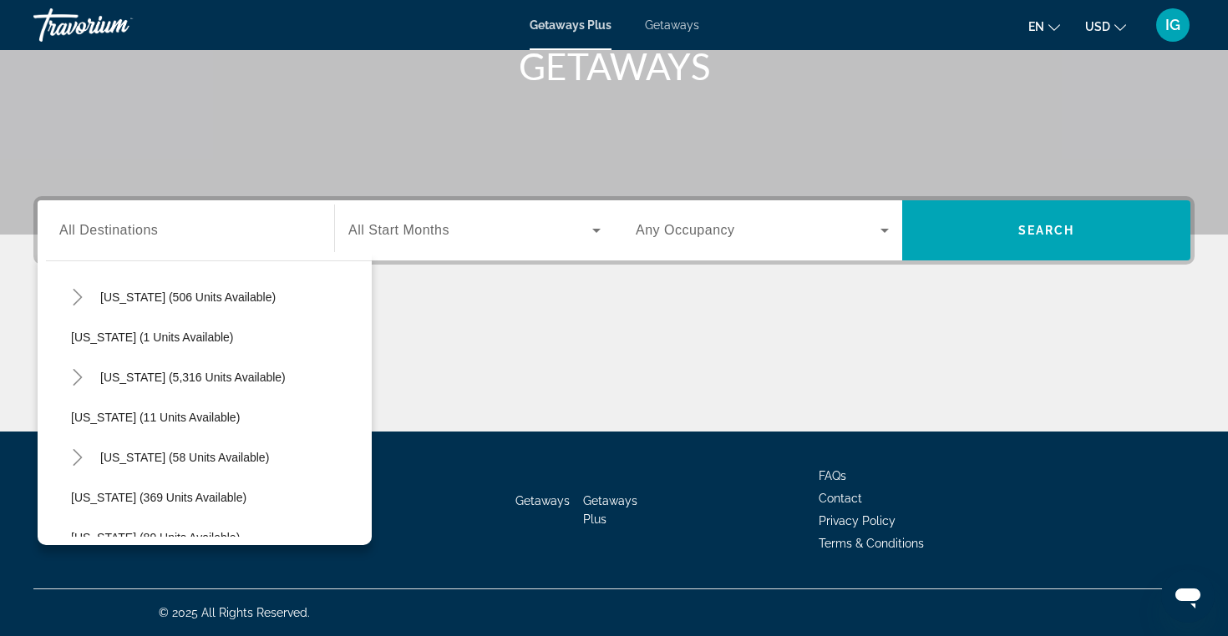
scroll to position [211, 0]
click at [175, 451] on span "Hawaii (58 units available)" at bounding box center [184, 455] width 169 height 13
type input "**********"
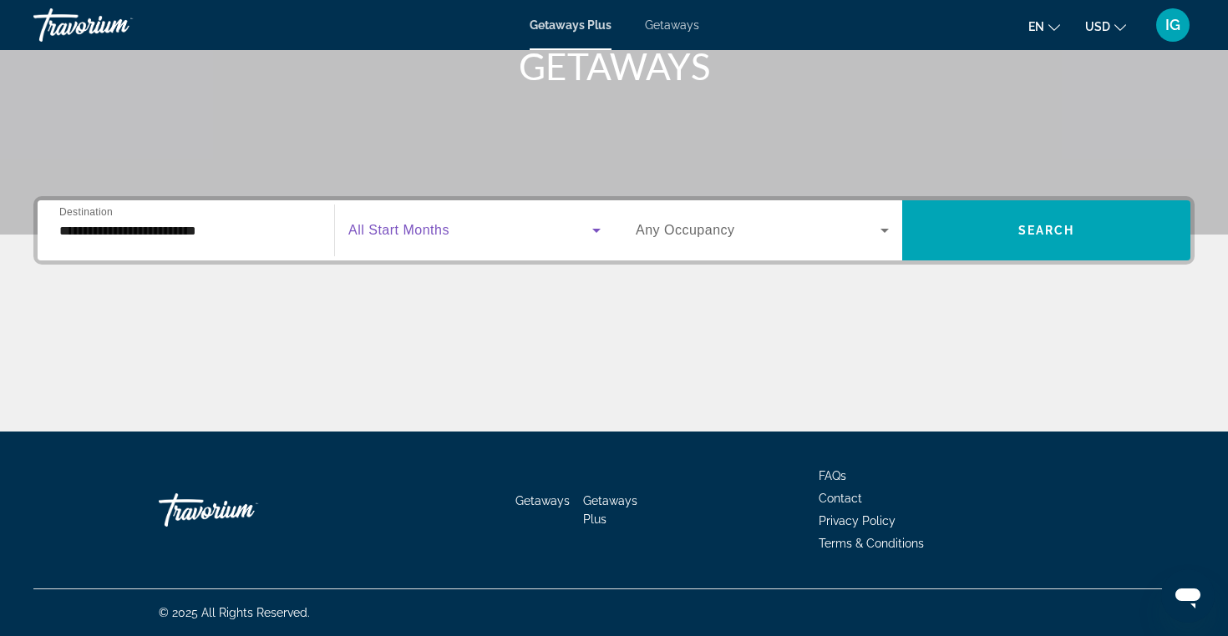
click at [600, 230] on icon "Search widget" at bounding box center [596, 230] width 20 height 20
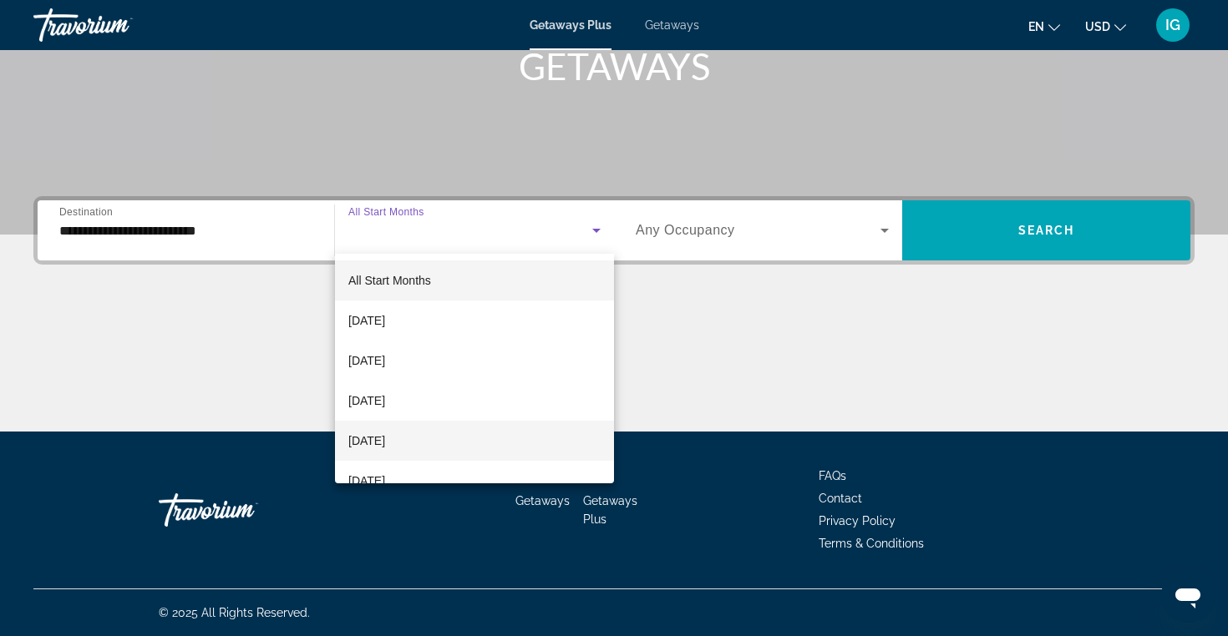
click at [502, 435] on mat-option "[DATE]" at bounding box center [474, 441] width 279 height 40
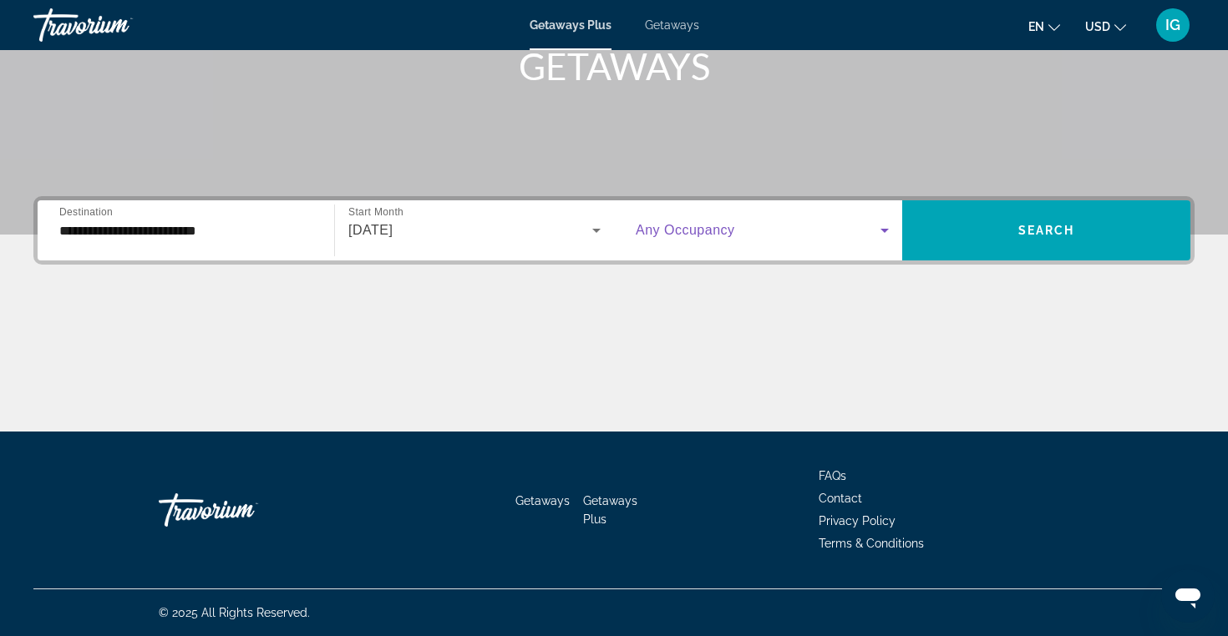
click at [883, 228] on icon "Search widget" at bounding box center [884, 230] width 20 height 20
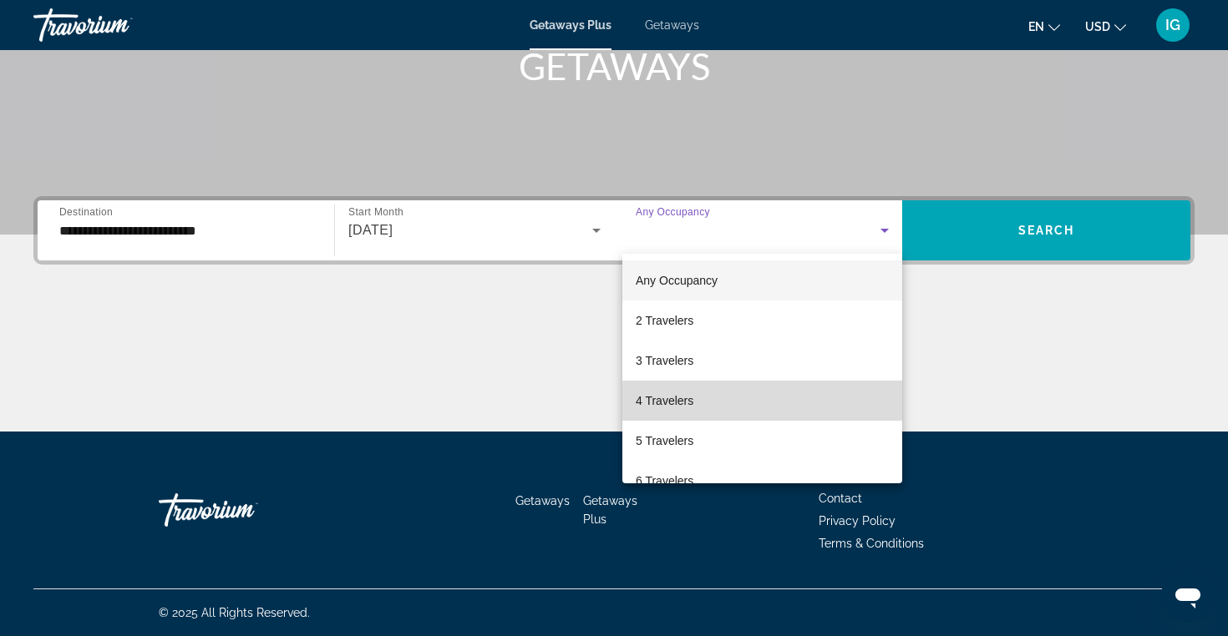
click at [796, 401] on mat-option "4 Travelers" at bounding box center [762, 401] width 280 height 40
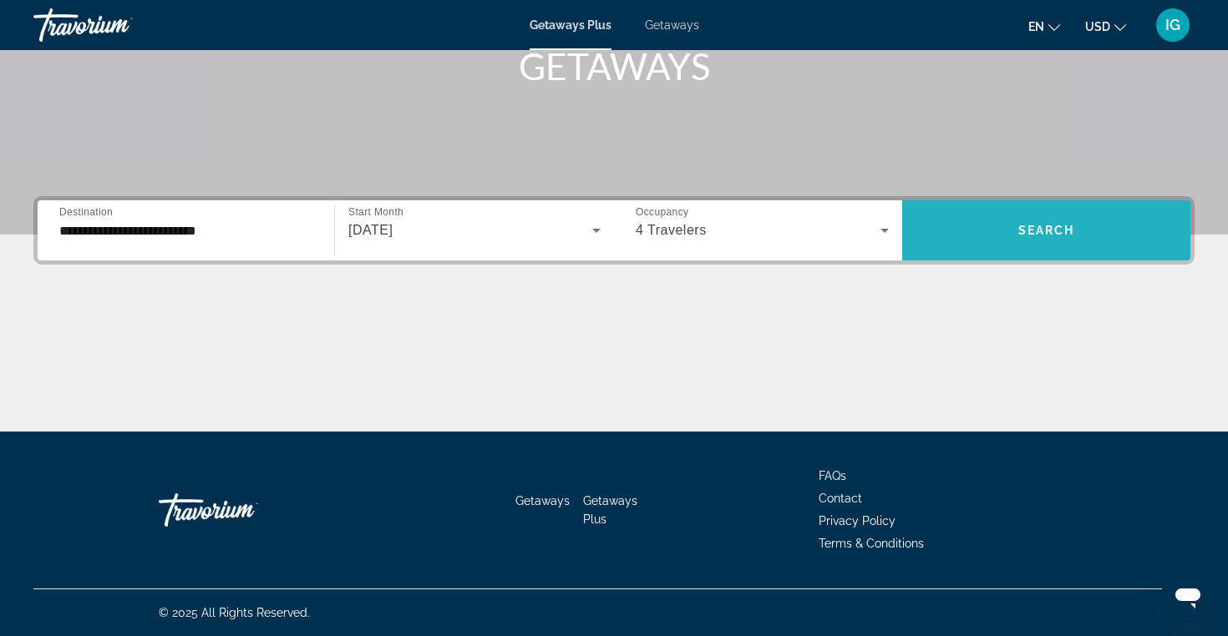
click at [1036, 230] on span "Search" at bounding box center [1046, 230] width 57 height 13
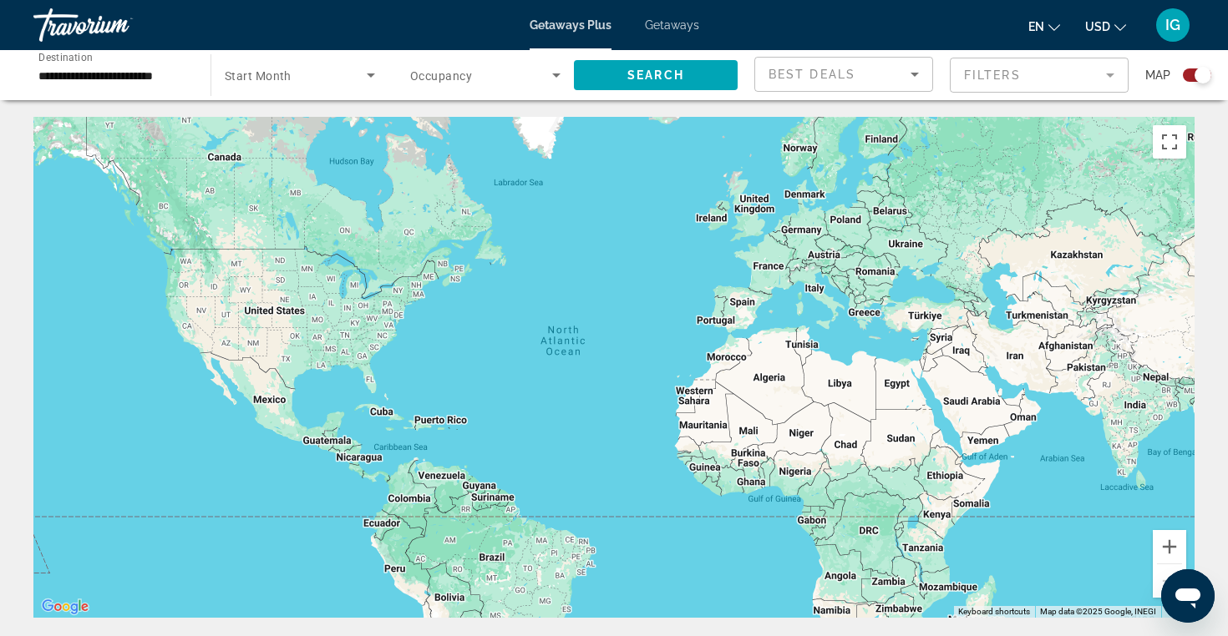
click at [677, 25] on span "Getaways" at bounding box center [672, 24] width 54 height 13
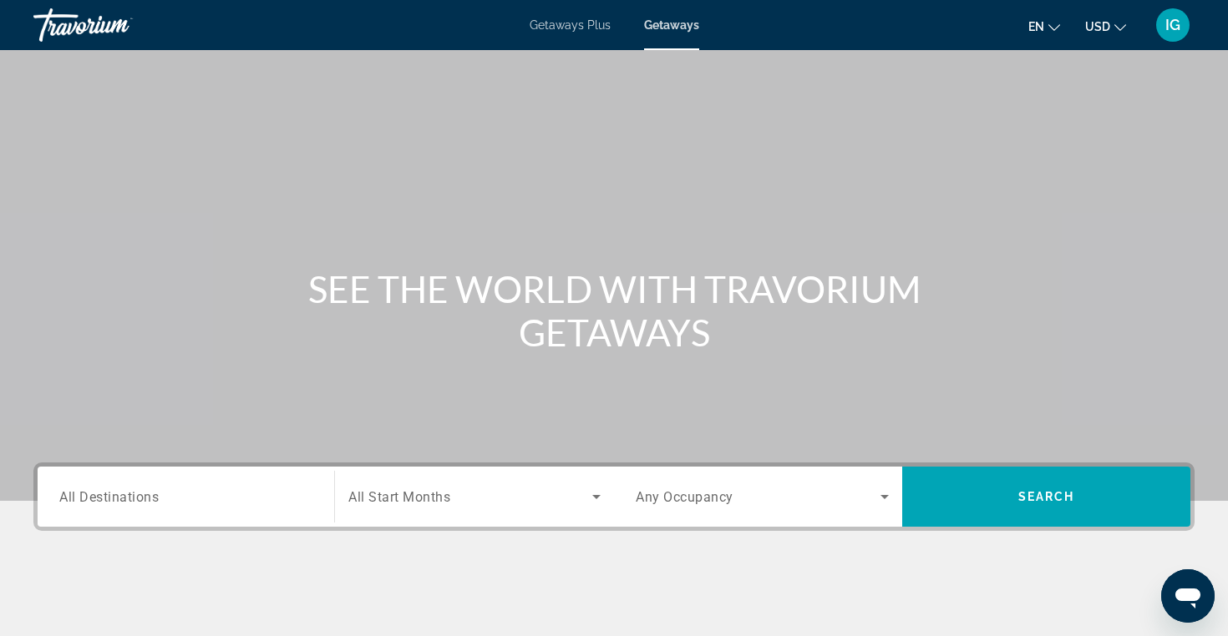
click at [198, 482] on div "Search widget" at bounding box center [185, 497] width 253 height 48
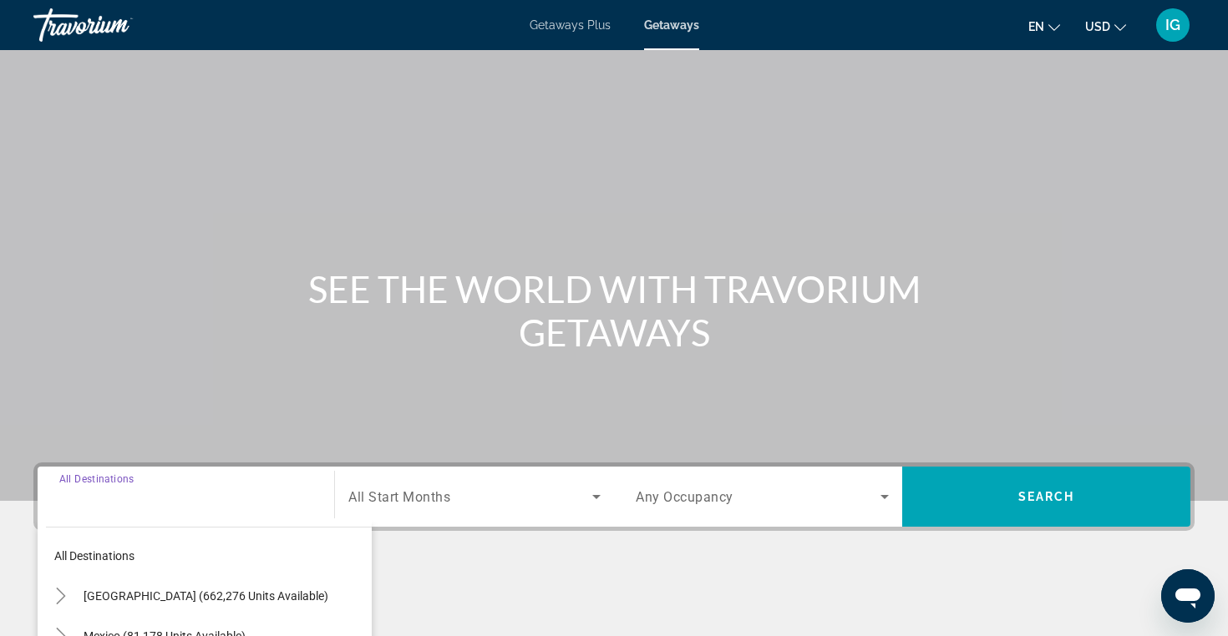
scroll to position [266, 0]
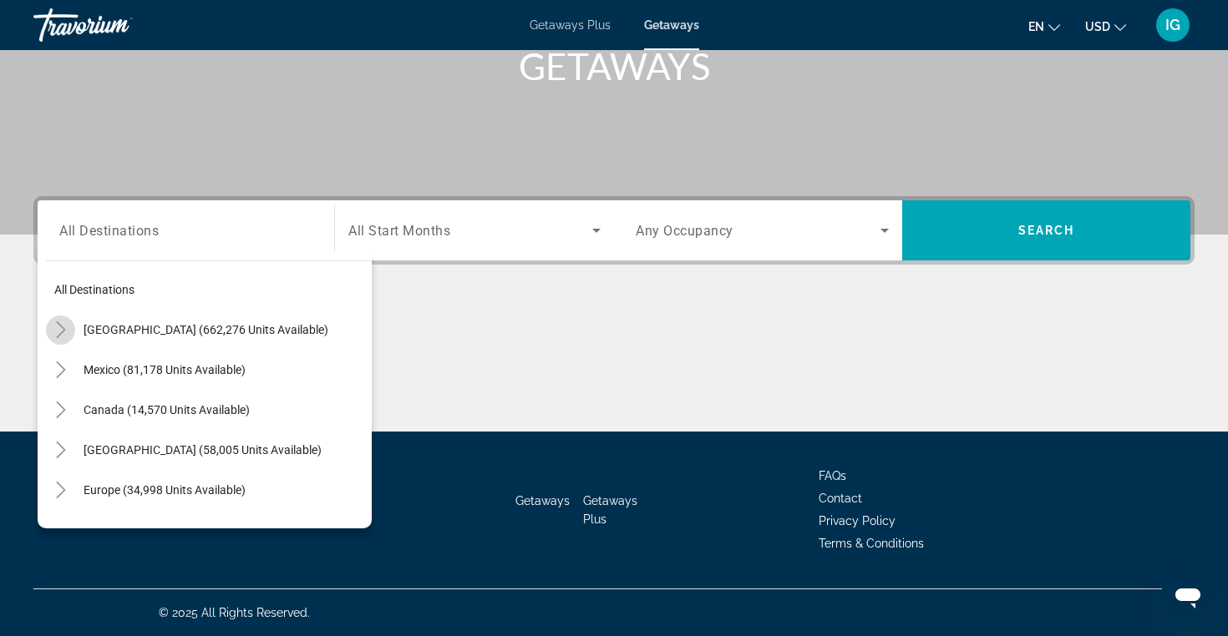
click at [66, 327] on icon "Toggle United States (662,276 units available)" at bounding box center [61, 329] width 17 height 17
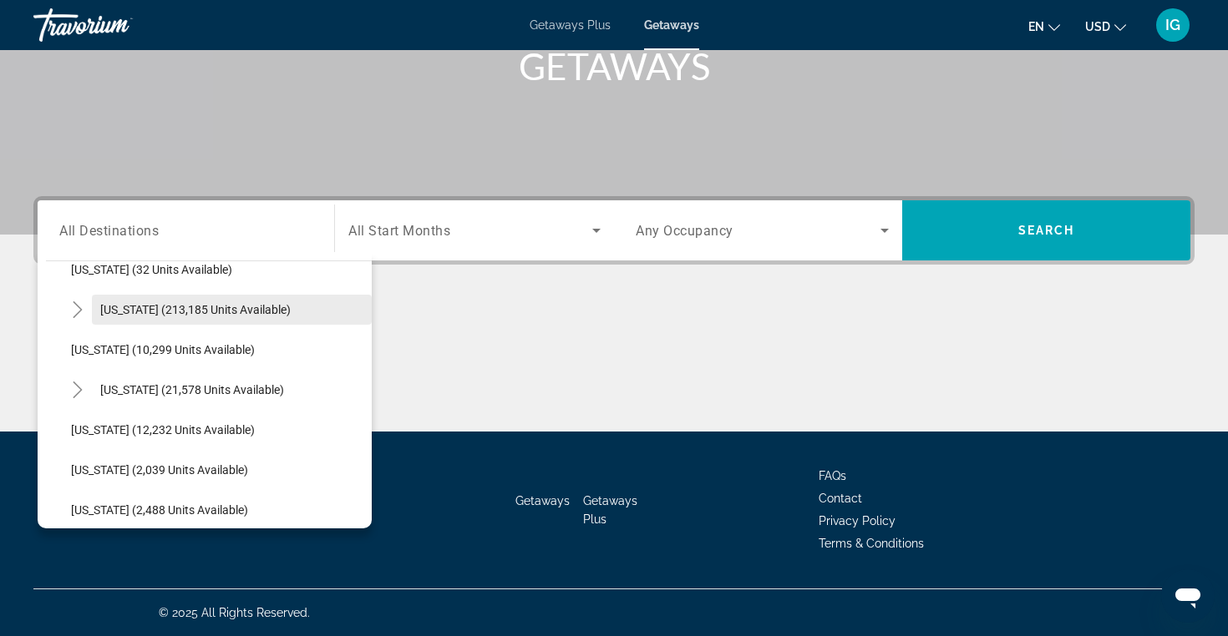
scroll to position [303, 0]
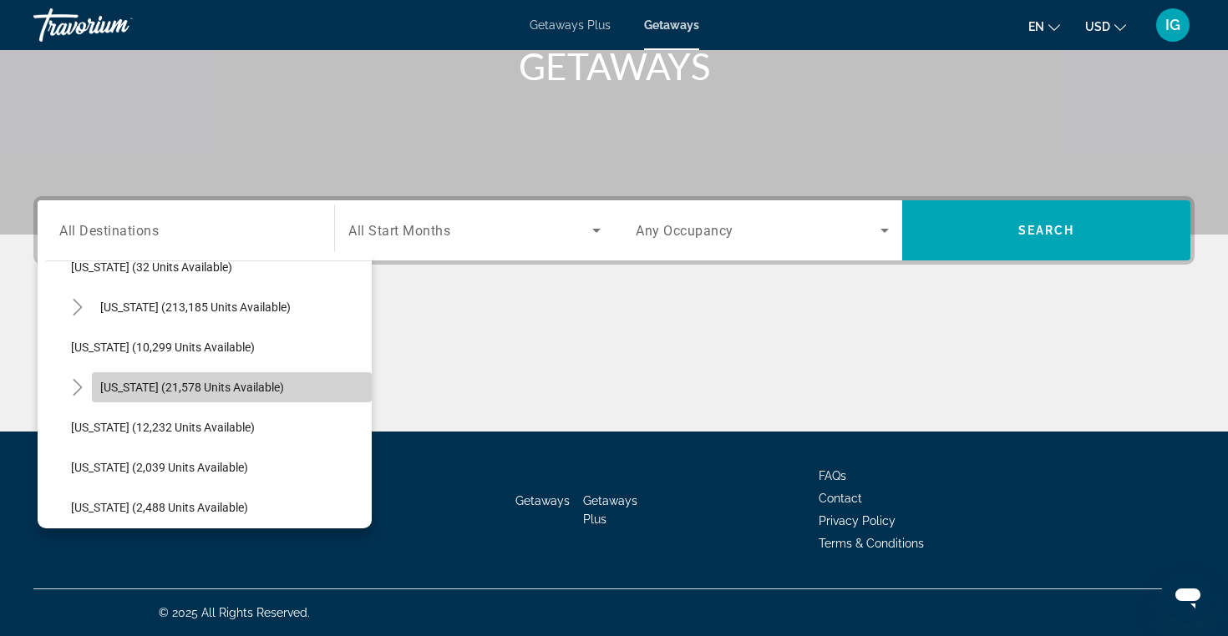
click at [195, 392] on span "[US_STATE] (21,578 units available)" at bounding box center [192, 387] width 184 height 13
type input "**********"
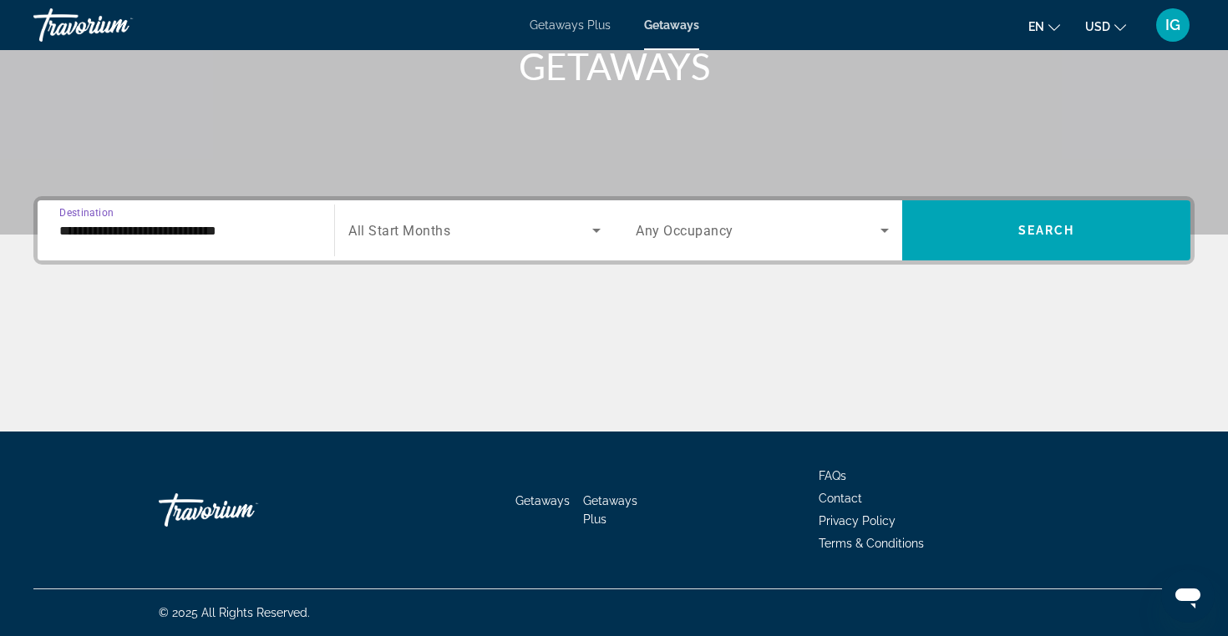
click at [596, 228] on icon "Search widget" at bounding box center [596, 230] width 20 height 20
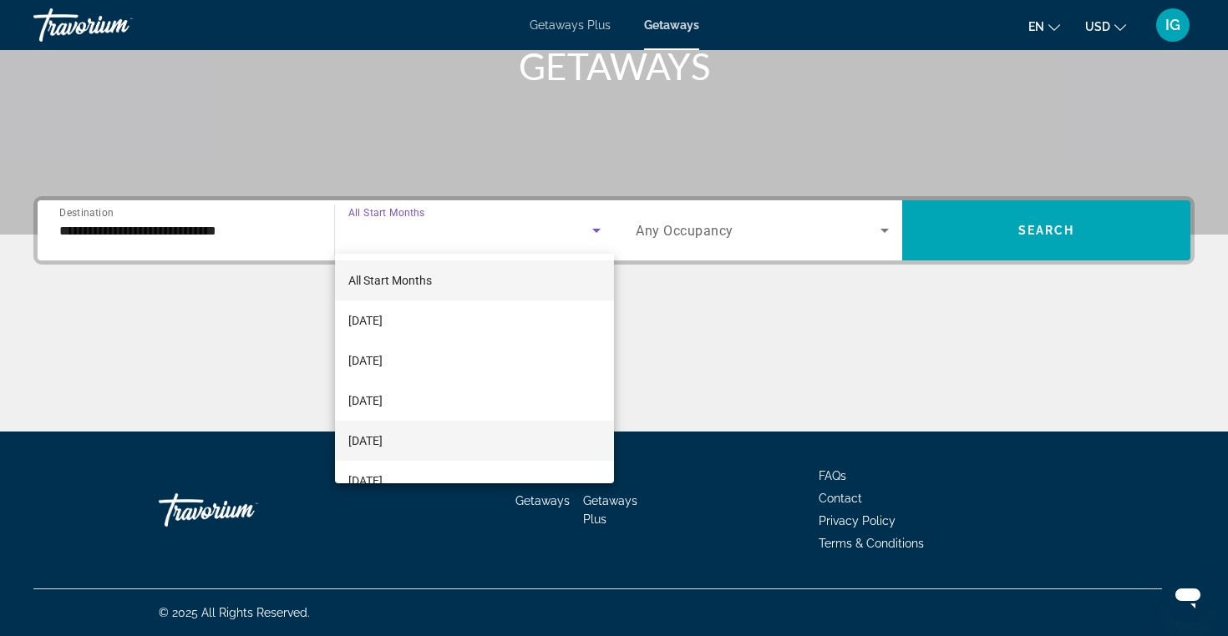
click at [519, 438] on mat-option "[DATE]" at bounding box center [474, 441] width 279 height 40
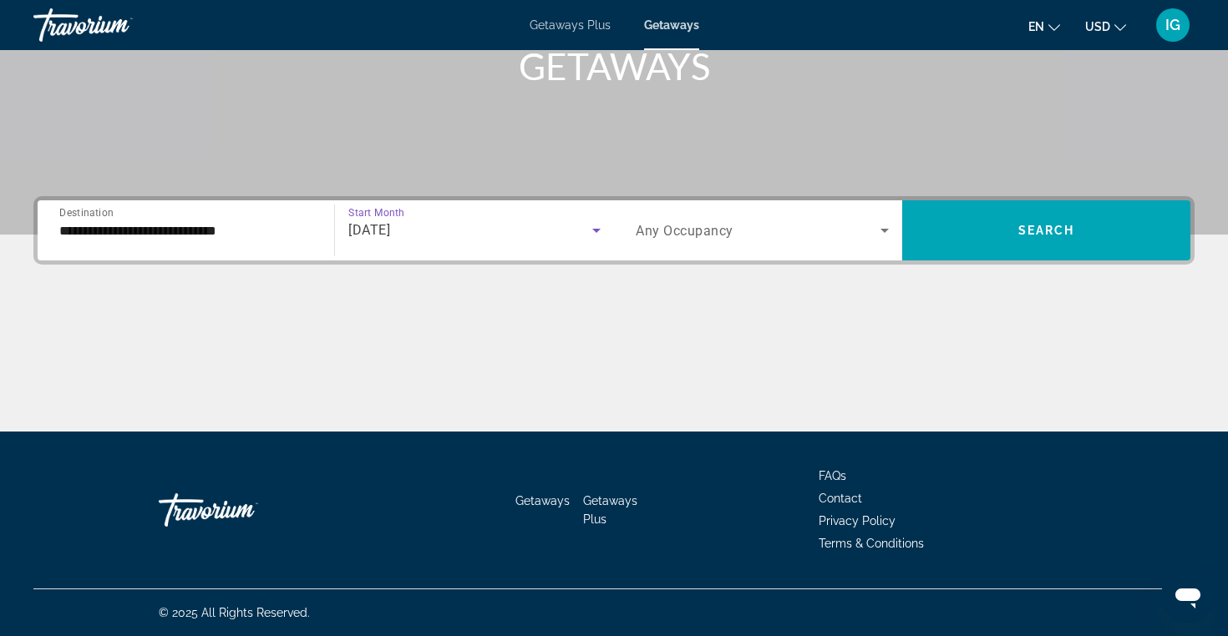
click at [888, 225] on icon "Search widget" at bounding box center [884, 230] width 20 height 20
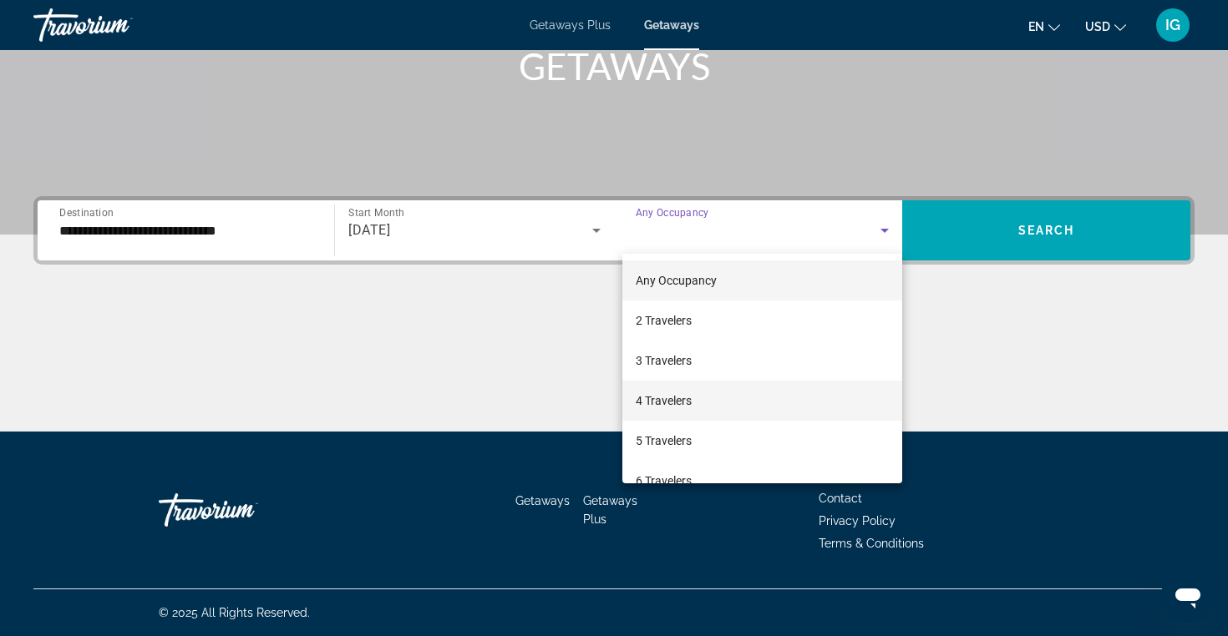
click at [787, 407] on mat-option "4 Travelers" at bounding box center [762, 401] width 280 height 40
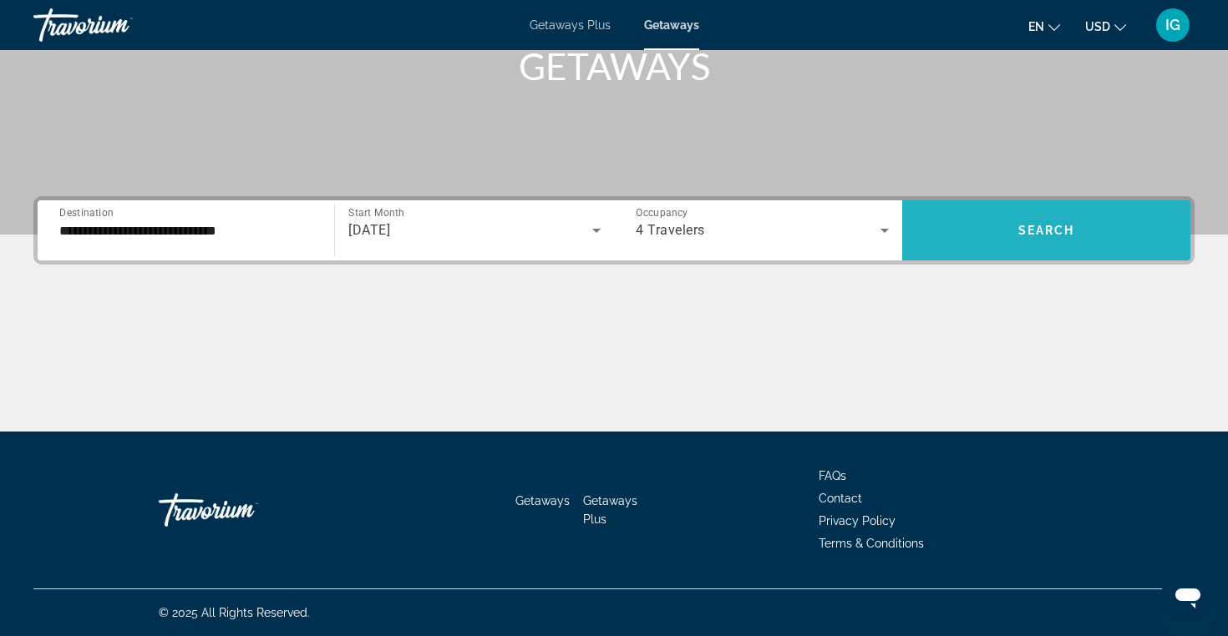
click at [1042, 244] on span "Search widget" at bounding box center [1046, 230] width 288 height 40
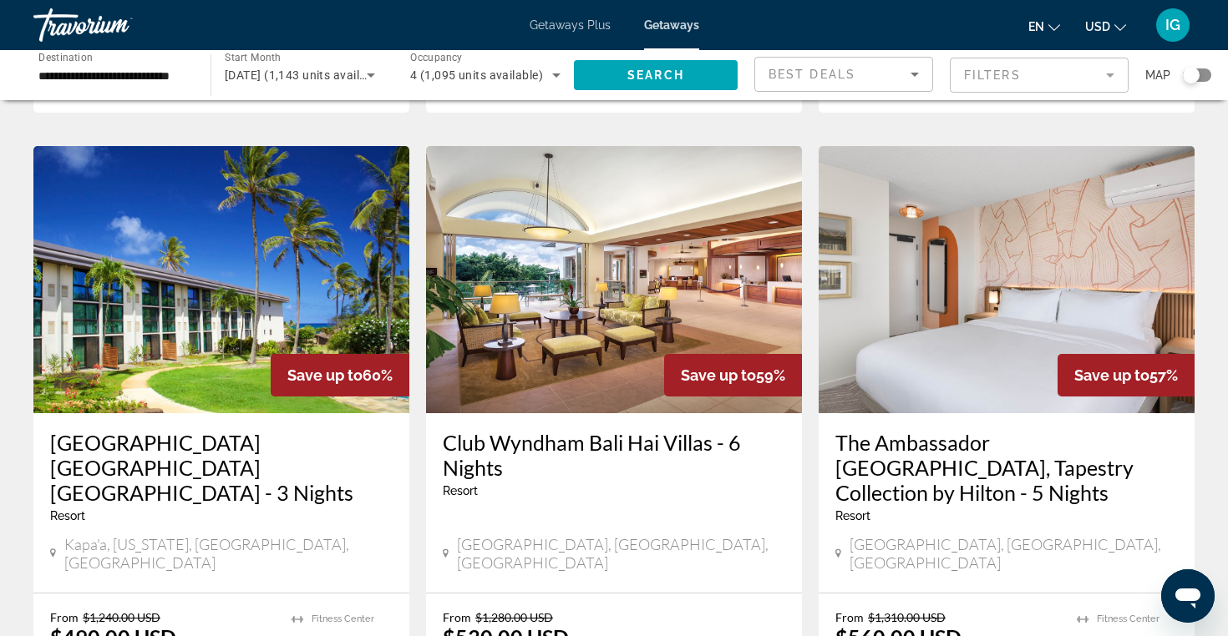
scroll to position [671, 0]
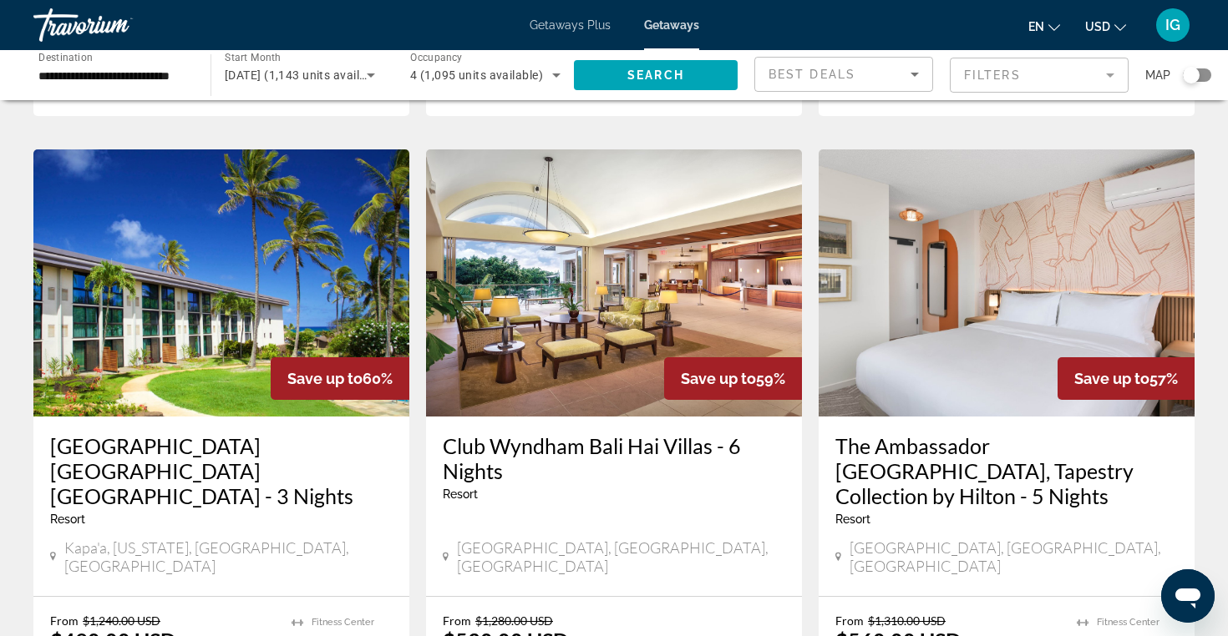
click at [618, 258] on img "Main content" at bounding box center [614, 282] width 376 height 267
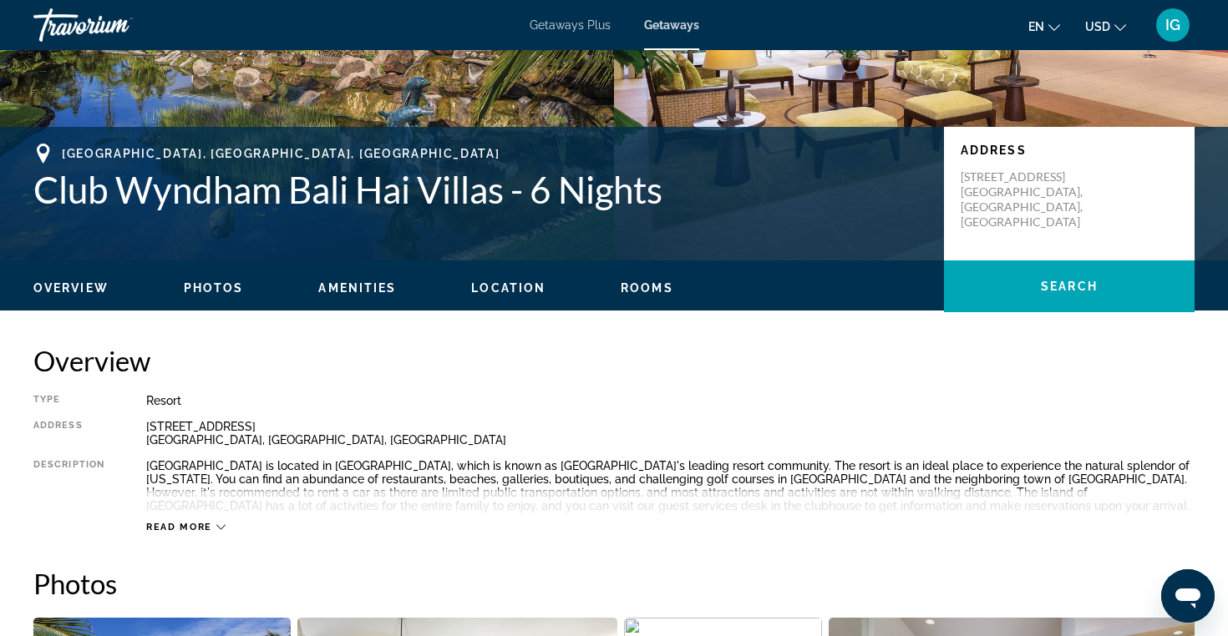
scroll to position [294, 0]
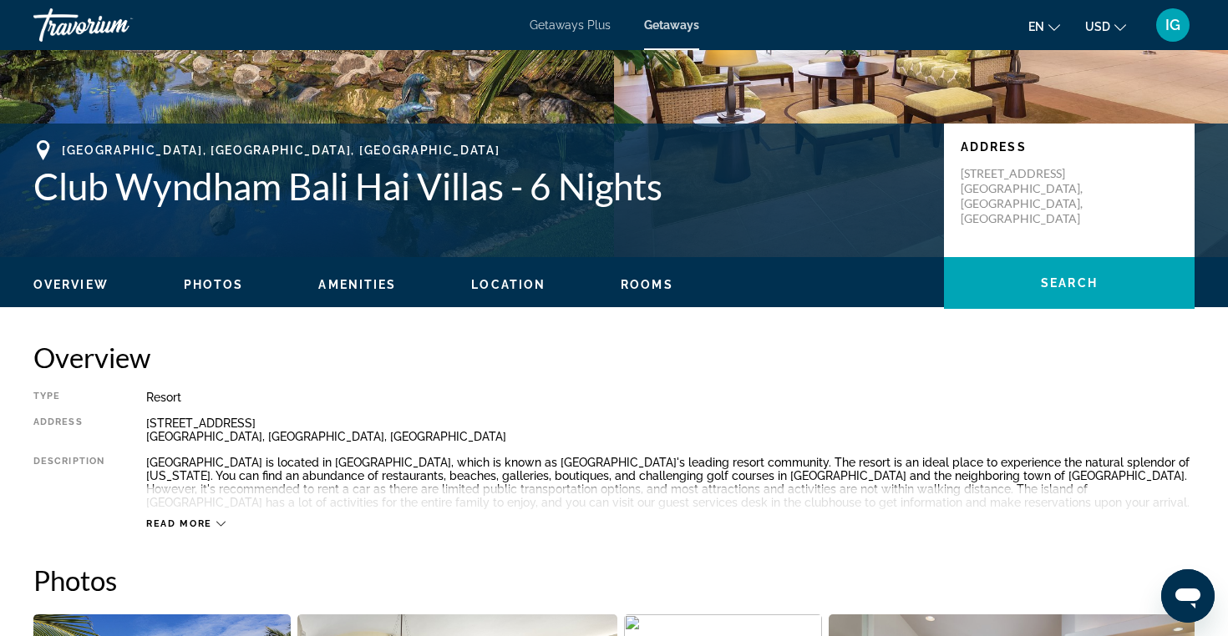
click at [496, 285] on span "Location" at bounding box center [508, 284] width 74 height 13
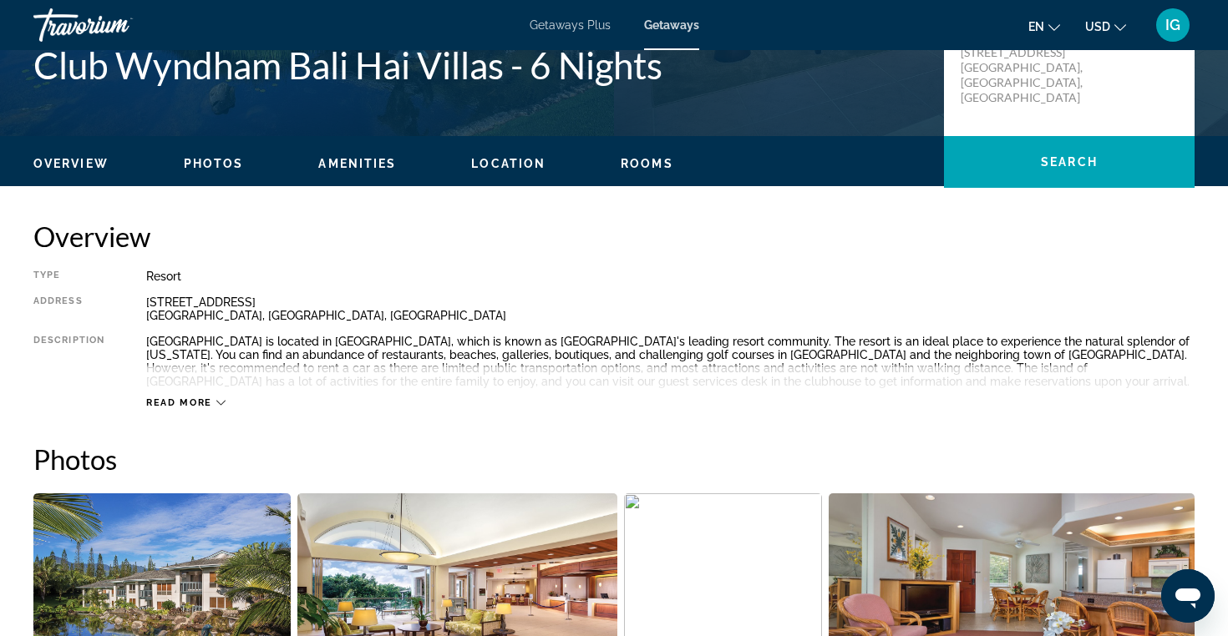
scroll to position [412, 0]
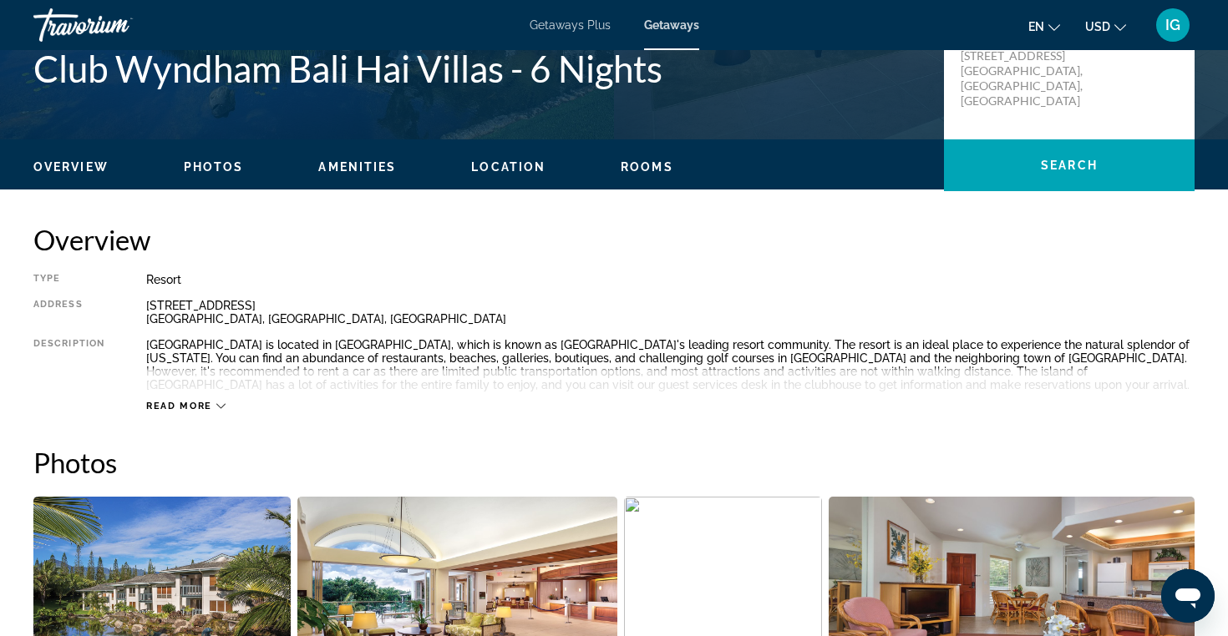
click at [372, 164] on span "Amenities" at bounding box center [357, 166] width 78 height 13
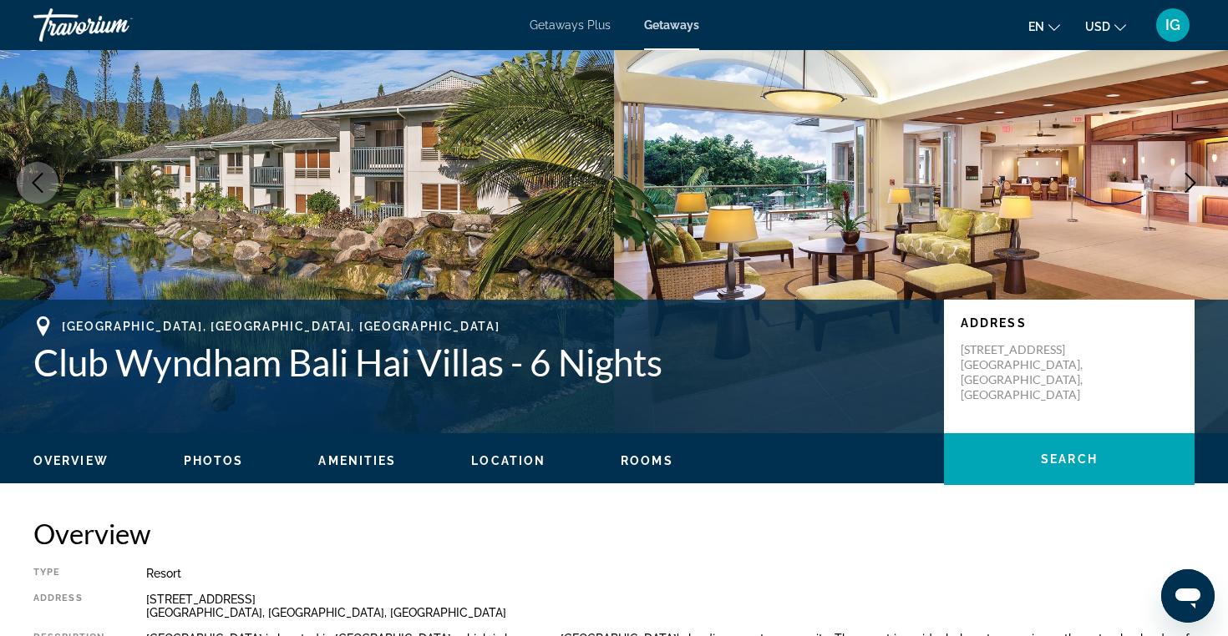
scroll to position [115, 0]
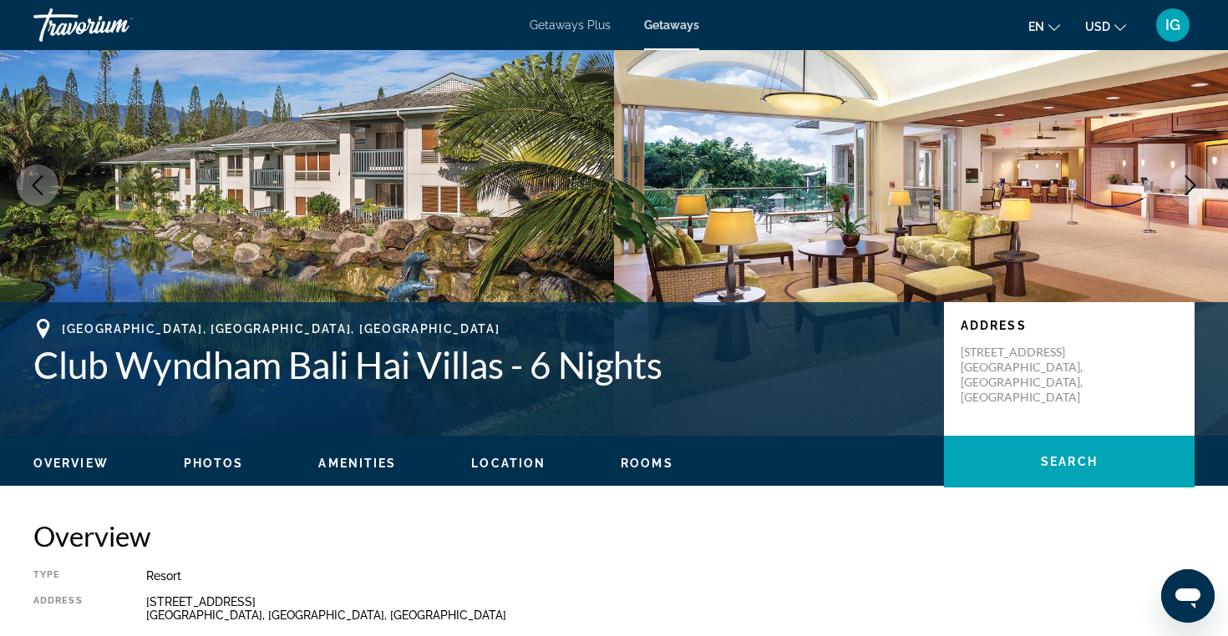
click at [227, 463] on span "Photos" at bounding box center [214, 463] width 60 height 13
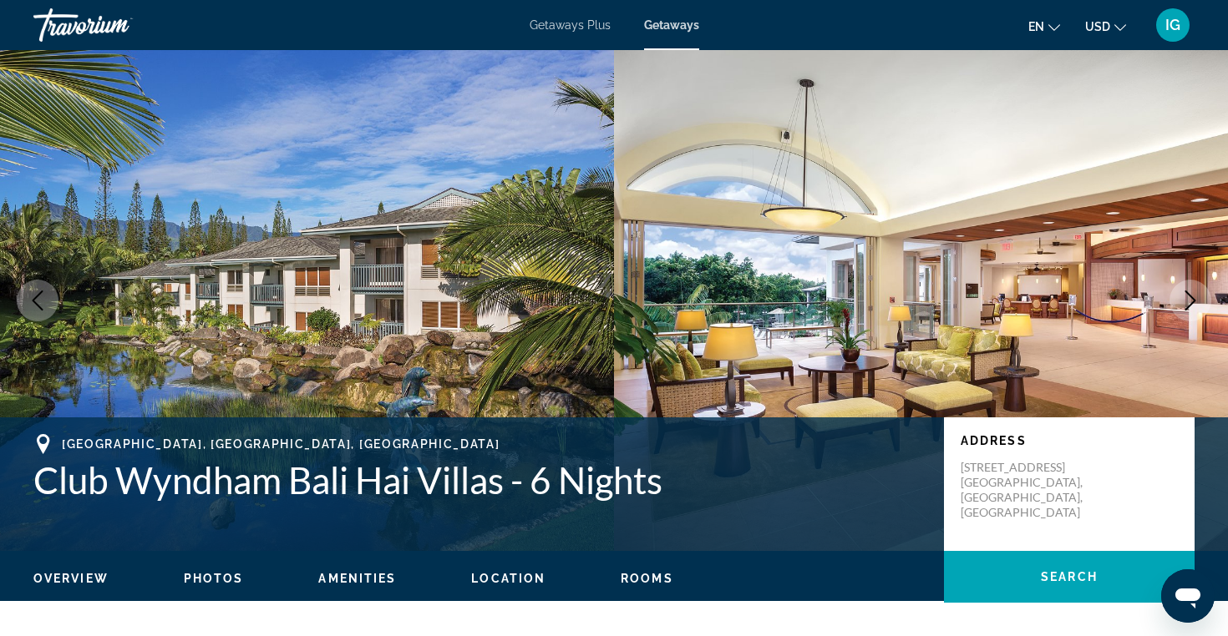
scroll to position [0, 0]
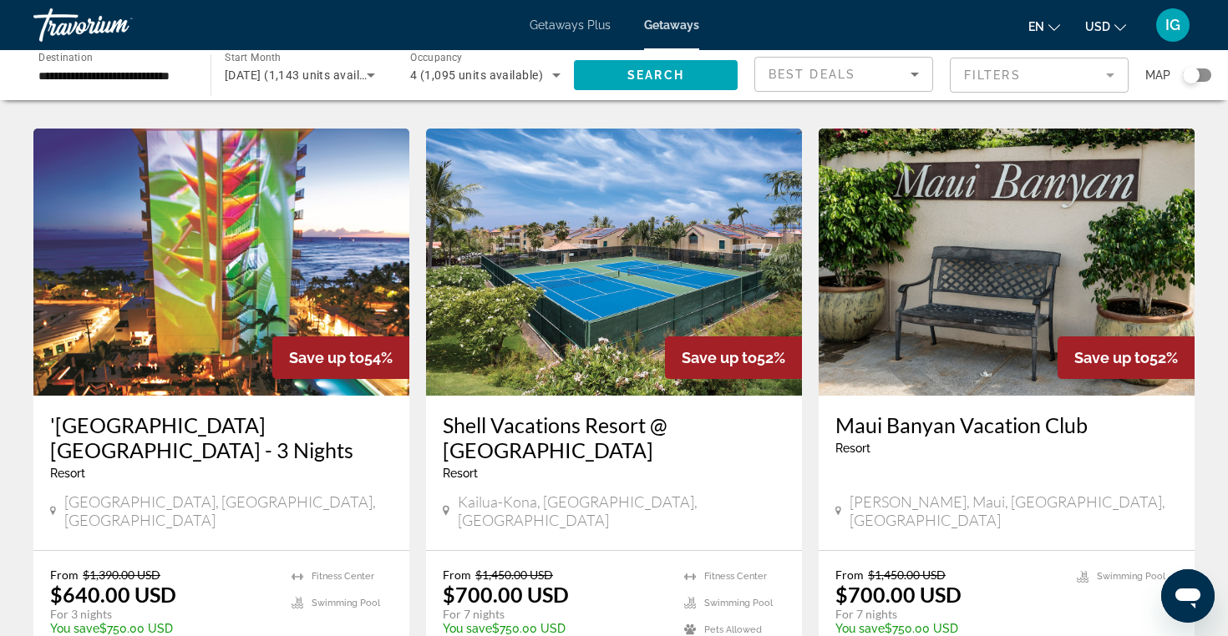
scroll to position [1946, 0]
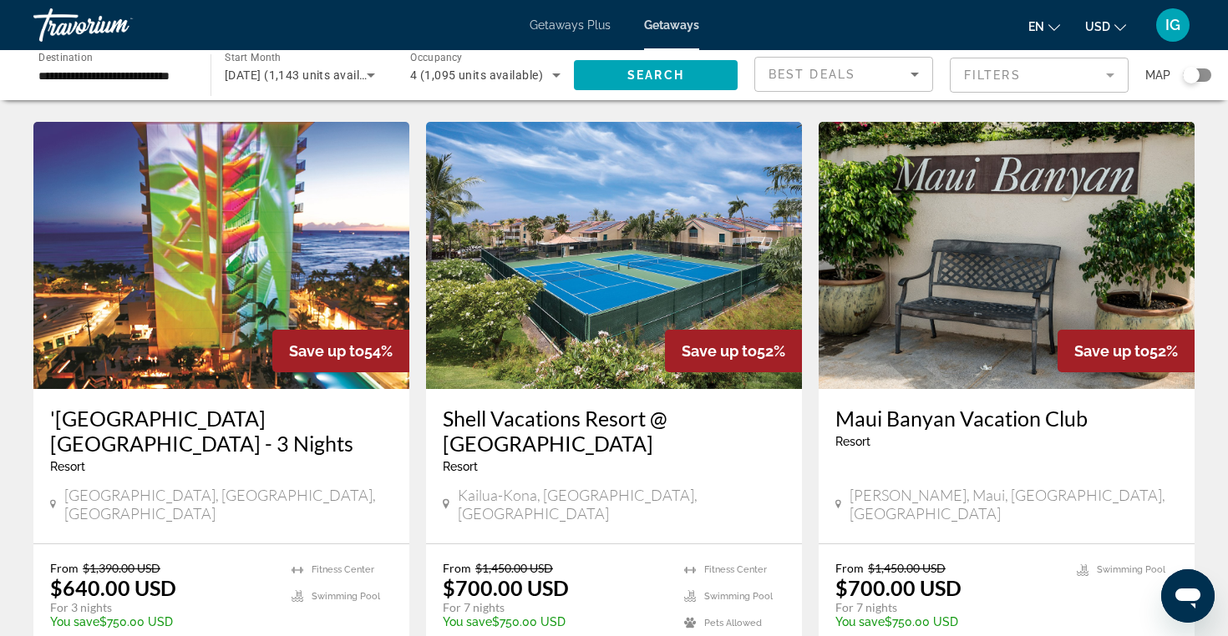
click at [630, 225] on img "Main content" at bounding box center [614, 255] width 376 height 267
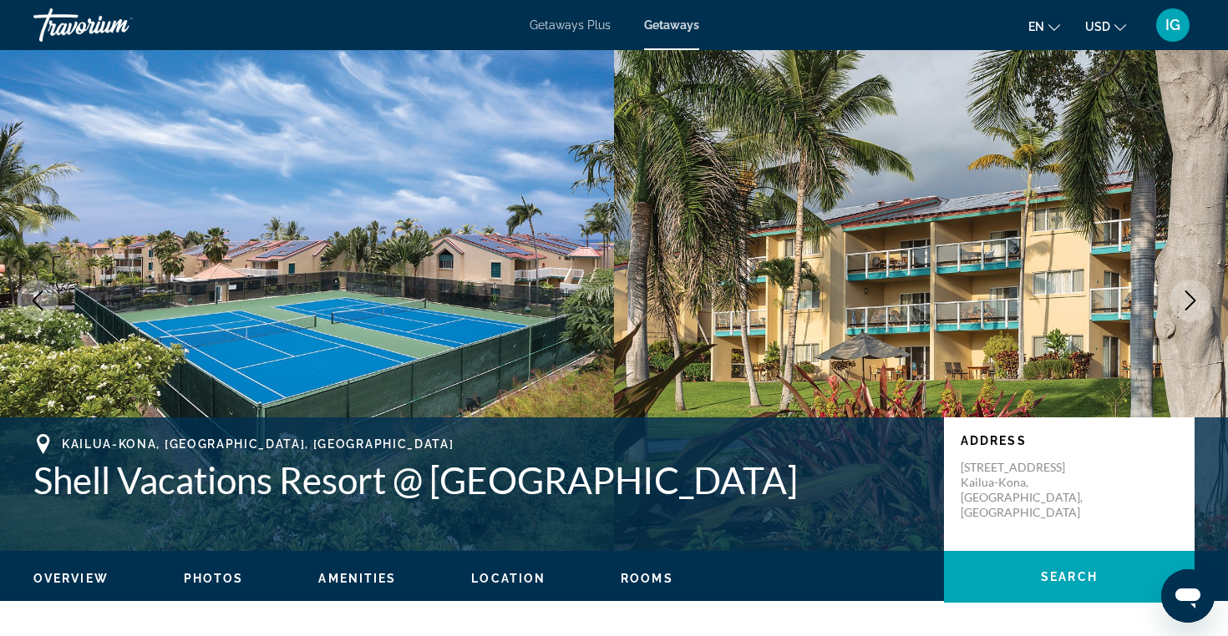
click at [507, 580] on span "Location" at bounding box center [508, 578] width 74 height 13
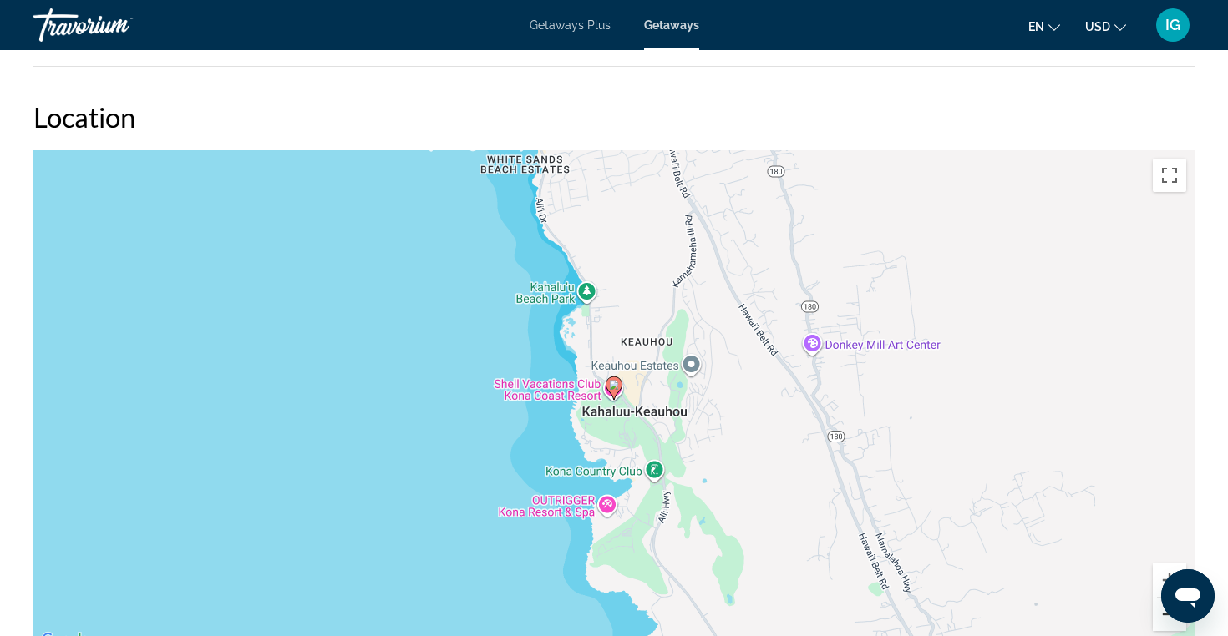
click at [1170, 617] on button "Zoom out" at bounding box center [1168, 614] width 33 height 33
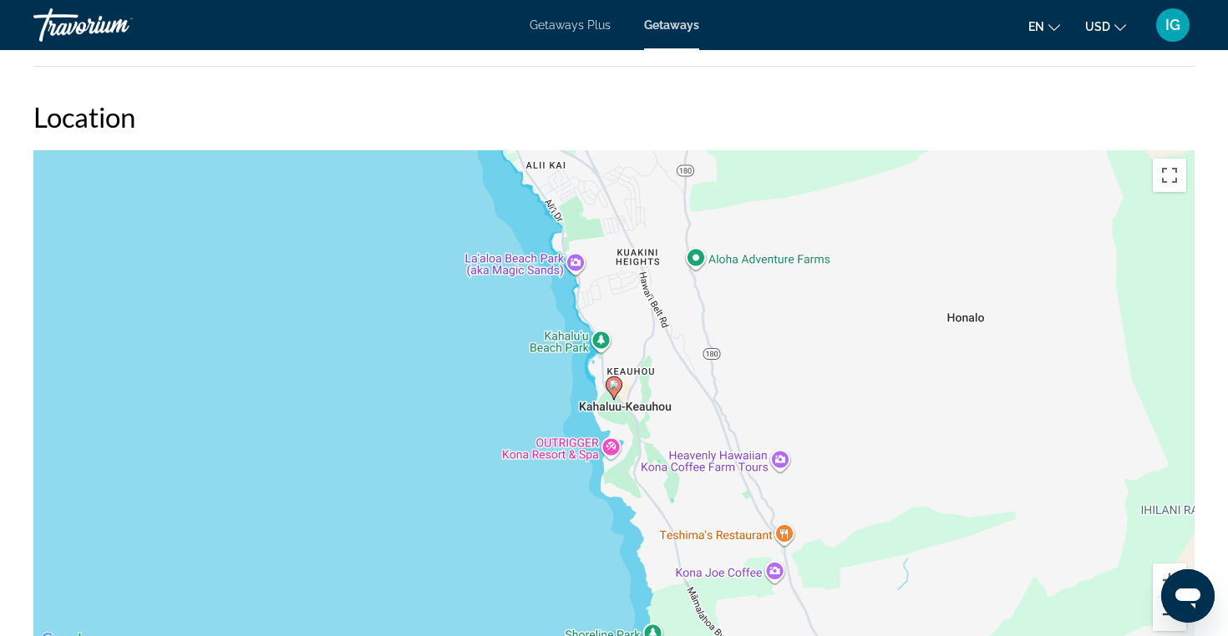
click at [1170, 617] on button "Zoom out" at bounding box center [1168, 614] width 33 height 33
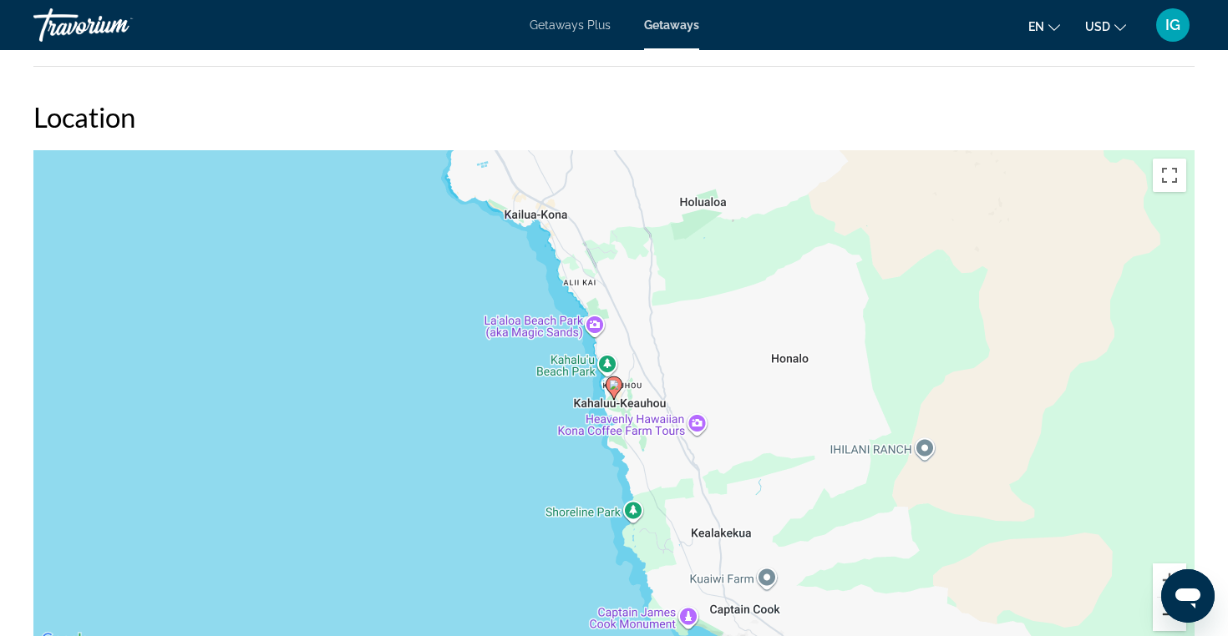
click at [1170, 617] on button "Zoom out" at bounding box center [1168, 614] width 33 height 33
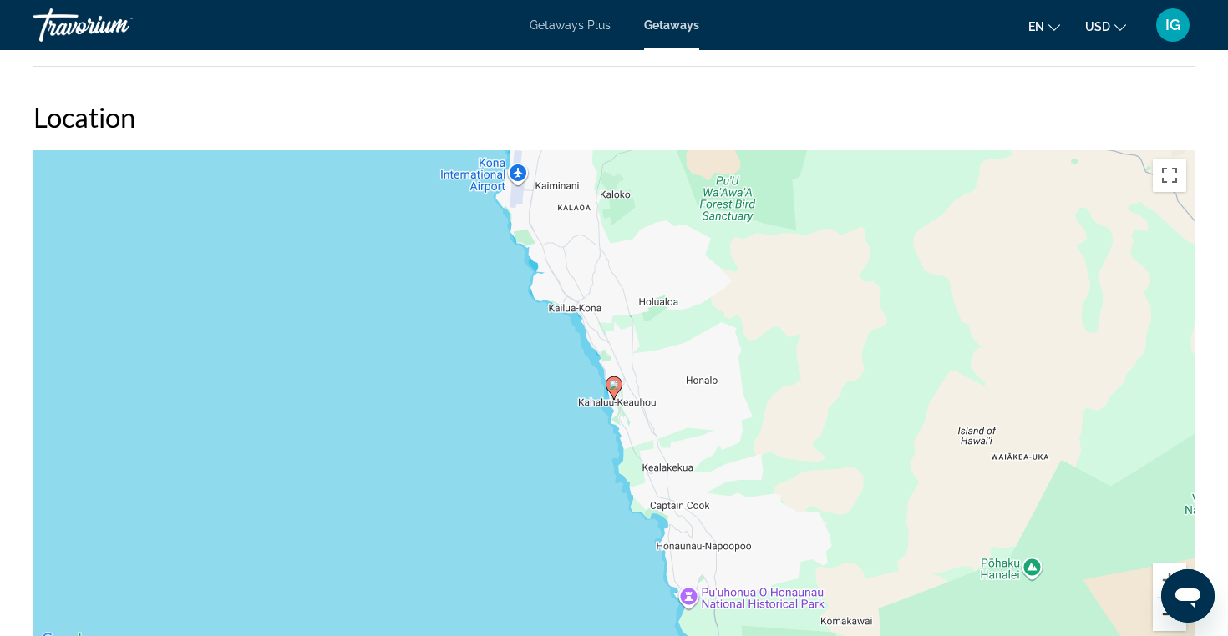
click at [1170, 617] on button "Zoom out" at bounding box center [1168, 614] width 33 height 33
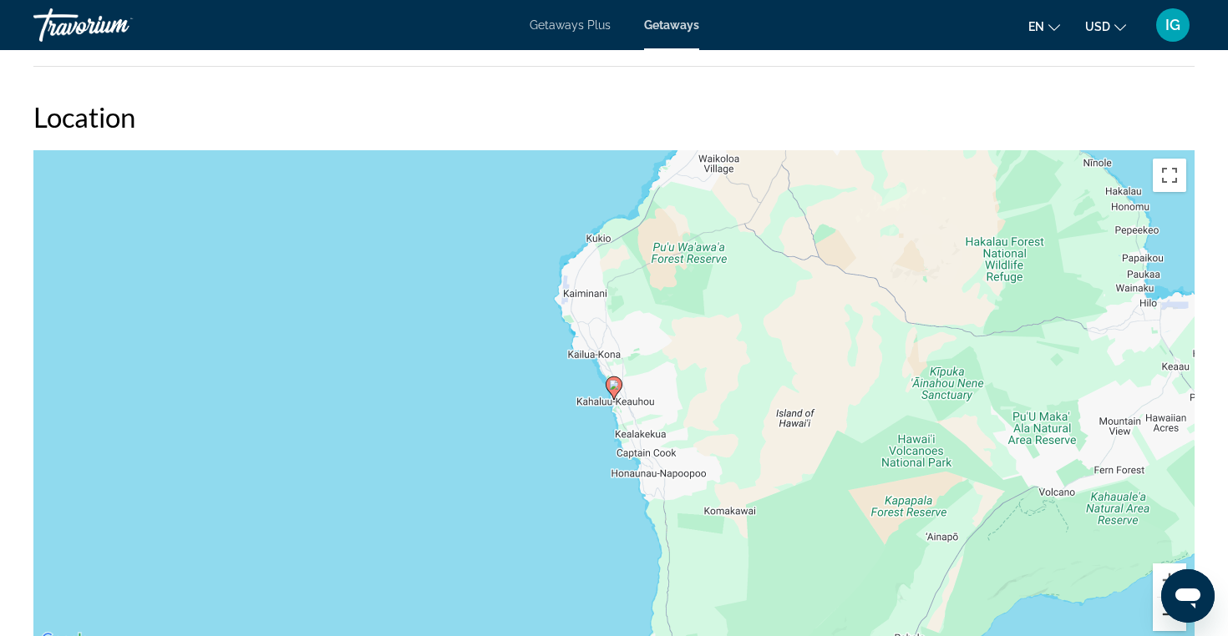
click at [1170, 617] on button "Zoom out" at bounding box center [1168, 614] width 33 height 33
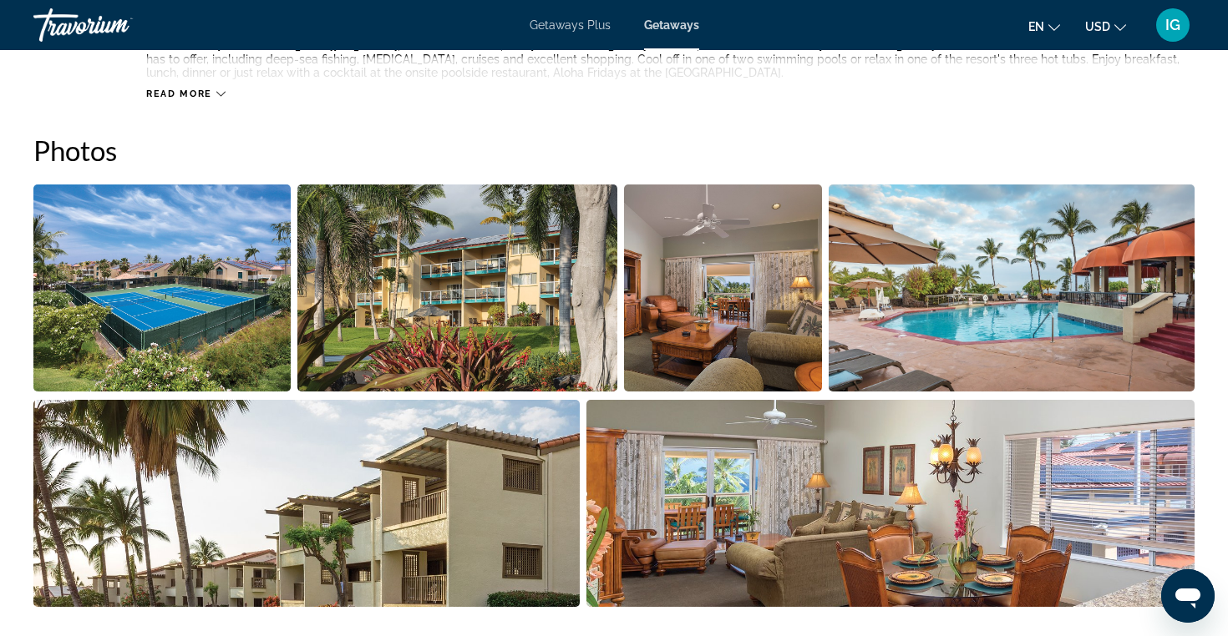
scroll to position [710, 0]
